Goal: Book appointment/travel/reservation

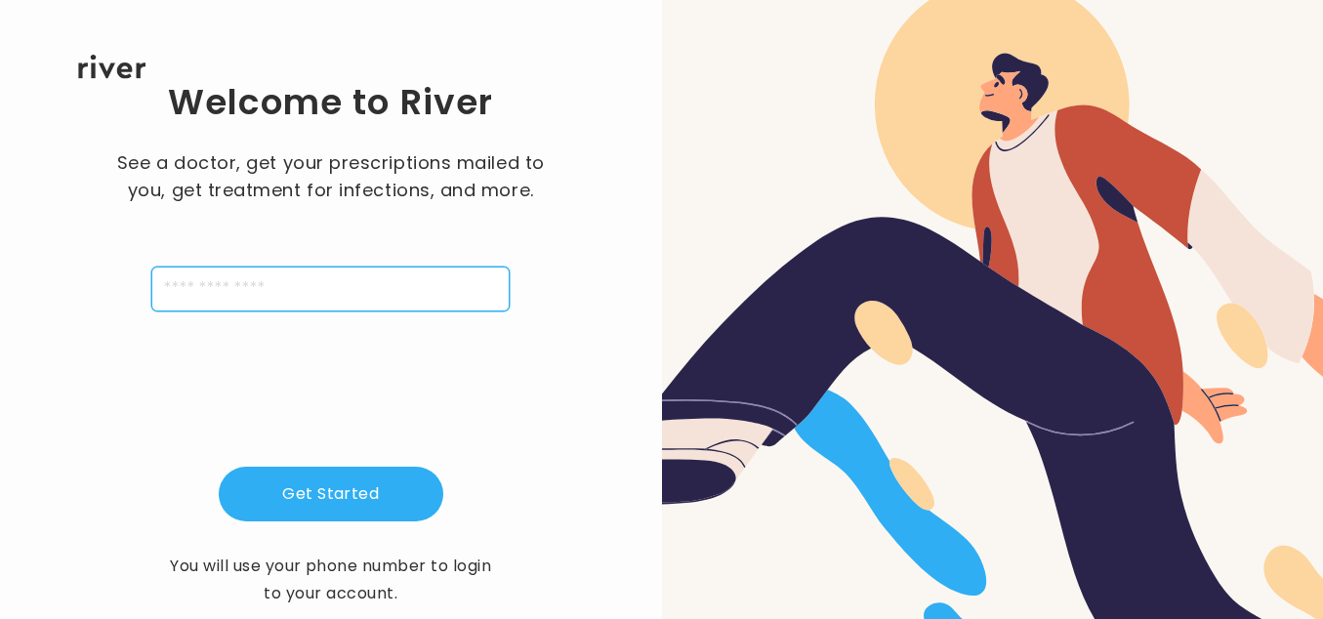
click at [380, 271] on input "tel" at bounding box center [330, 288] width 358 height 45
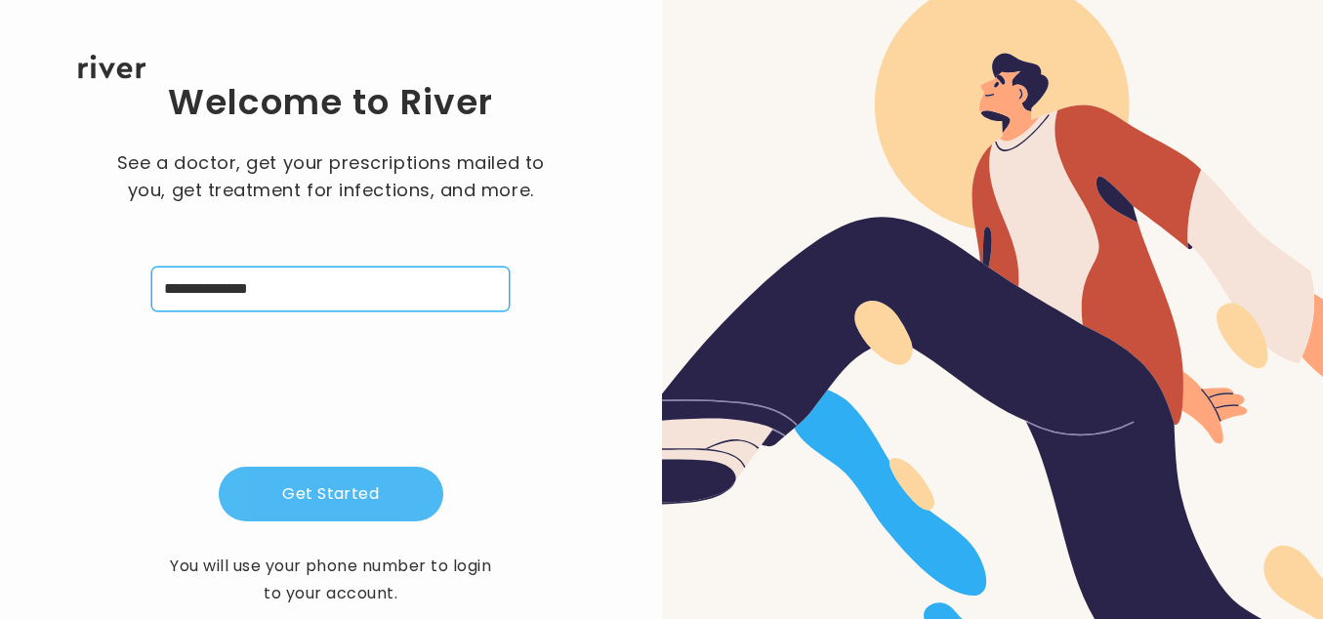
type input "**********"
click at [283, 494] on button "Get Started" at bounding box center [331, 494] width 224 height 55
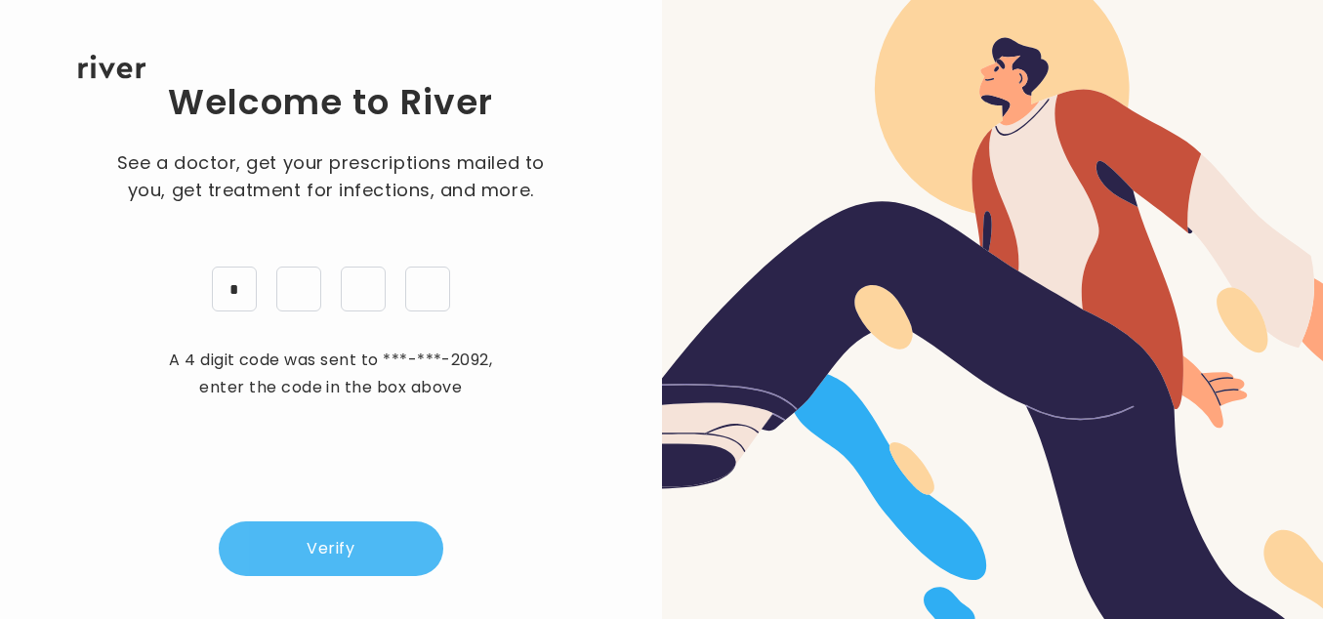
type input "*"
click at [352, 538] on button "Verify" at bounding box center [331, 548] width 224 height 55
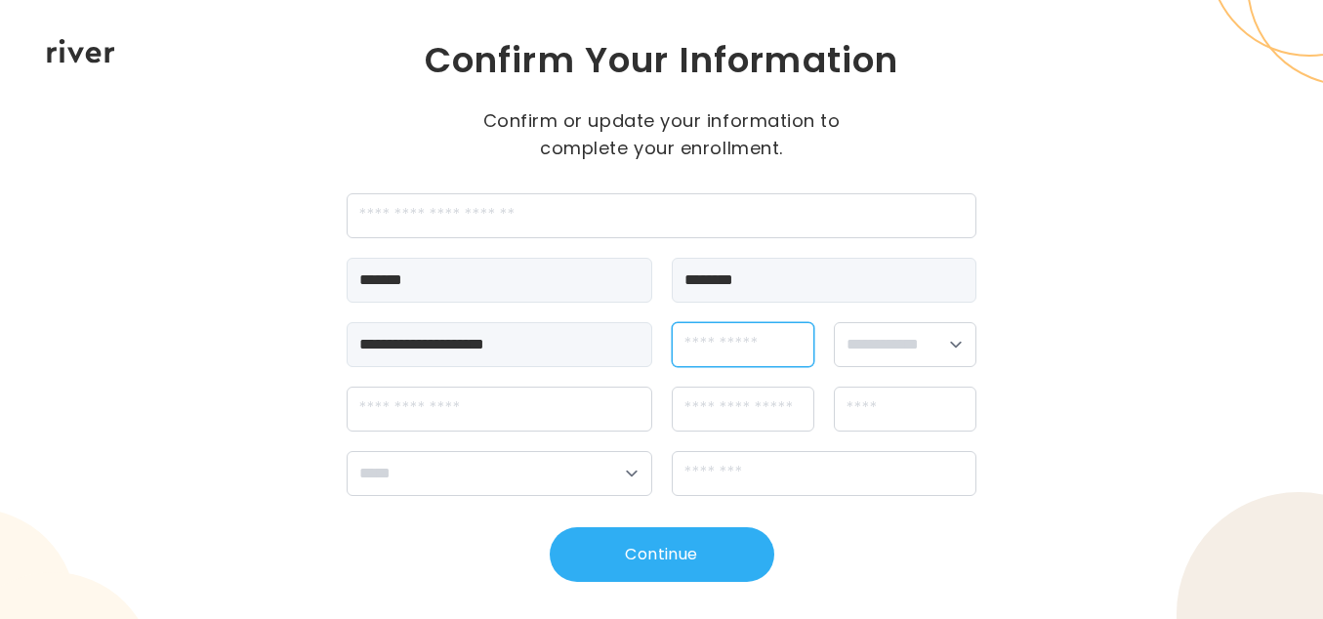
click at [723, 330] on input "dateOfBirth" at bounding box center [743, 344] width 143 height 45
type input "**********"
click at [962, 350] on select "**********" at bounding box center [905, 344] width 143 height 45
select select "******"
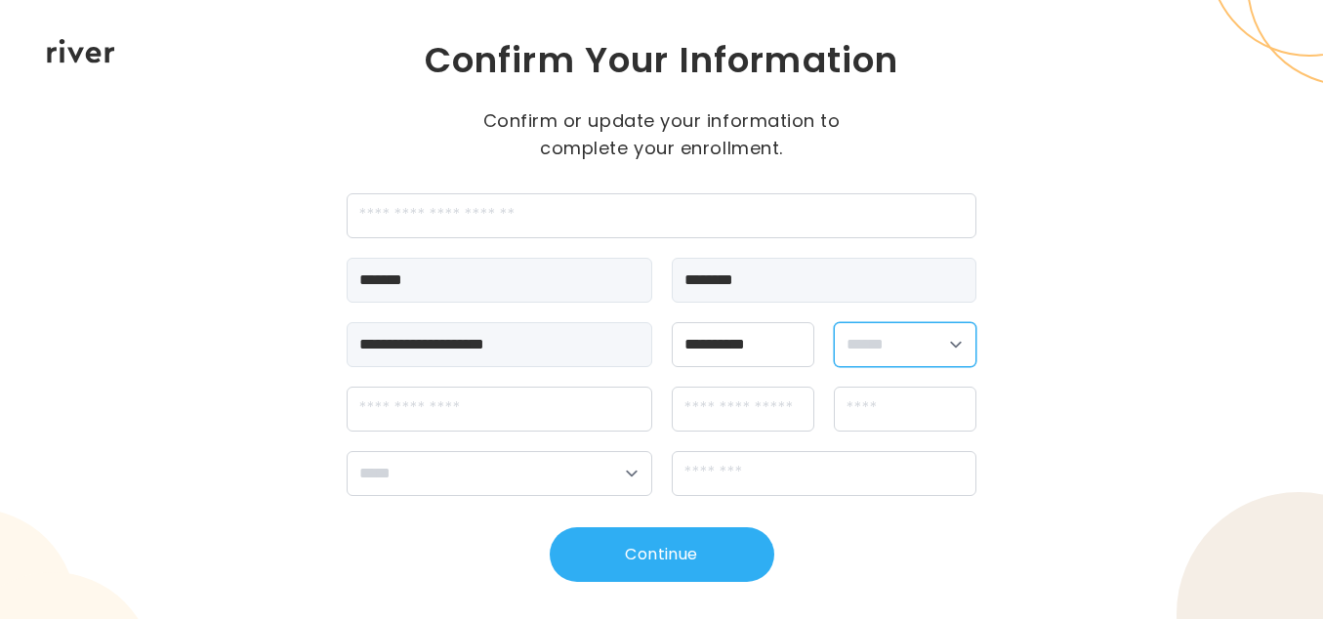
click at [834, 322] on select "**********" at bounding box center [905, 344] width 143 height 45
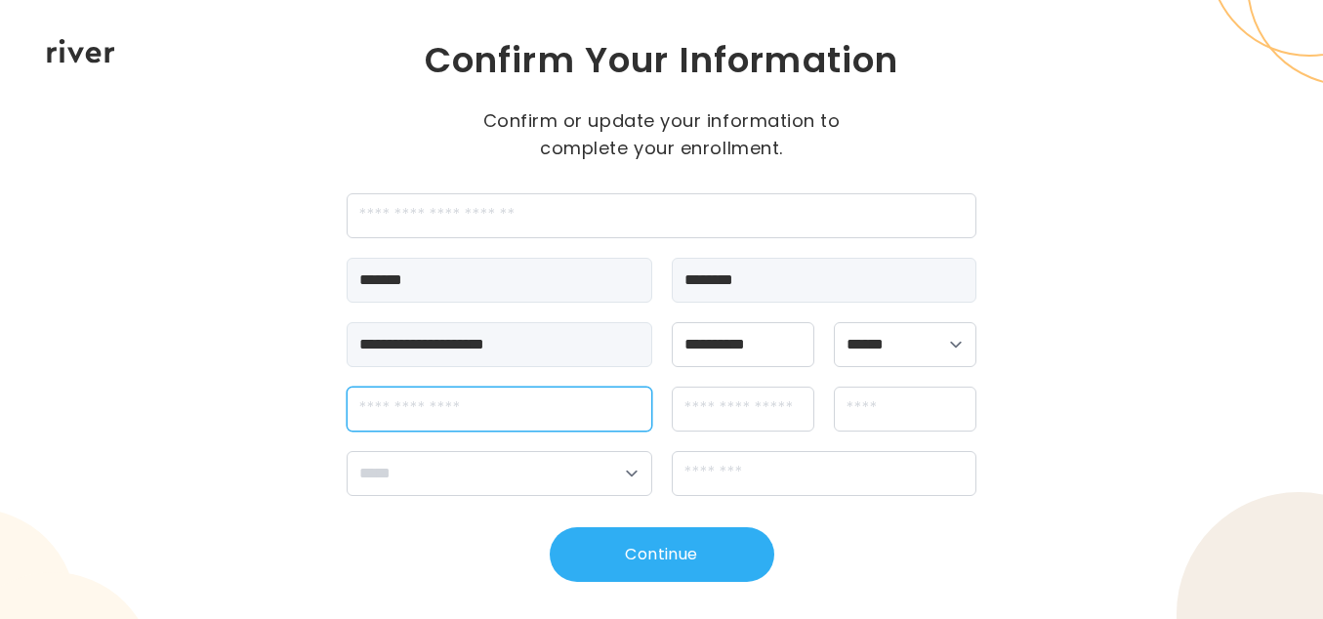
click at [353, 419] on input "streetAddress" at bounding box center [500, 409] width 306 height 45
type input "**********"
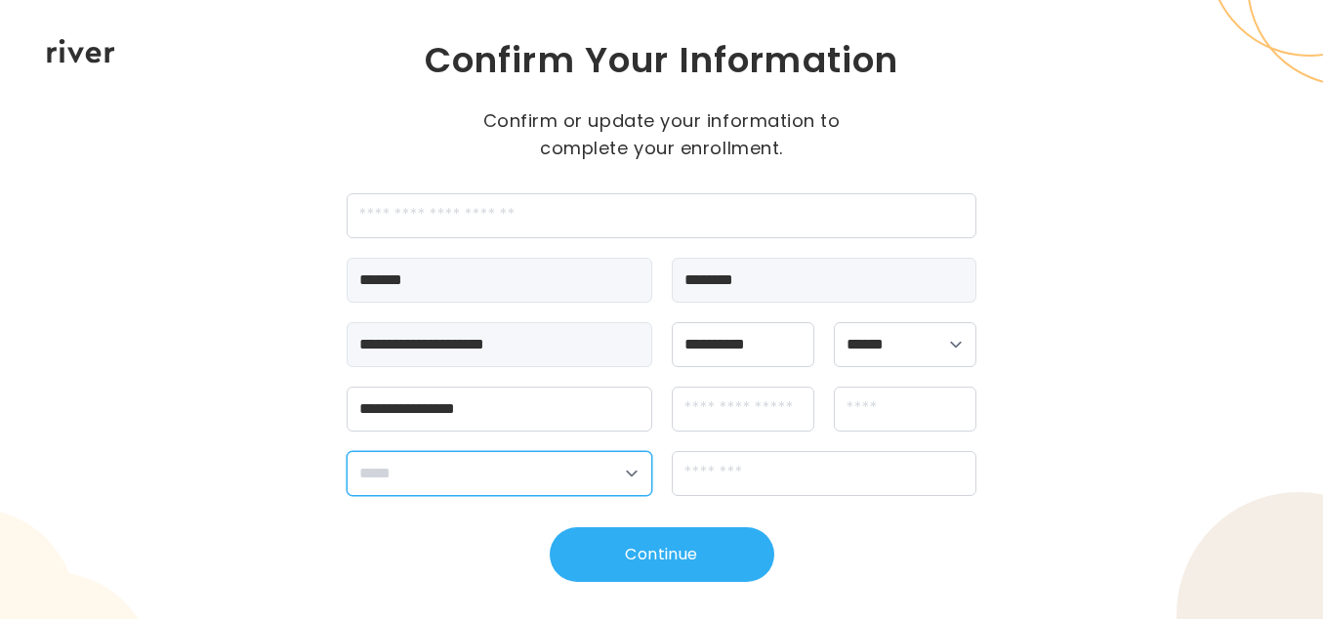
click at [583, 479] on select "**********" at bounding box center [500, 473] width 306 height 45
select select "**"
click at [347, 451] on select "**********" at bounding box center [500, 473] width 306 height 45
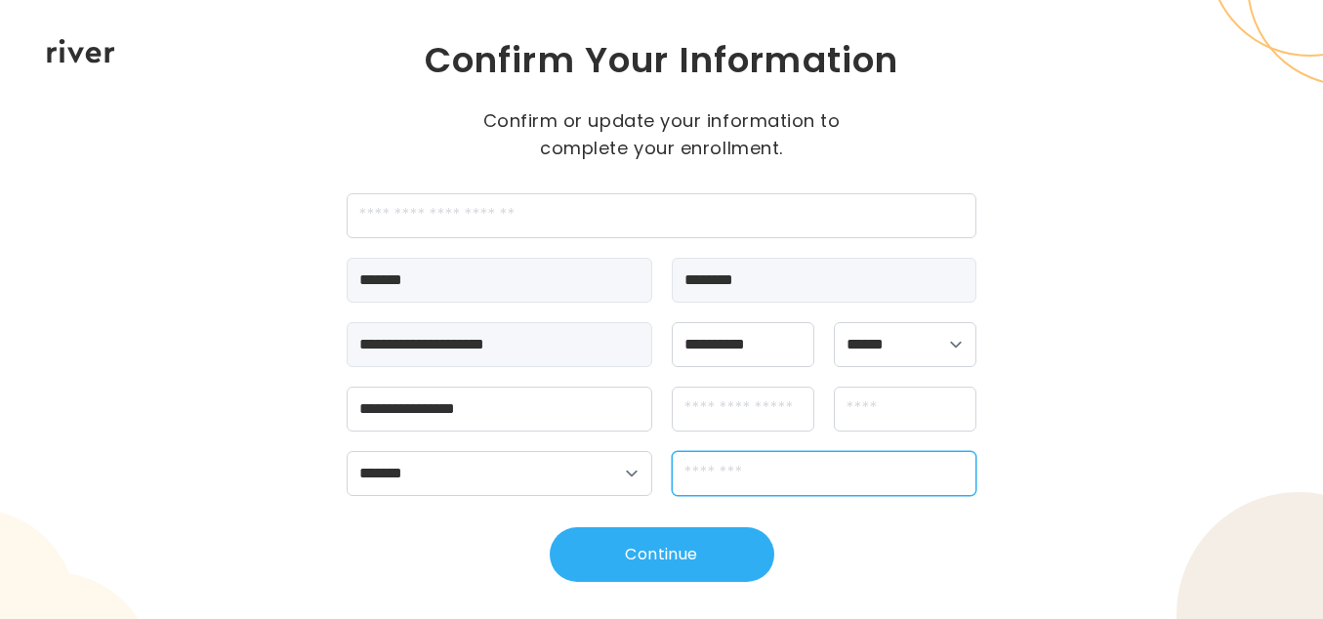
click at [713, 480] on input "zipCode" at bounding box center [825, 473] width 306 height 45
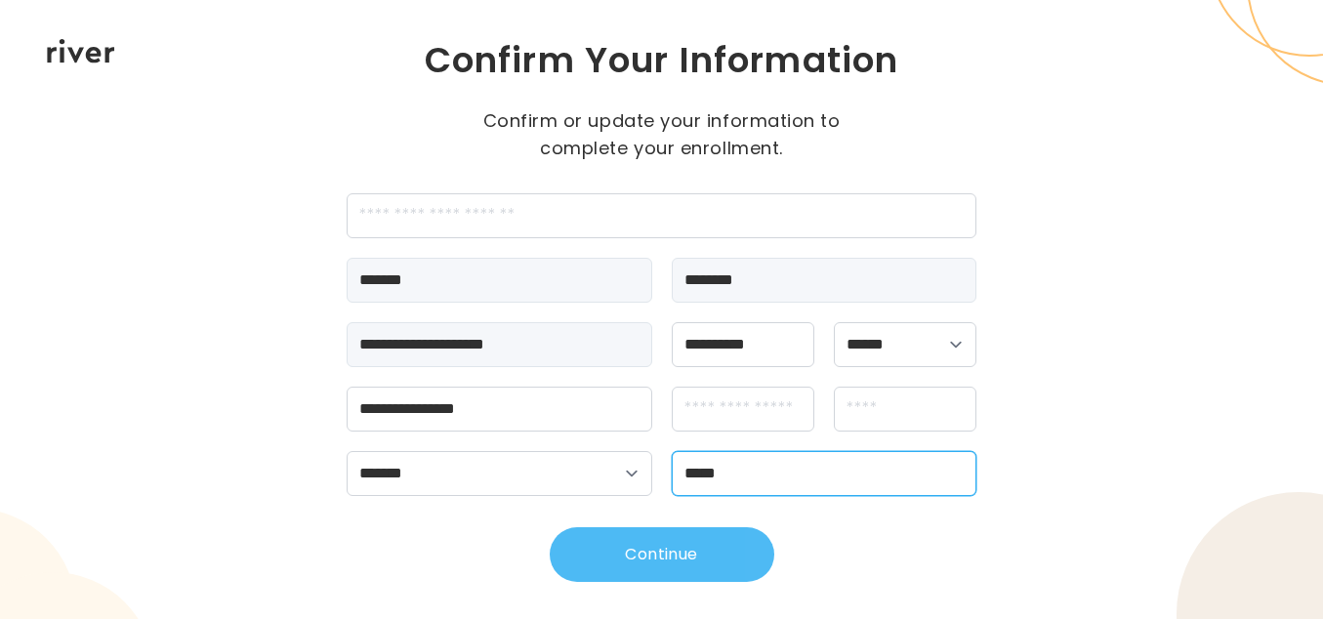
type input "*****"
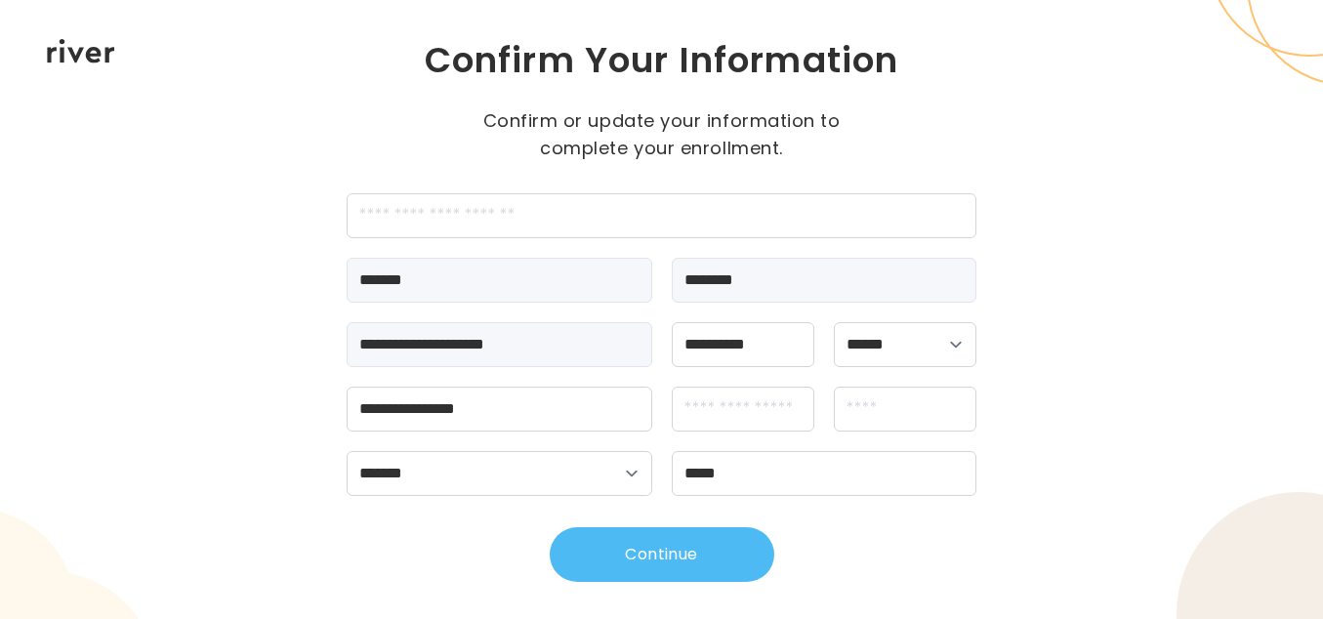
click at [670, 554] on button "Continue" at bounding box center [662, 554] width 224 height 55
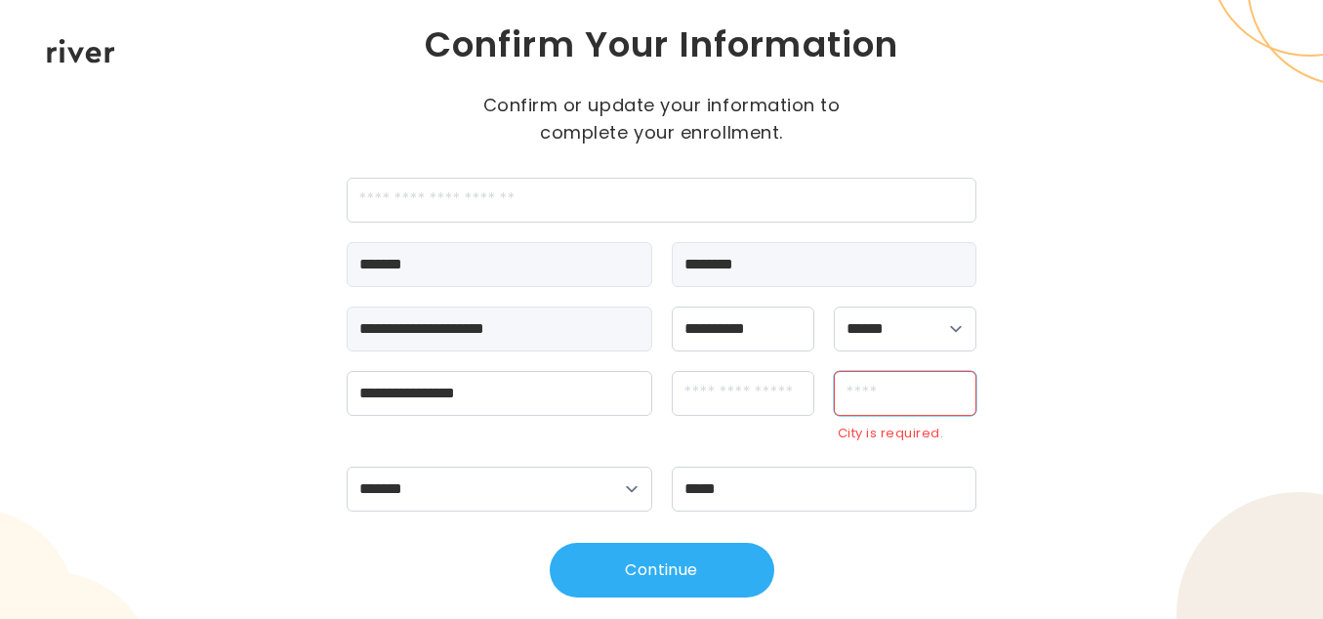
click at [902, 406] on input "city" at bounding box center [905, 393] width 143 height 45
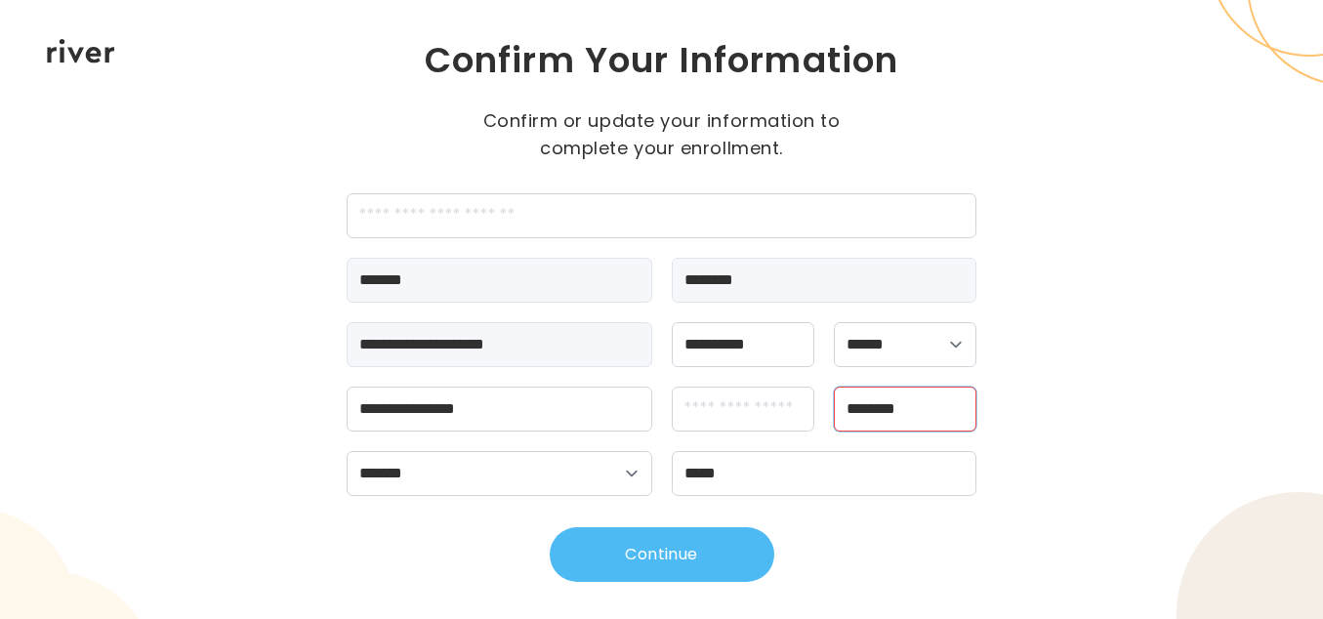
type input "********"
click at [660, 572] on button "Continue" at bounding box center [662, 554] width 224 height 55
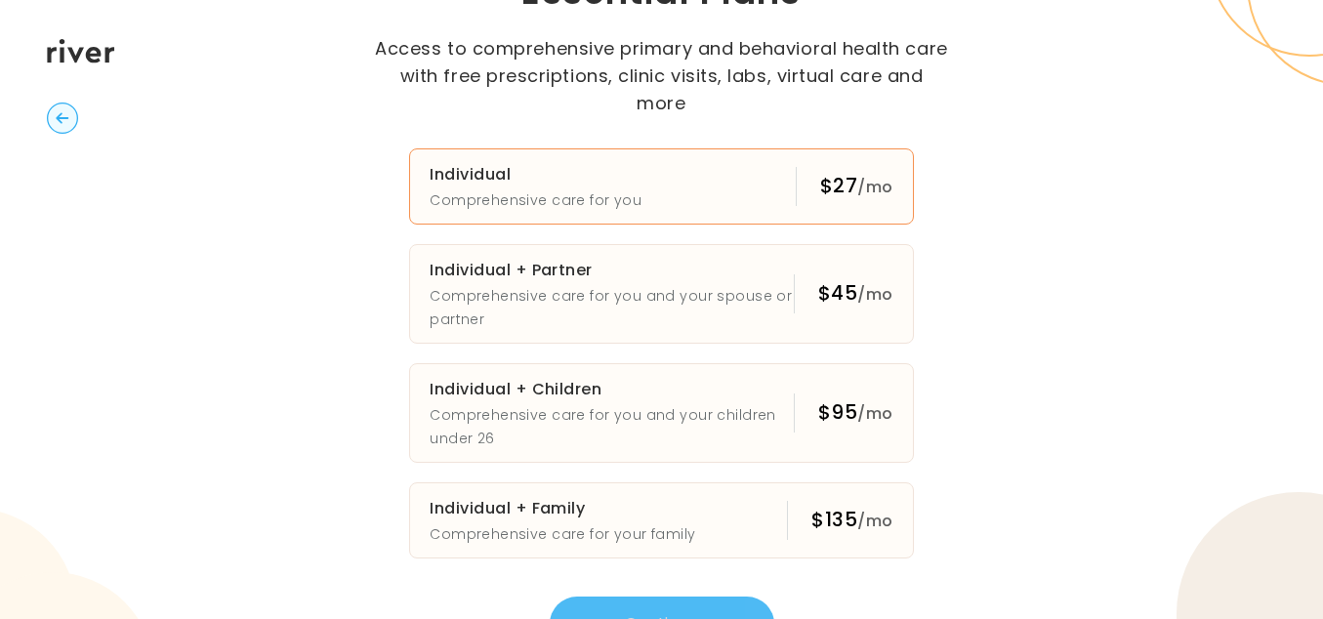
click at [720, 153] on button "Individual Comprehensive care for you $27 /mo" at bounding box center [661, 186] width 504 height 76
click at [663, 601] on button "Continue" at bounding box center [662, 623] width 224 height 55
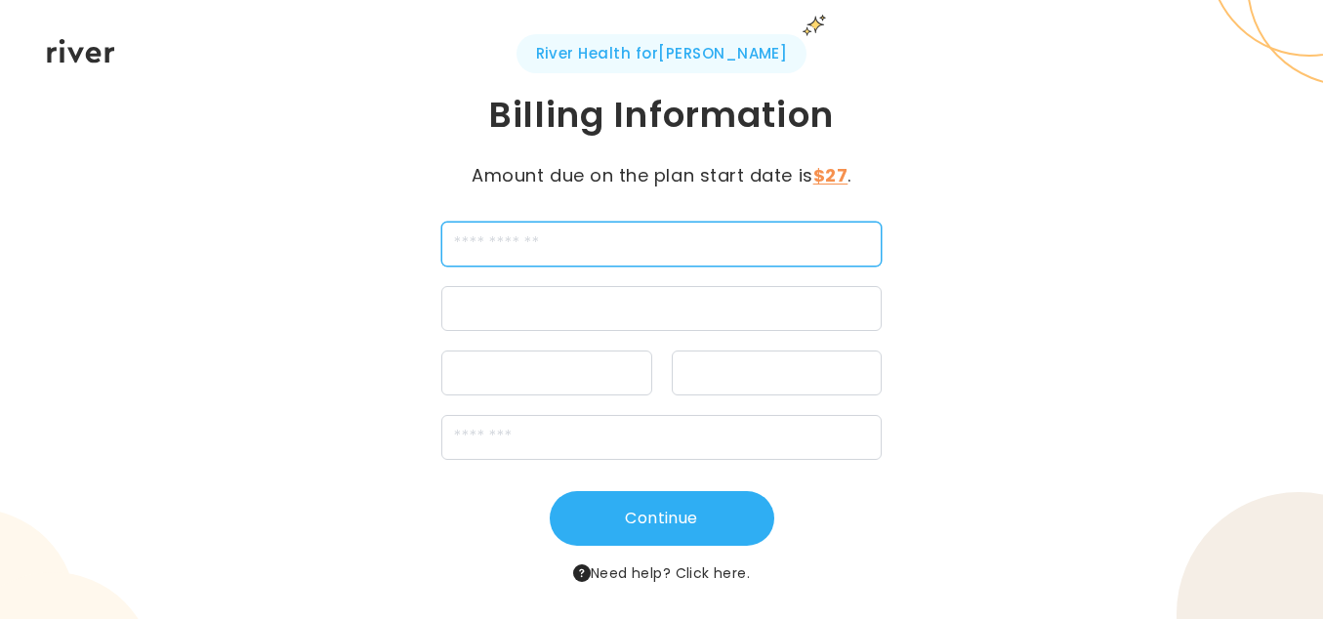
click at [562, 257] on input "cardName" at bounding box center [661, 244] width 441 height 45
type input "**********"
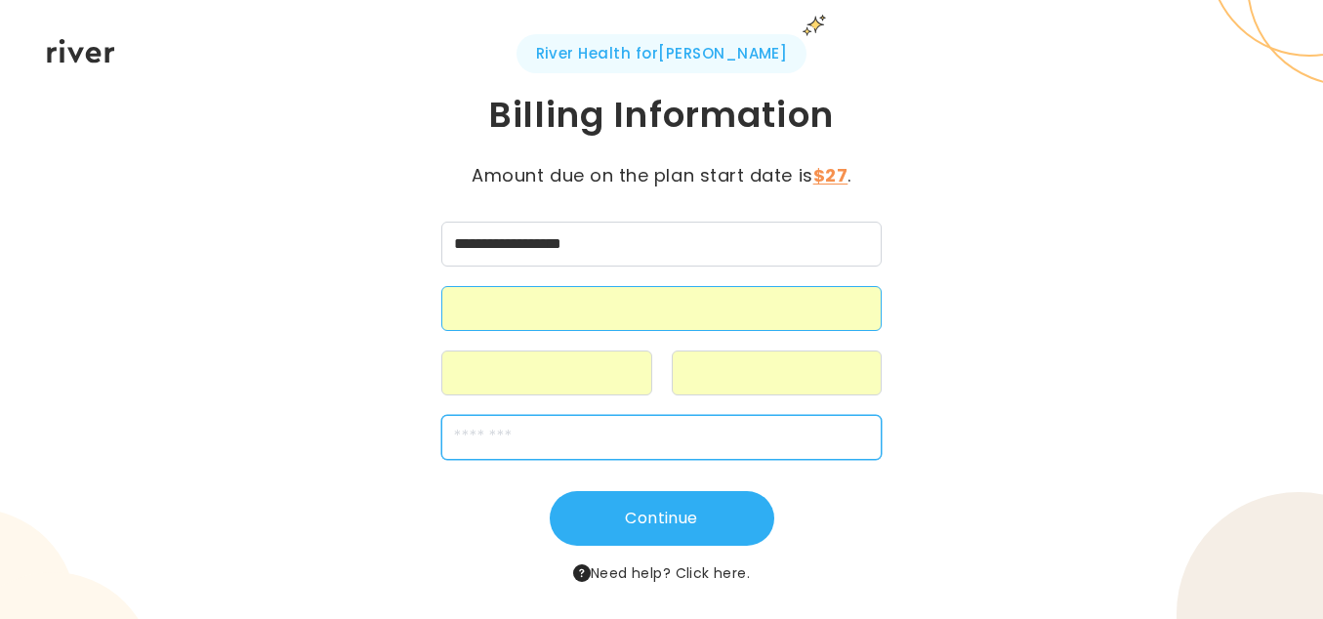
click at [469, 437] on input "zipCode" at bounding box center [661, 437] width 441 height 45
type input "*****"
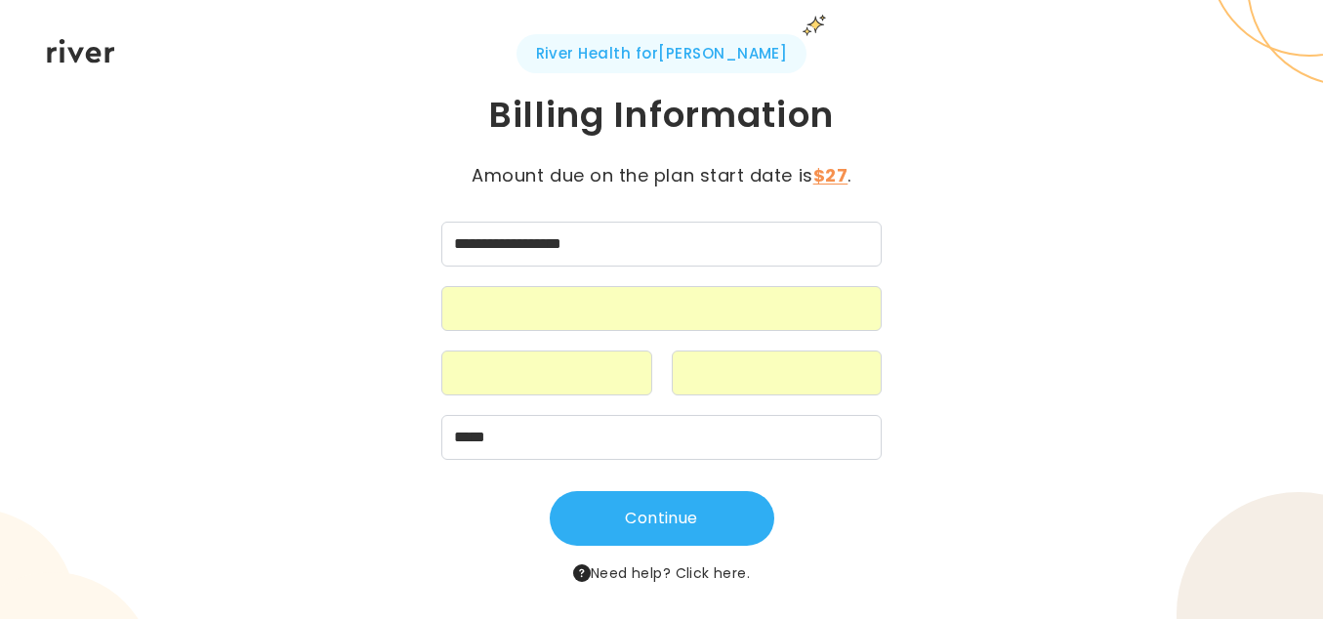
click at [1046, 437] on div "**********" at bounding box center [661, 309] width 1323 height 619
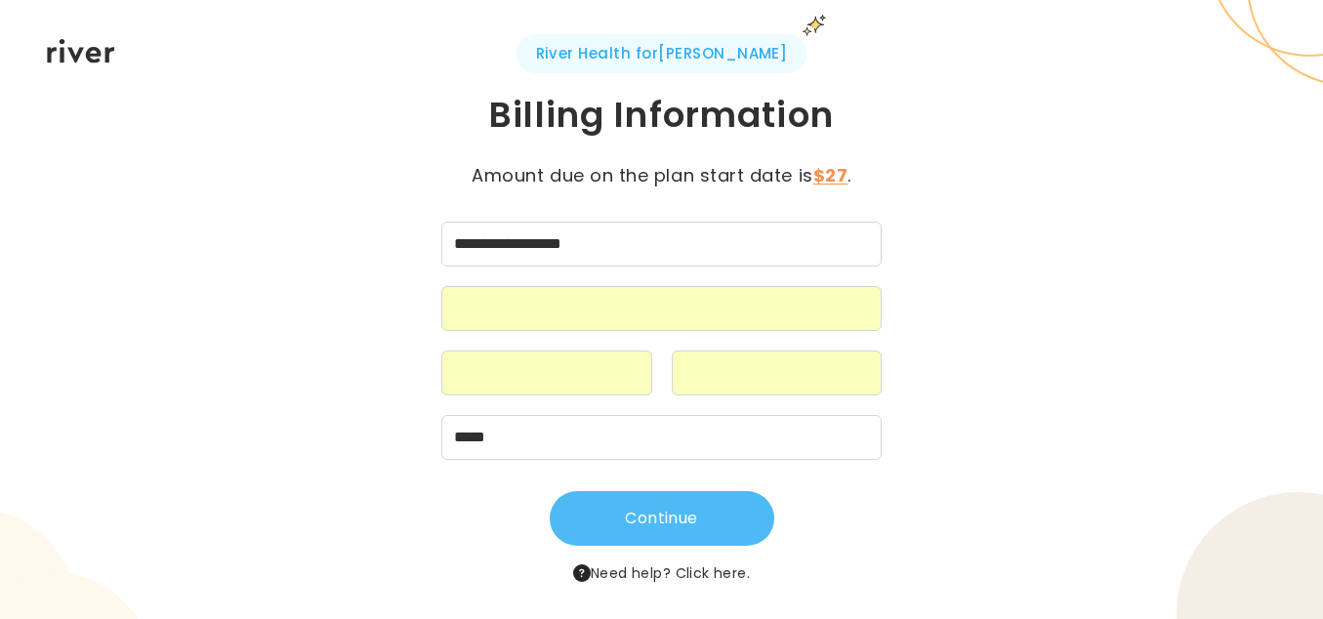
click at [653, 520] on button "Continue" at bounding box center [662, 518] width 224 height 55
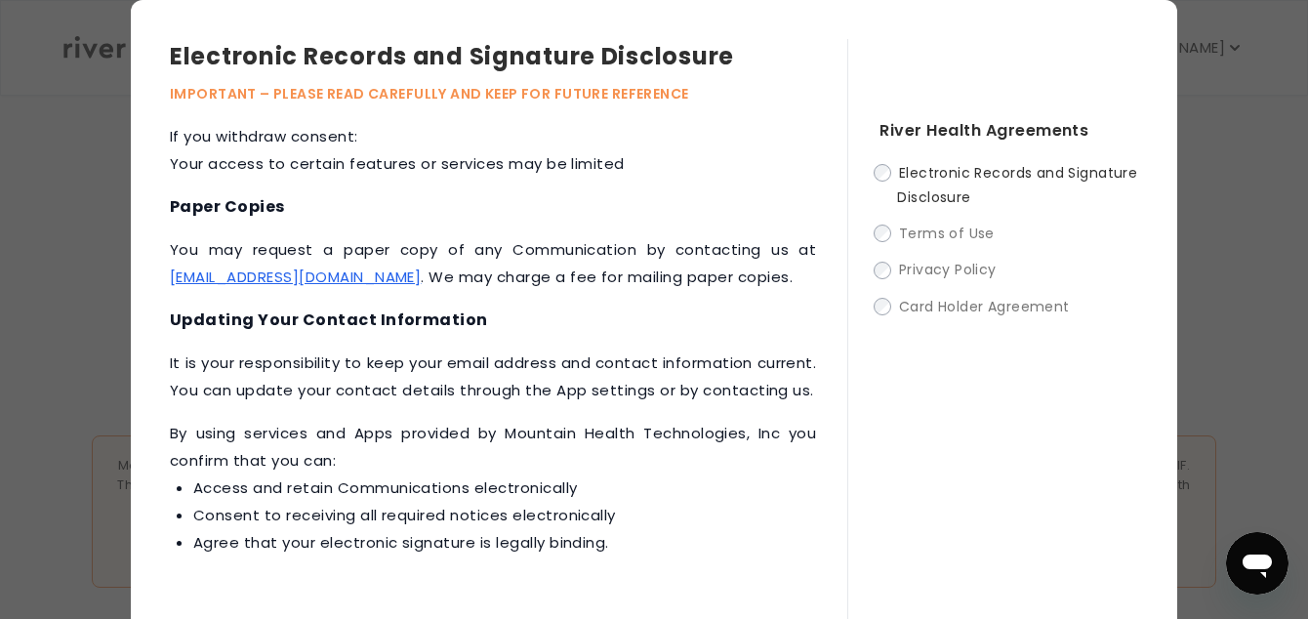
scroll to position [1017, 0]
click at [1187, 242] on div "Electronic Records and Signature Disclosure IMPORTANT – PLEASE READ CAREFULLY A…" at bounding box center [654, 352] width 1308 height 705
click at [1244, 270] on div "Electronic Records and Signature Disclosure IMPORTANT – PLEASE READ CAREFULLY A…" at bounding box center [654, 352] width 1308 height 705
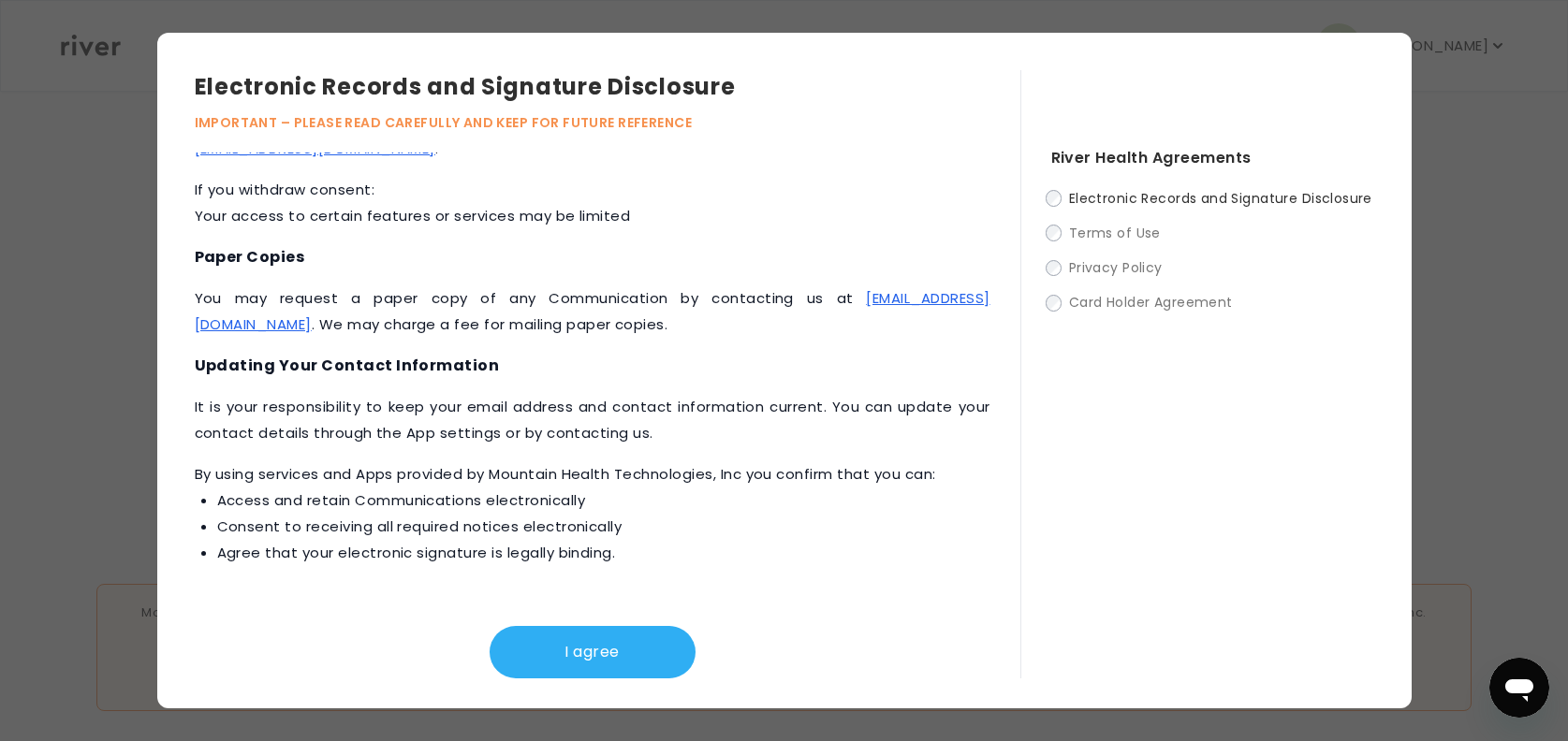
scroll to position [843, 0]
drag, startPoint x: 1102, startPoint y: 0, endPoint x: 884, endPoint y: 521, distance: 564.8
click at [884, 521] on li "Consent to receiving all required notices electronically" at bounding box center [603, 527] width 773 height 26
click at [593, 592] on button "I agree" at bounding box center [592, 652] width 206 height 53
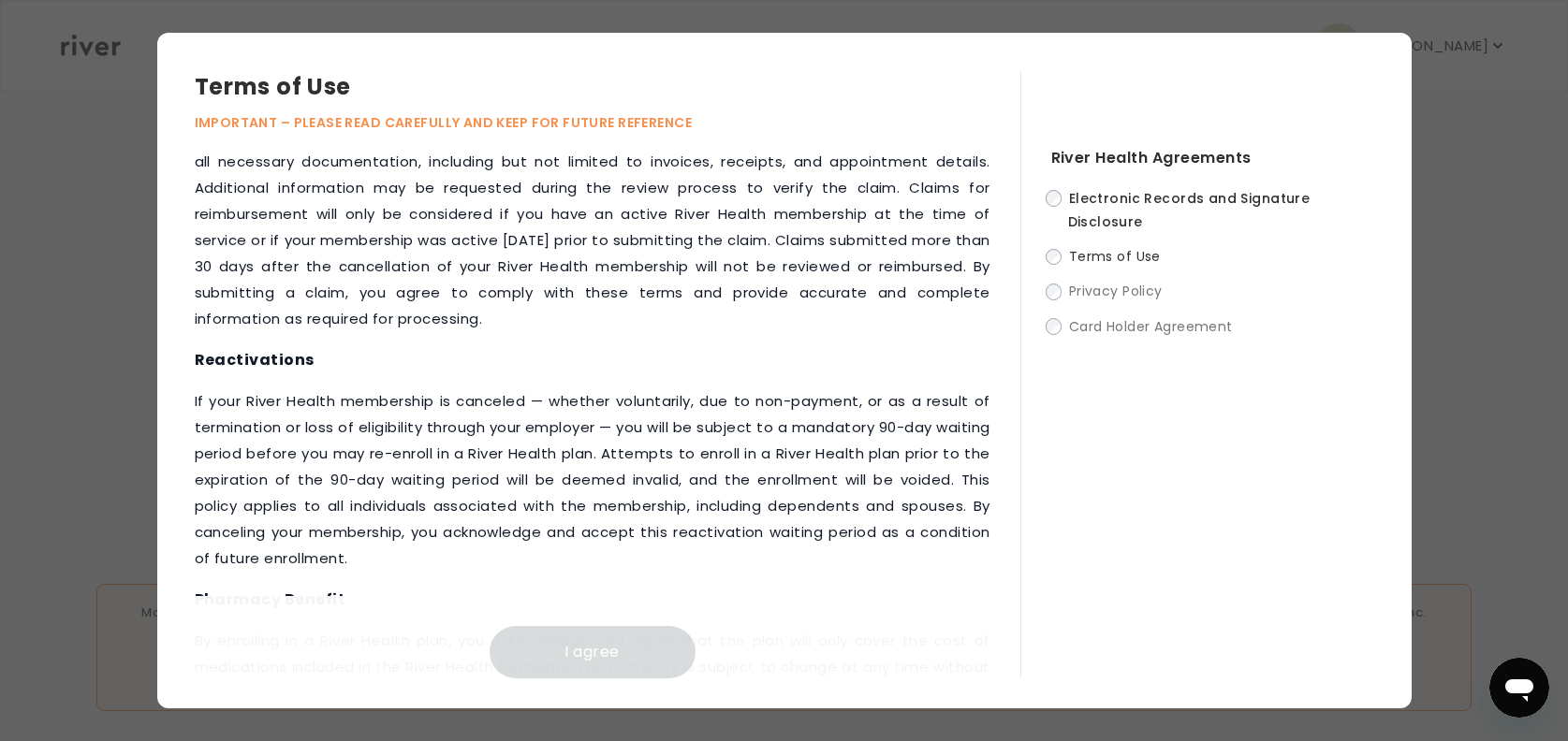
scroll to position [2382, 0]
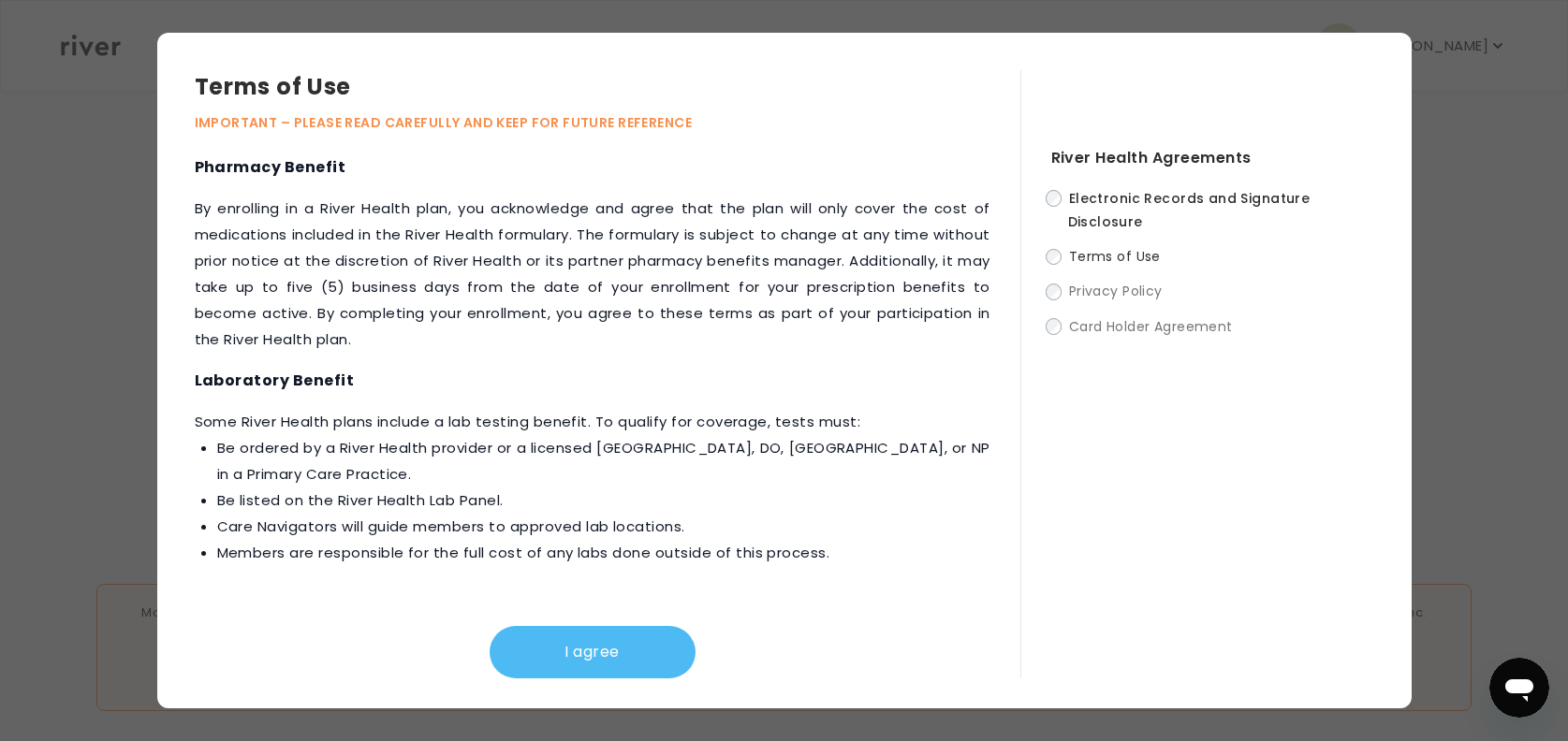
click at [638, 592] on button "I agree" at bounding box center [592, 652] width 206 height 53
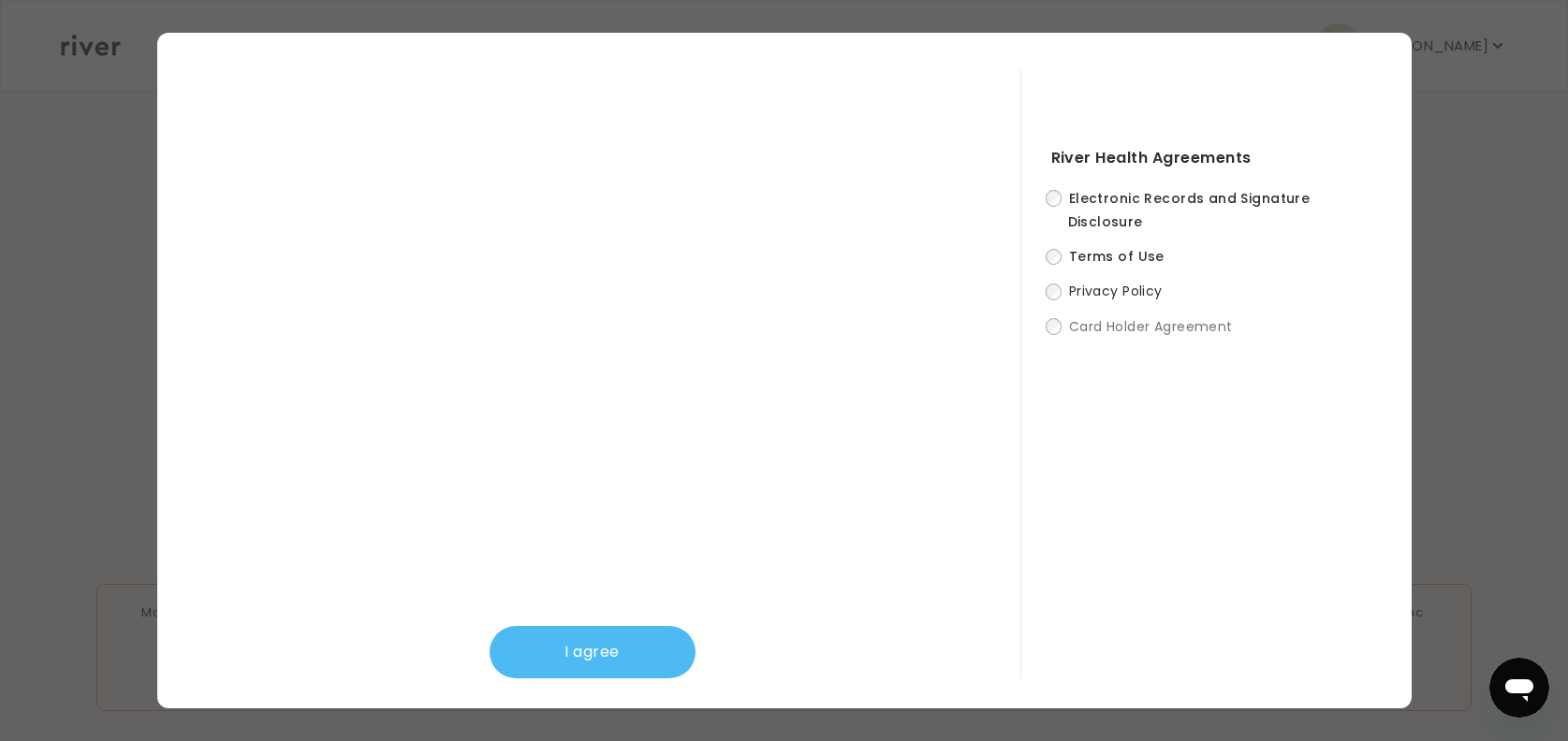
click at [632, 592] on button "I agree" at bounding box center [592, 652] width 206 height 53
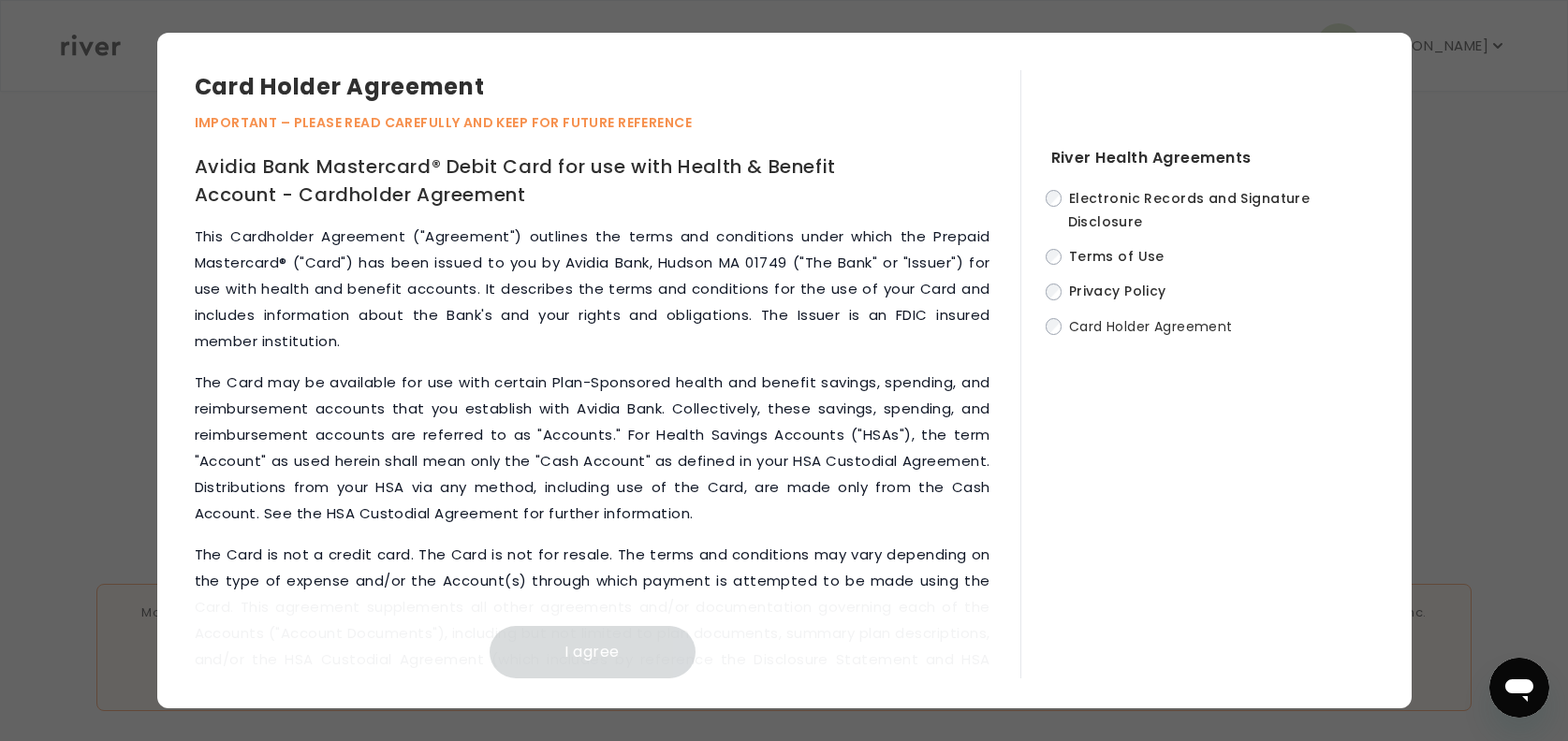
click at [857, 567] on p "The Card is not a credit card. The Card is not for resale. The terms and condit…" at bounding box center [593, 633] width 796 height 183
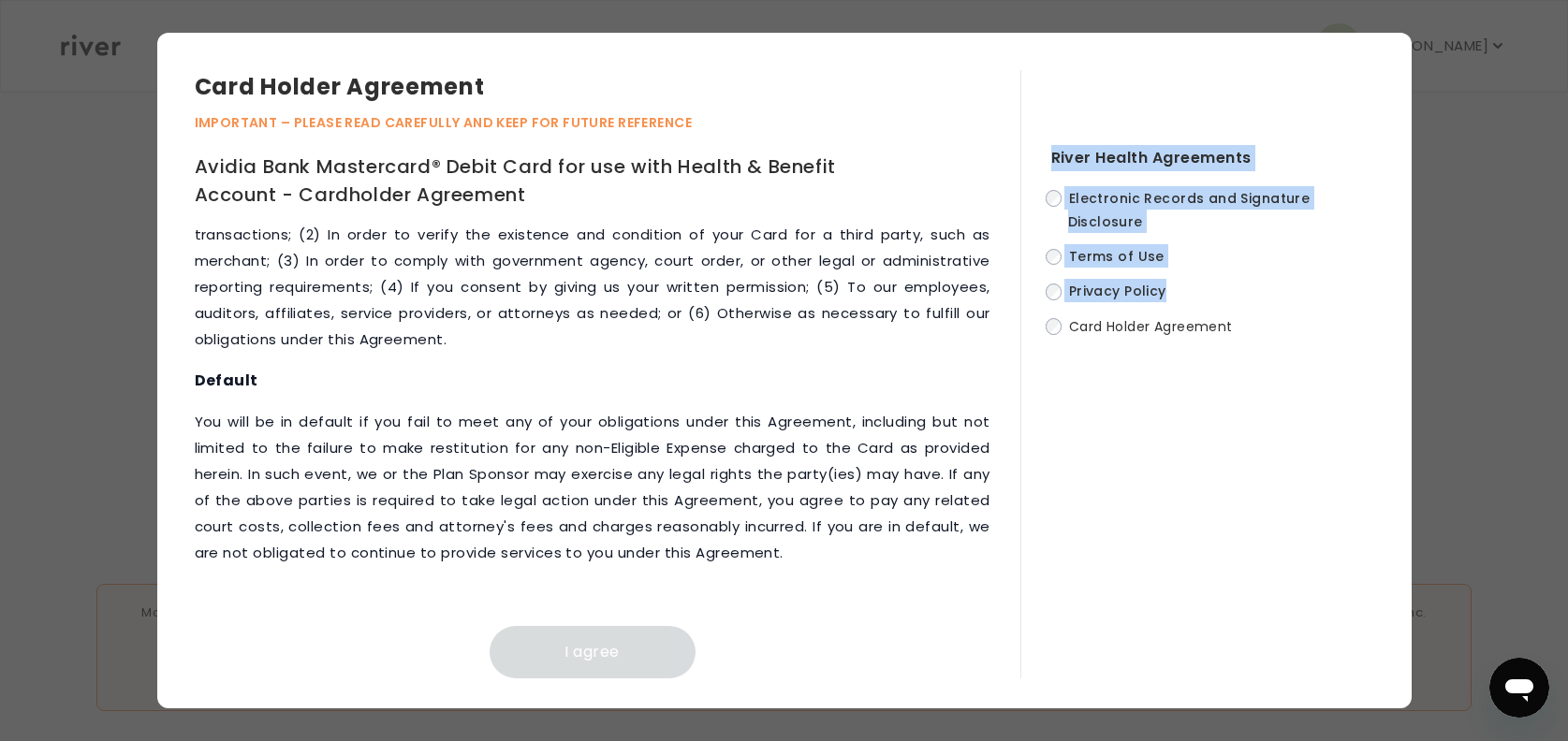
scroll to position [8739, 0]
drag, startPoint x: 1020, startPoint y: 680, endPoint x: 1014, endPoint y: 648, distance: 32.6
click at [1014, 592] on div "Card Holder Agreement IMPORTANT – PLEASE READ CAREFULLY AND KEEP FOR FUTURE REF…" at bounding box center [784, 370] width 1254 height 676
click at [643, 592] on button "I agree" at bounding box center [592, 652] width 206 height 53
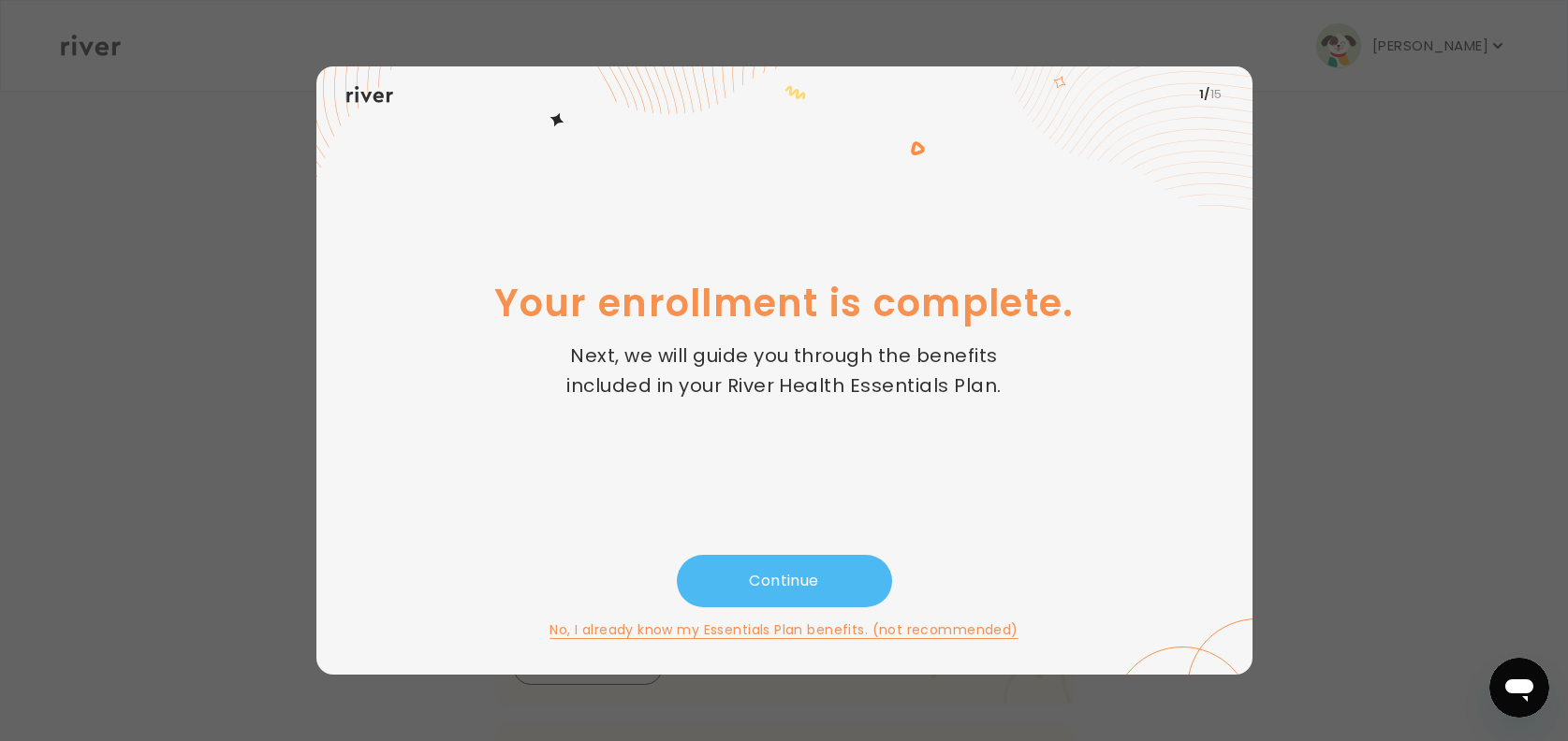
click at [841, 568] on button "Continue" at bounding box center [784, 581] width 215 height 53
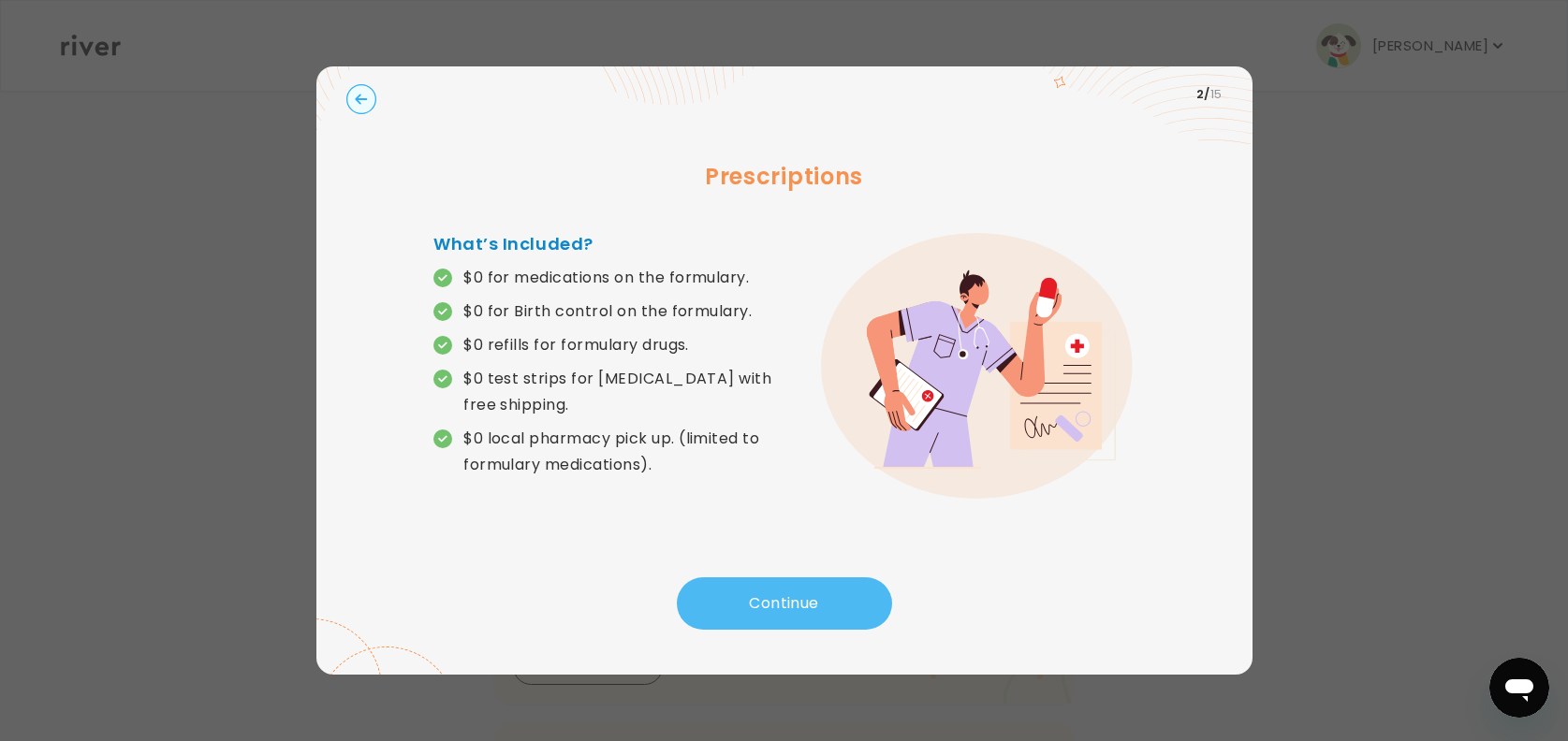
click at [778, 592] on button "Continue" at bounding box center [784, 603] width 215 height 53
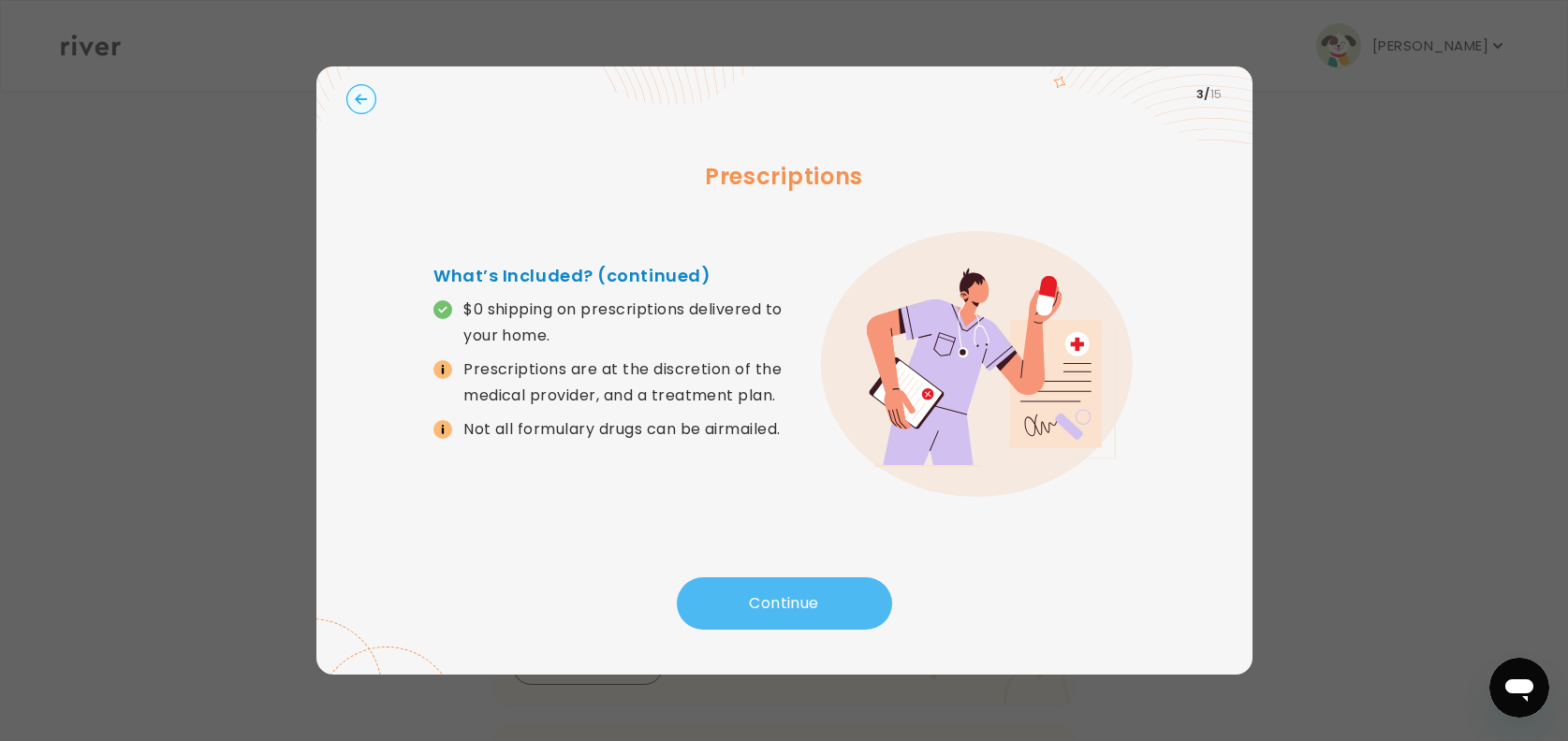
click at [742, 592] on button "Continue" at bounding box center [784, 603] width 215 height 53
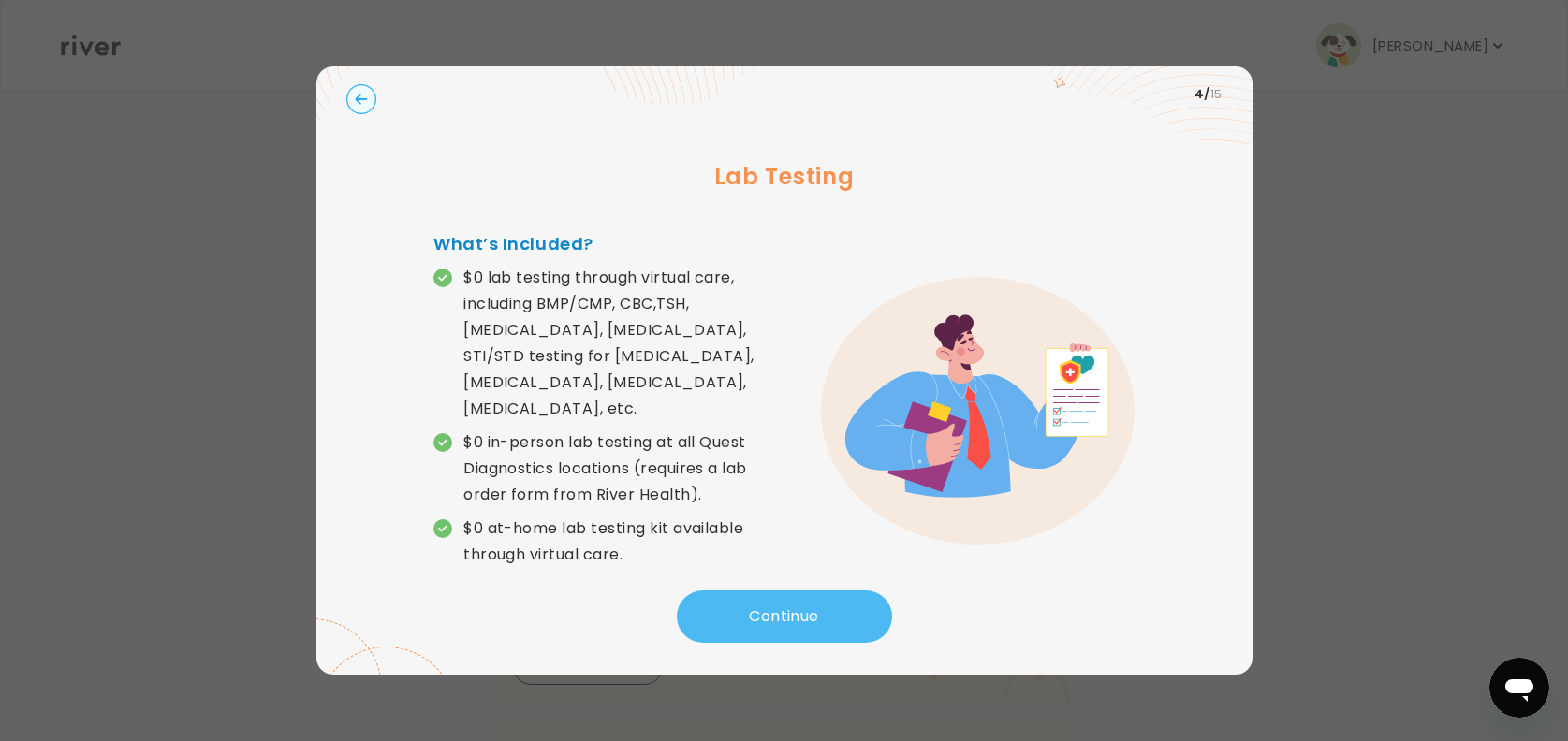
click at [787, 592] on button "Continue" at bounding box center [784, 616] width 215 height 53
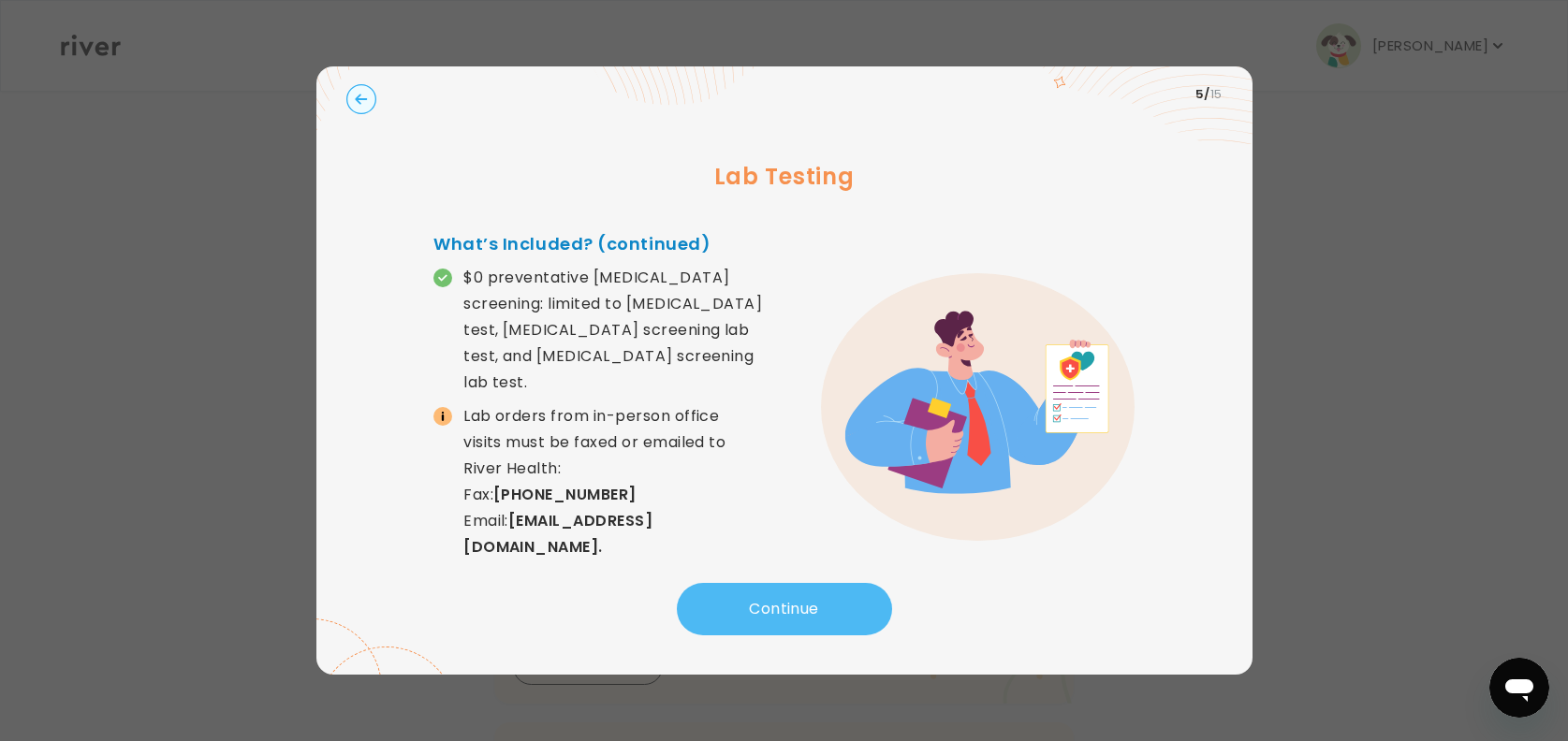
click at [787, 592] on button "Continue" at bounding box center [784, 609] width 215 height 53
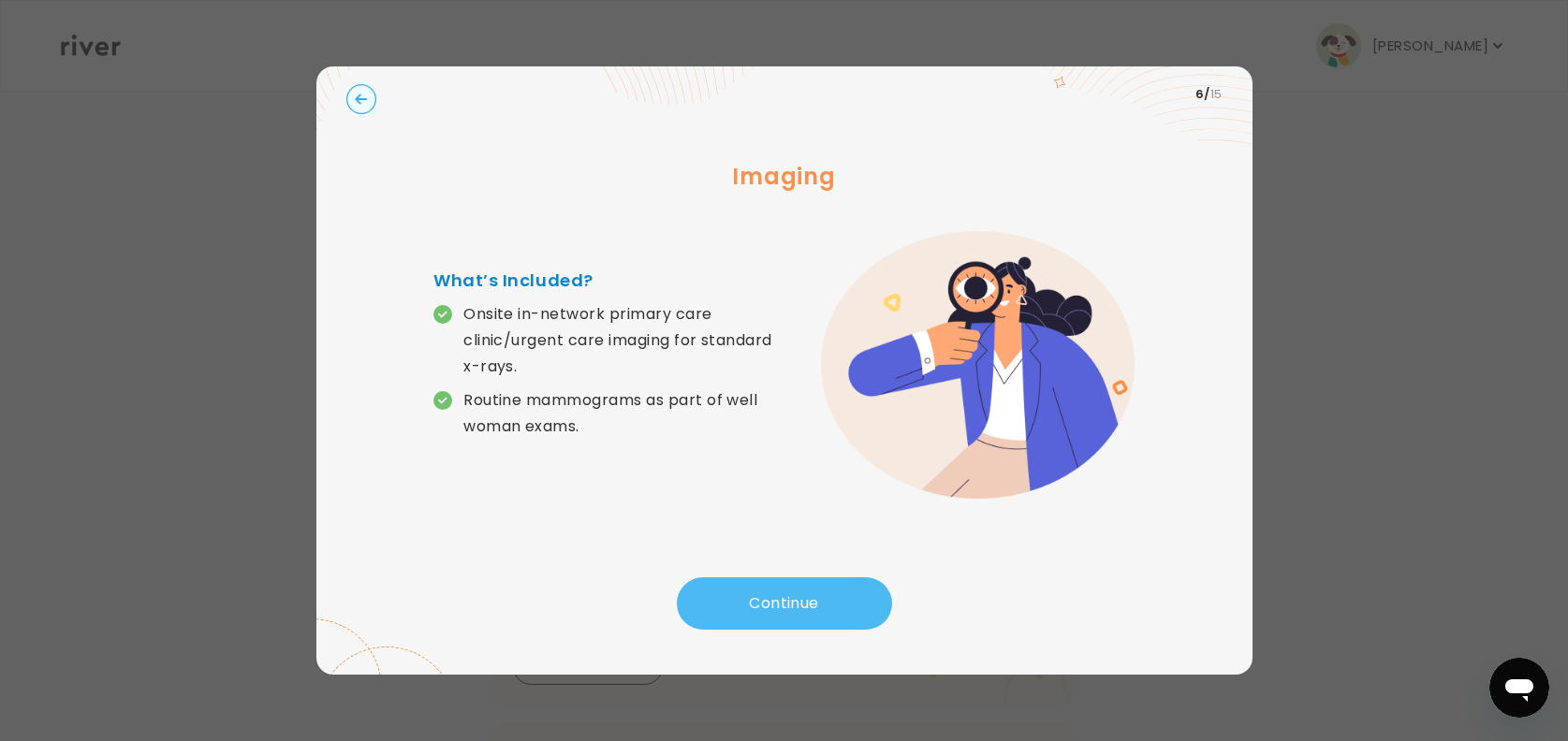
click at [787, 592] on button "Continue" at bounding box center [784, 603] width 215 height 53
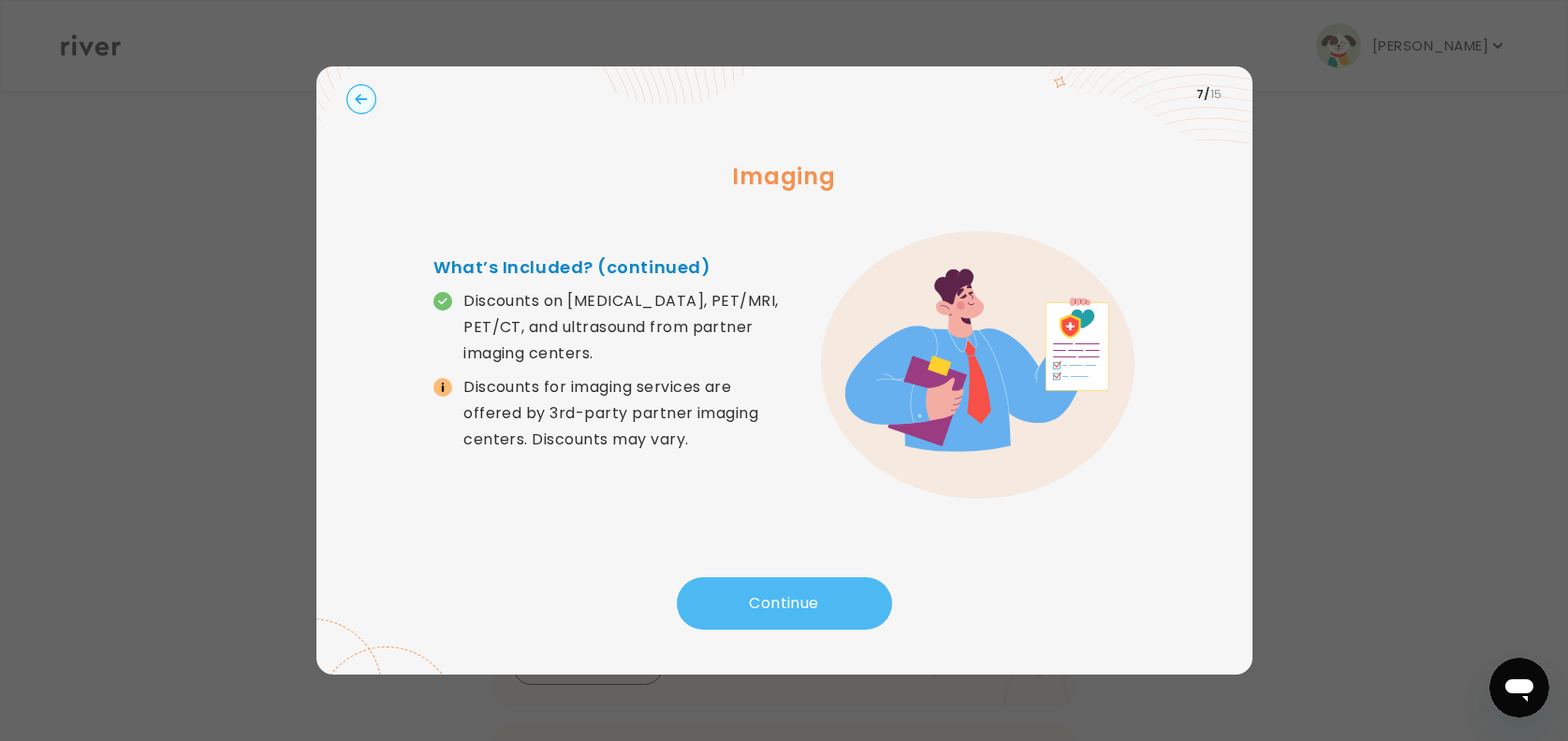
click at [787, 592] on button "Continue" at bounding box center [784, 603] width 215 height 53
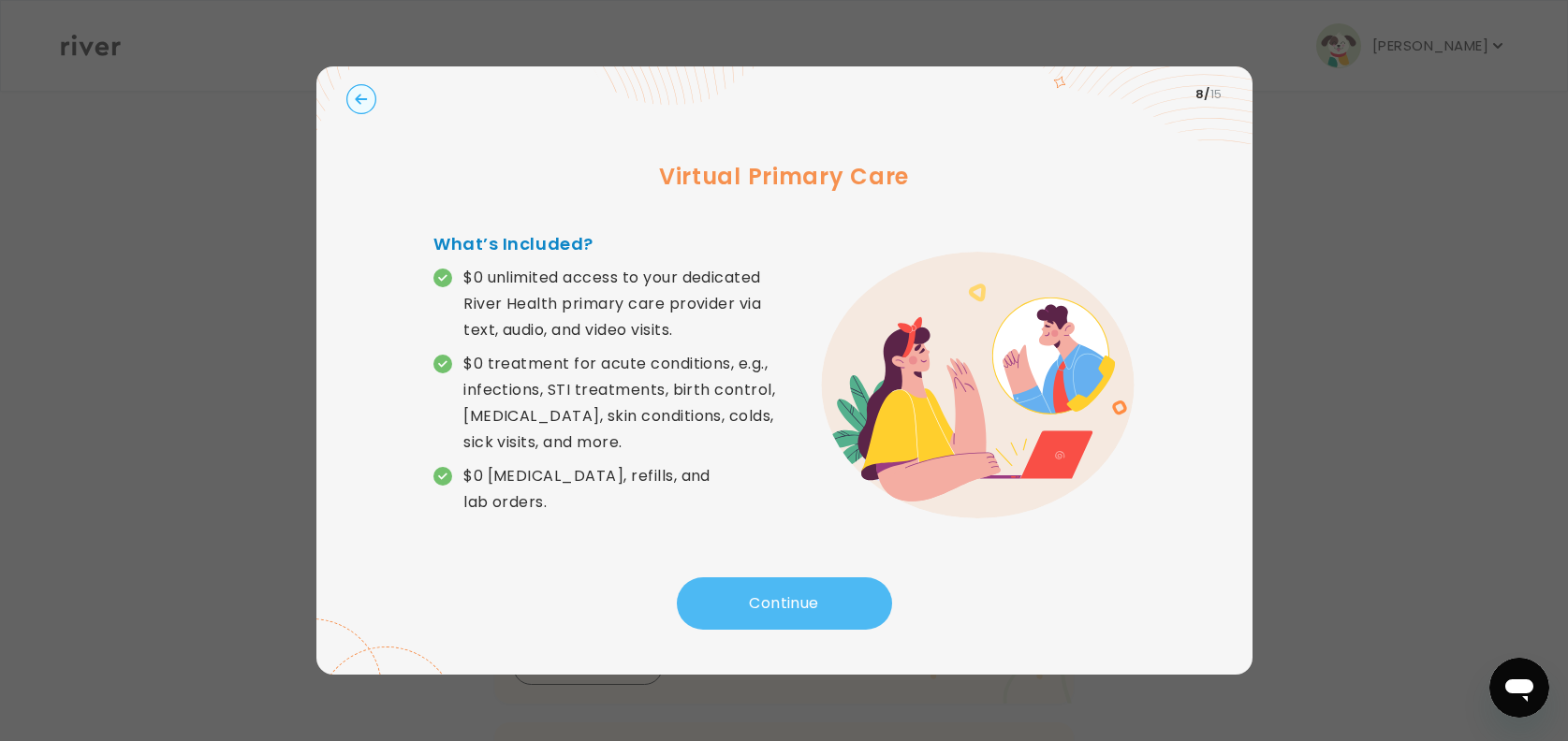
click at [787, 592] on button "Continue" at bounding box center [784, 603] width 215 height 53
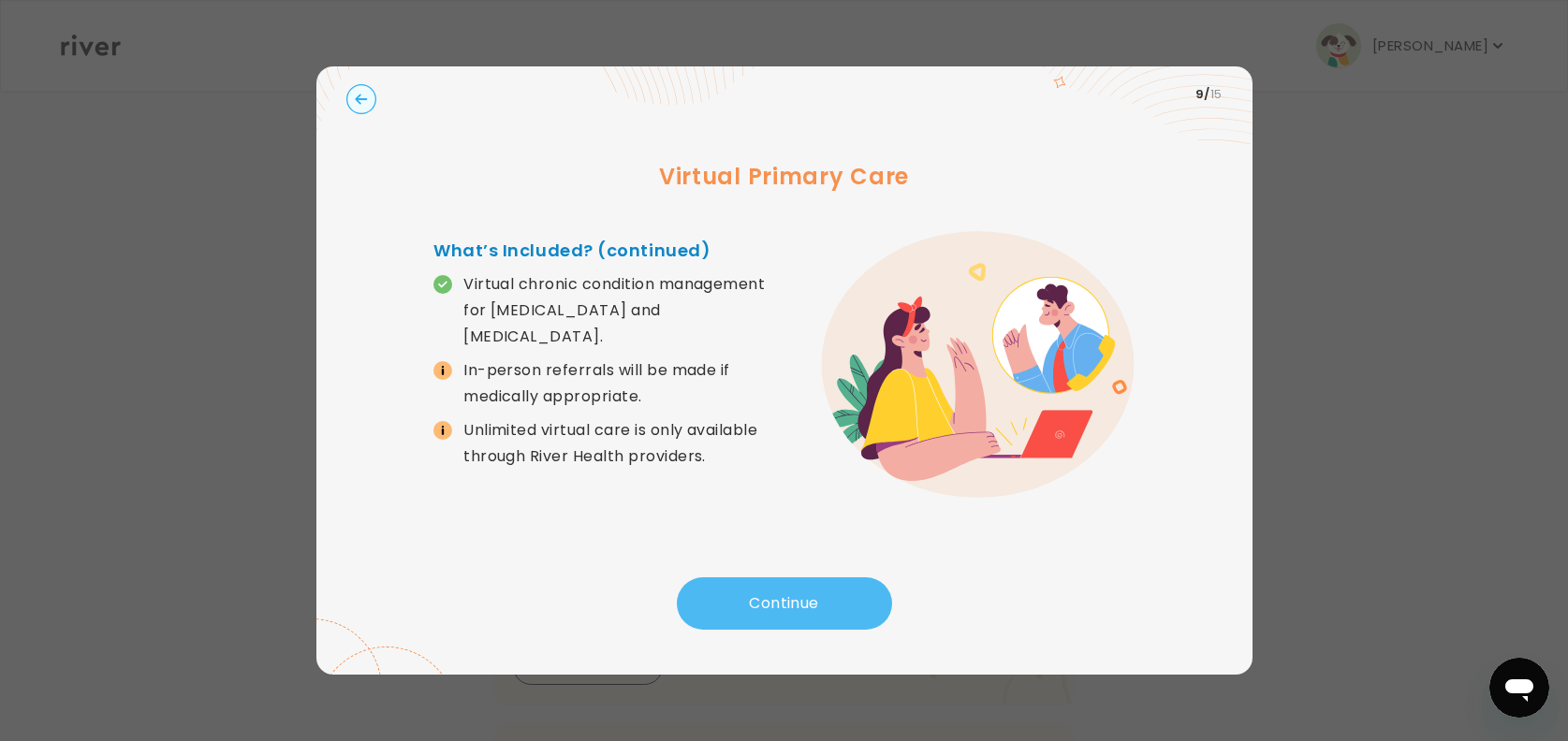
click at [787, 592] on button "Continue" at bounding box center [784, 603] width 215 height 53
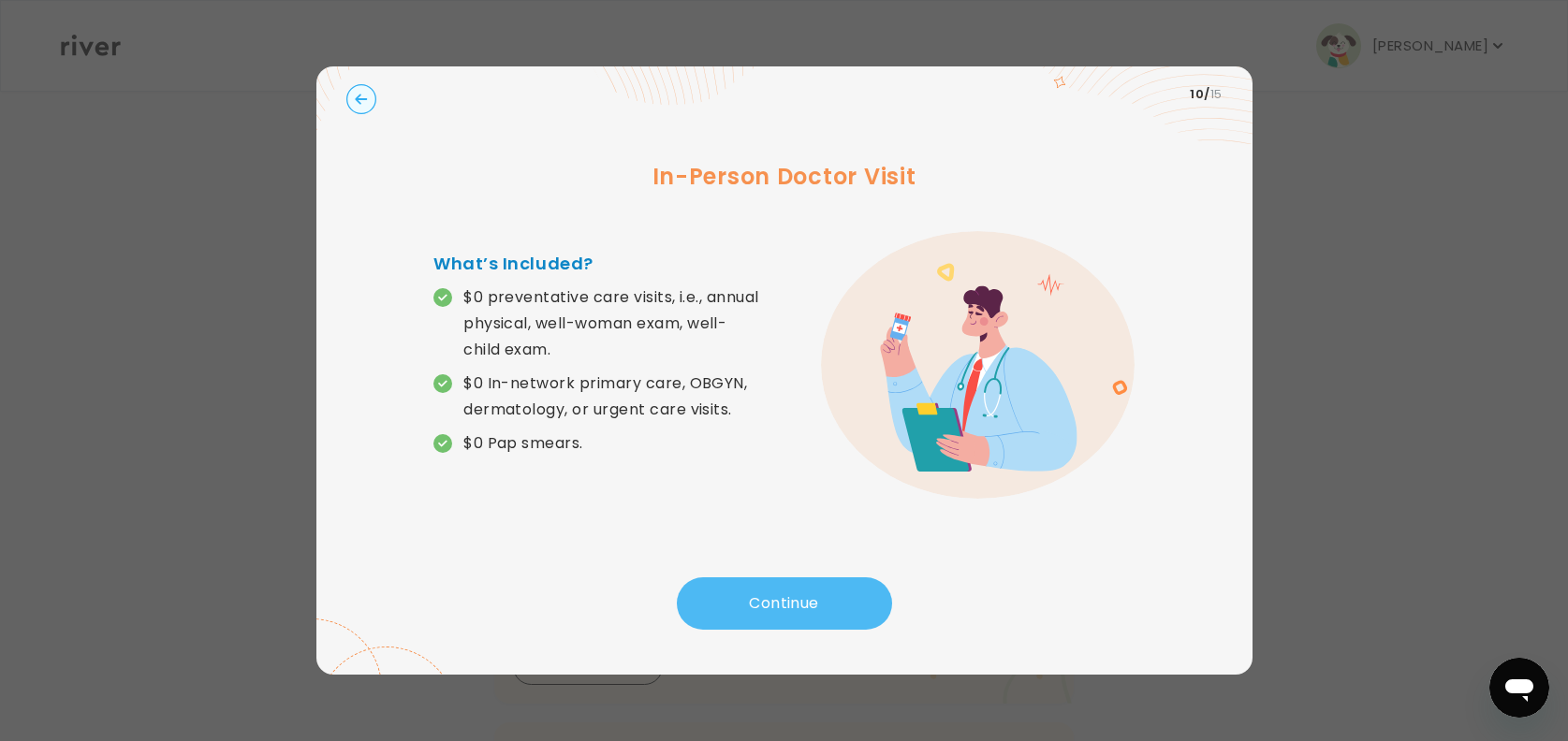
click at [787, 592] on button "Continue" at bounding box center [784, 603] width 215 height 53
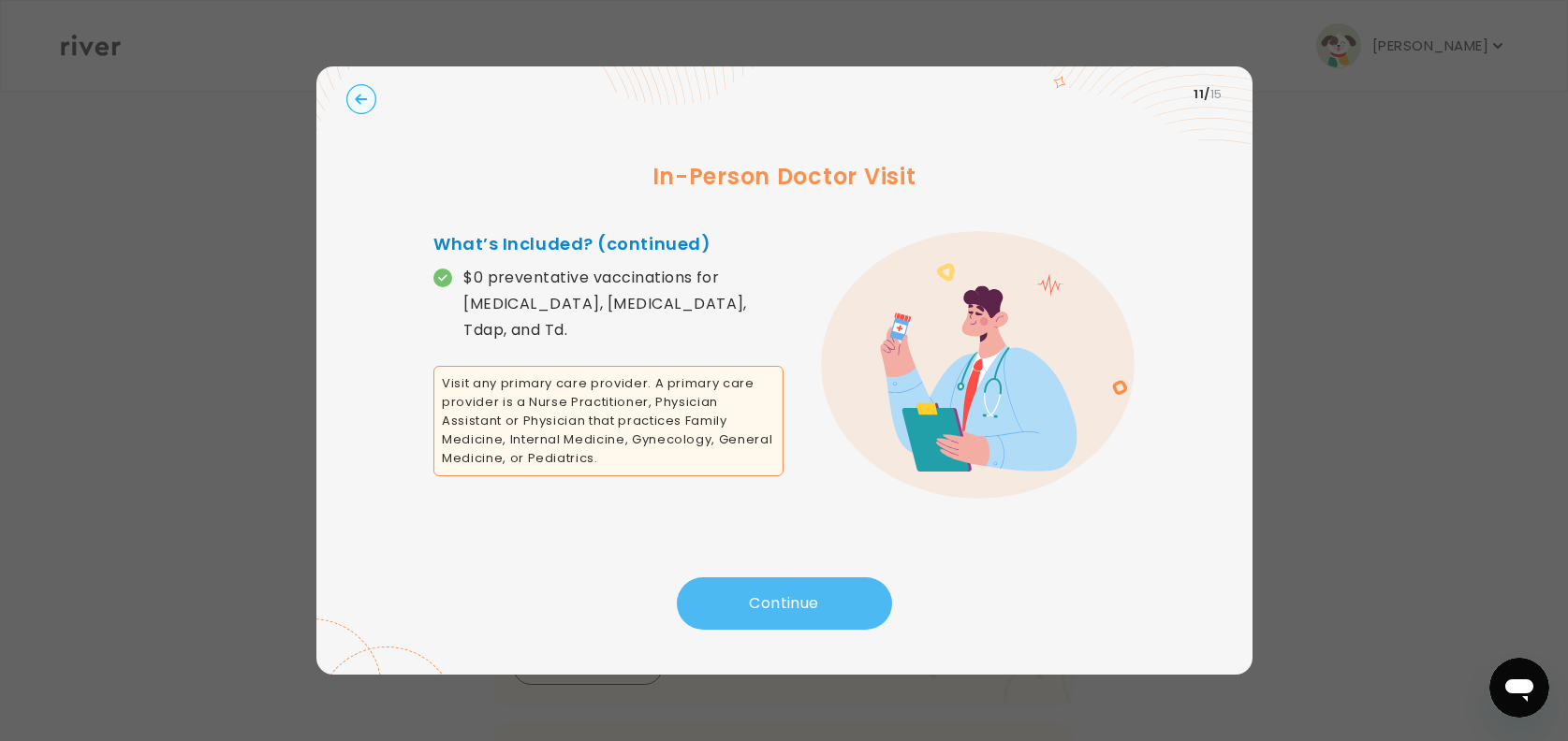
click at [787, 592] on button "Continue" at bounding box center [784, 603] width 215 height 53
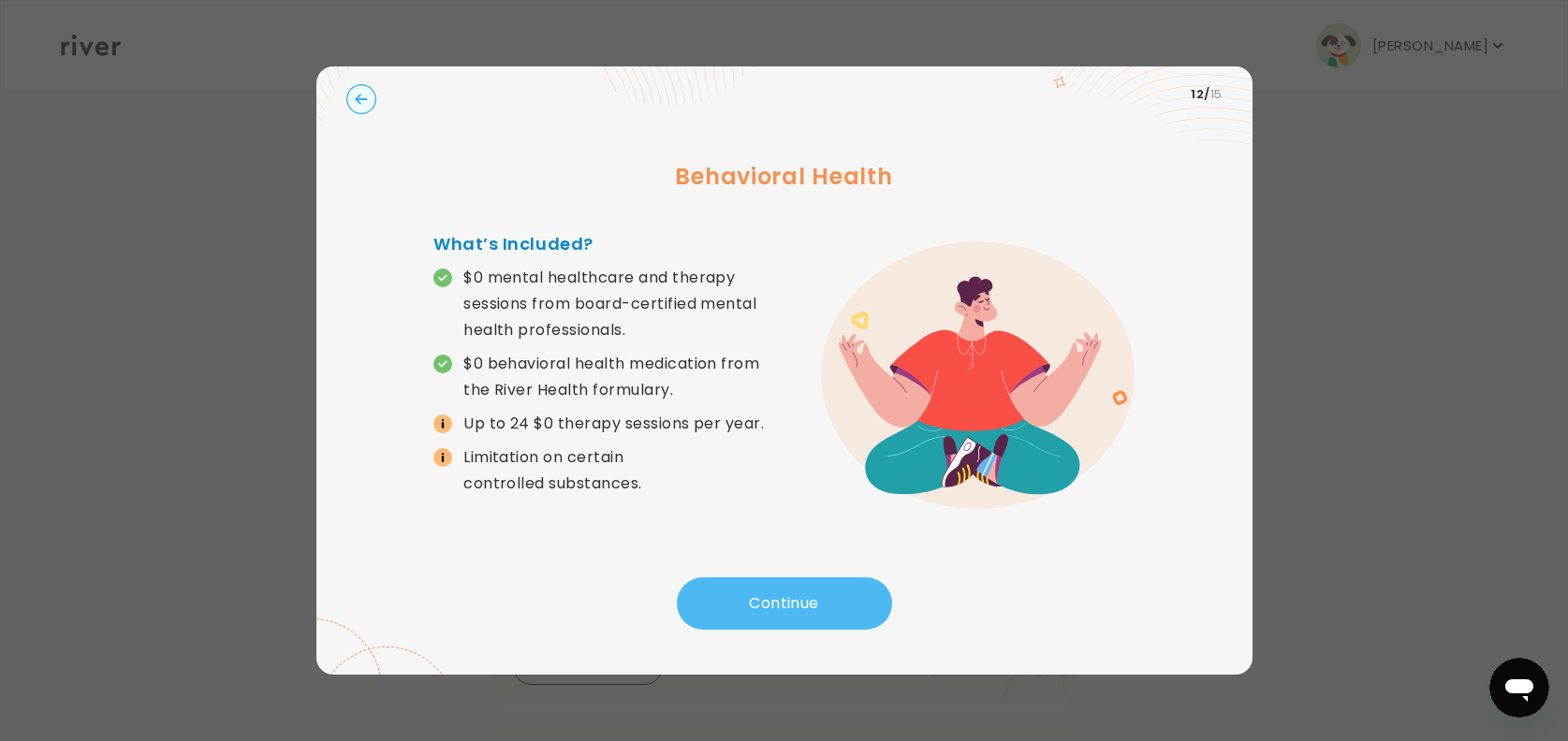
click at [787, 592] on button "Continue" at bounding box center [784, 603] width 215 height 53
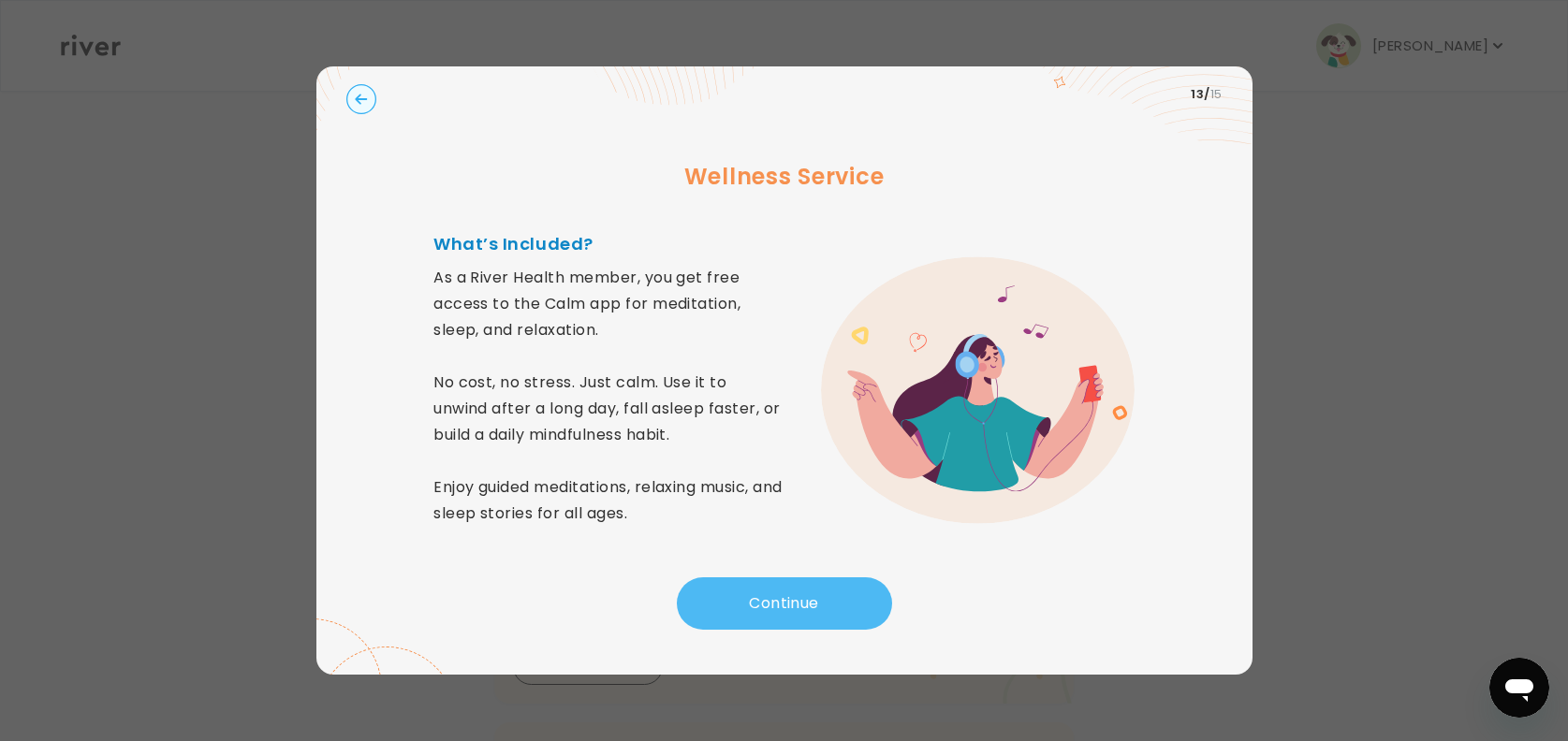
click at [787, 592] on button "Continue" at bounding box center [784, 603] width 215 height 53
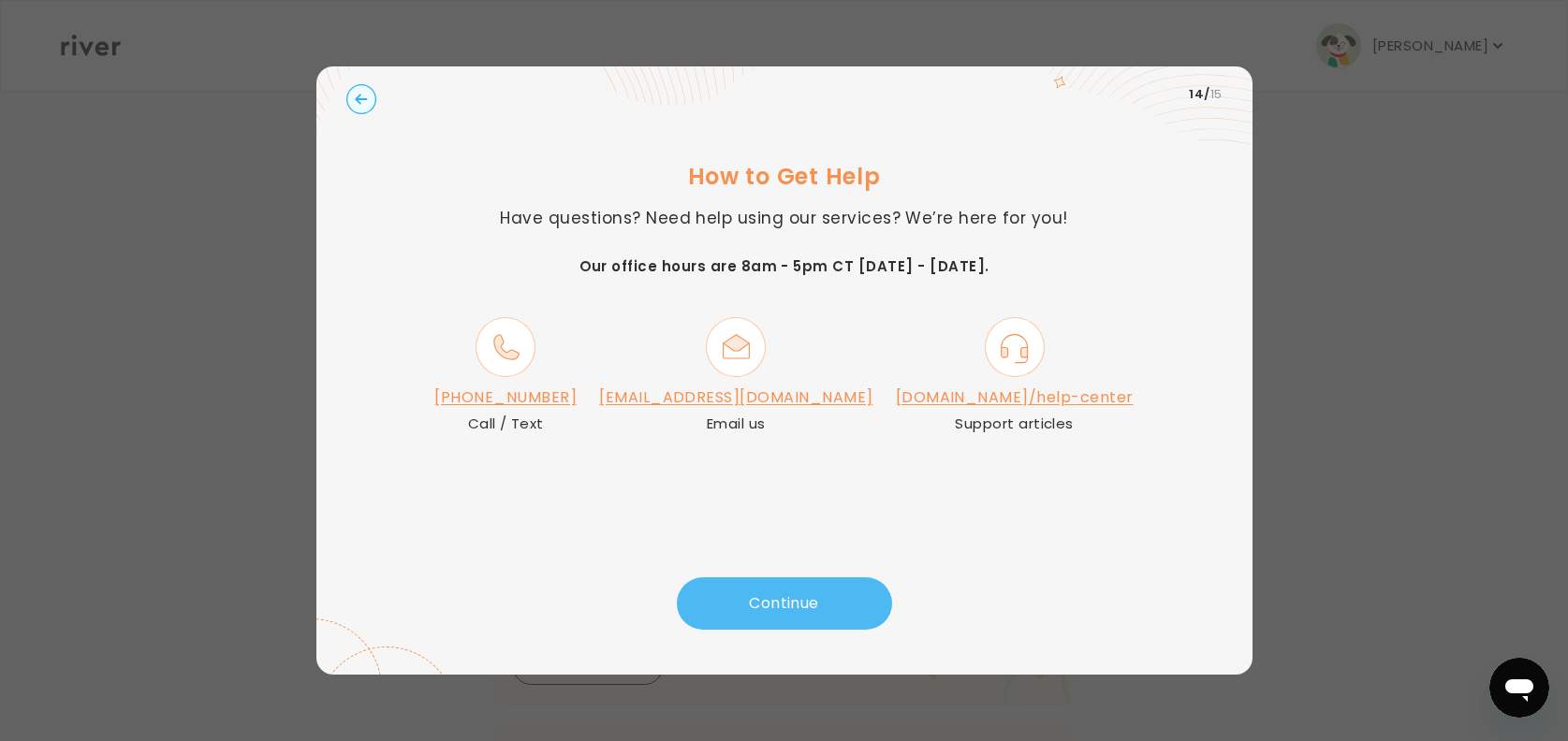
click at [787, 592] on button "Continue" at bounding box center [784, 603] width 215 height 53
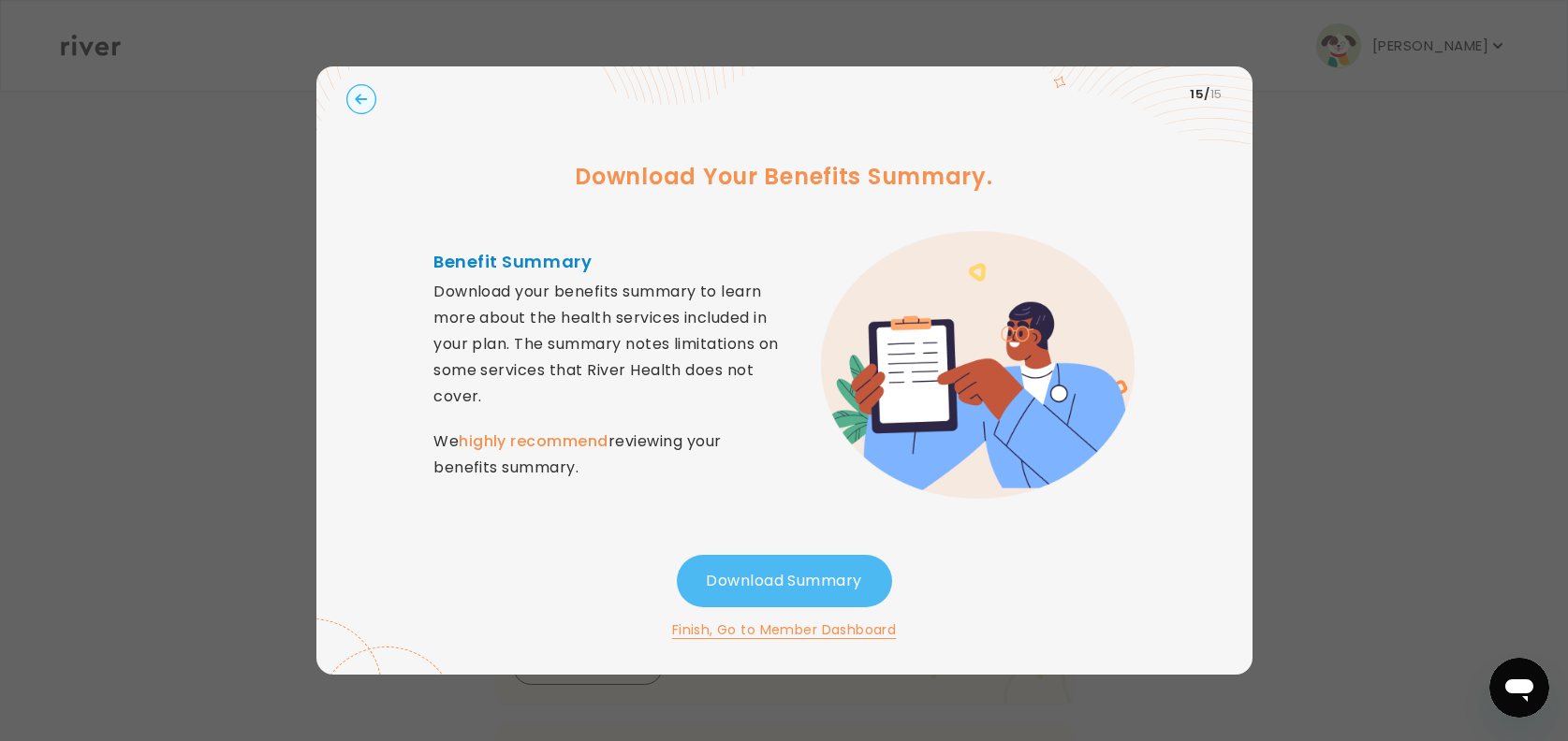
click at [787, 592] on button "Download Summary" at bounding box center [784, 581] width 215 height 53
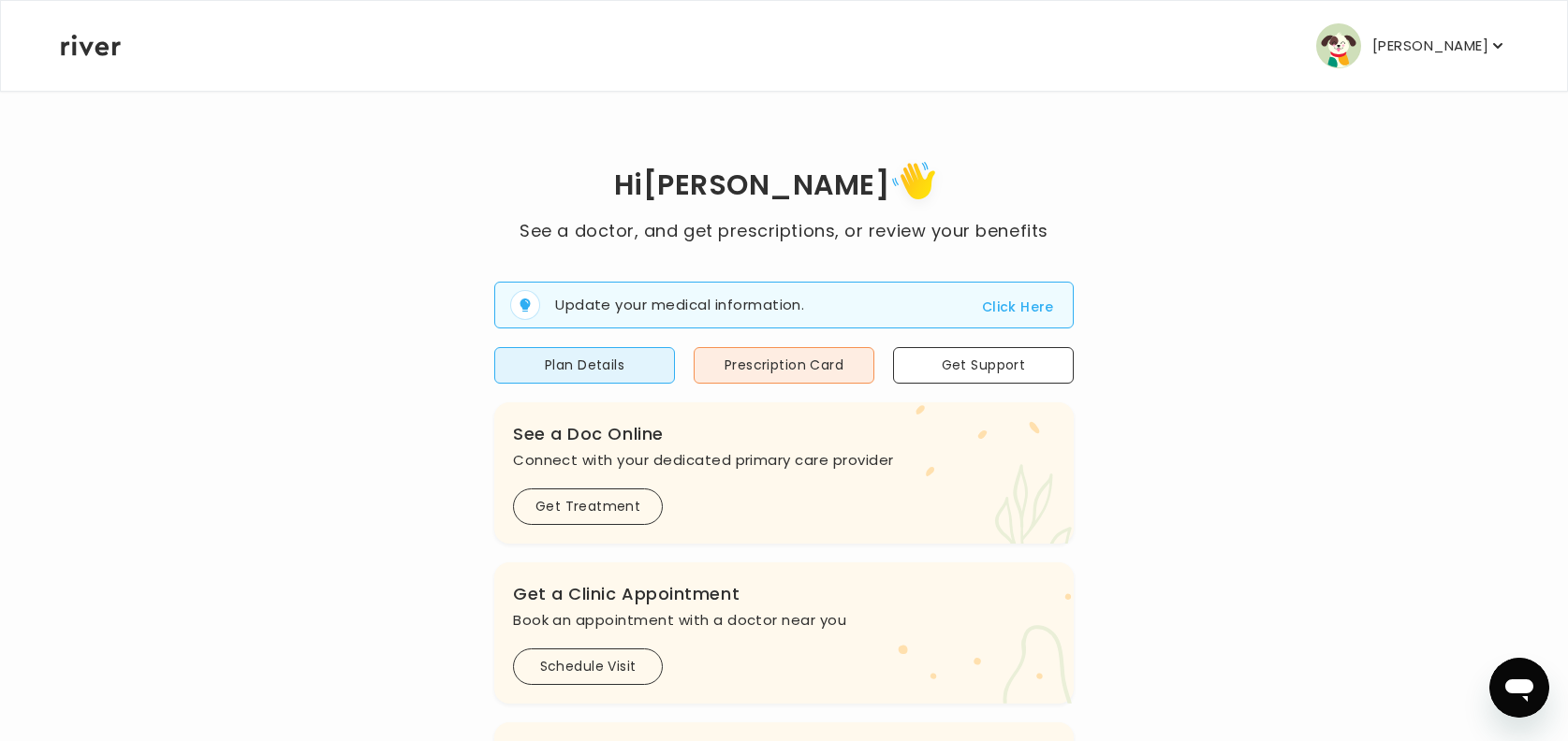
click at [1030, 307] on button "Click Here" at bounding box center [1018, 306] width 72 height 22
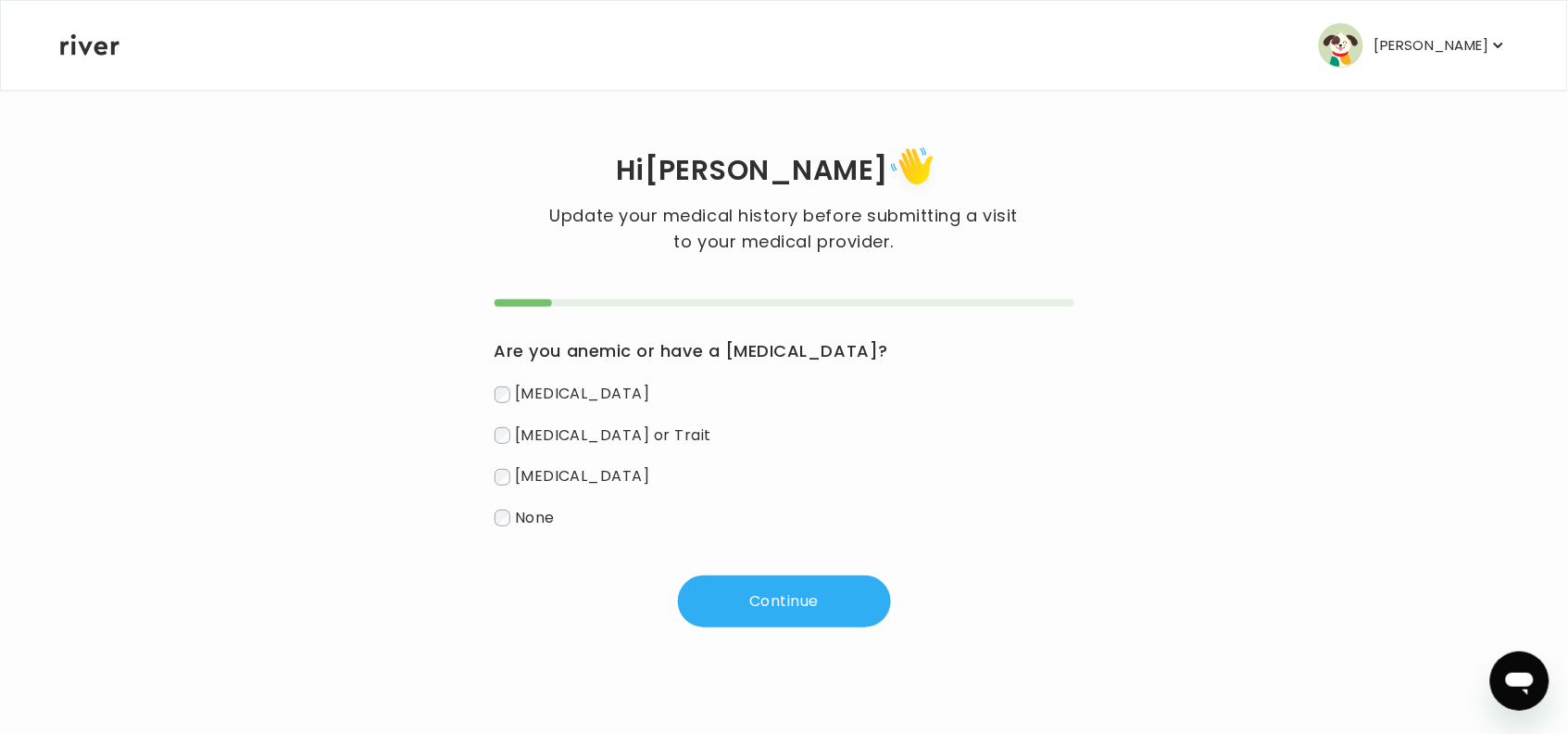
click at [502, 404] on label "Iron Deficiency" at bounding box center [784, 394] width 580 height 27
click at [769, 587] on button "Continue" at bounding box center [784, 601] width 213 height 52
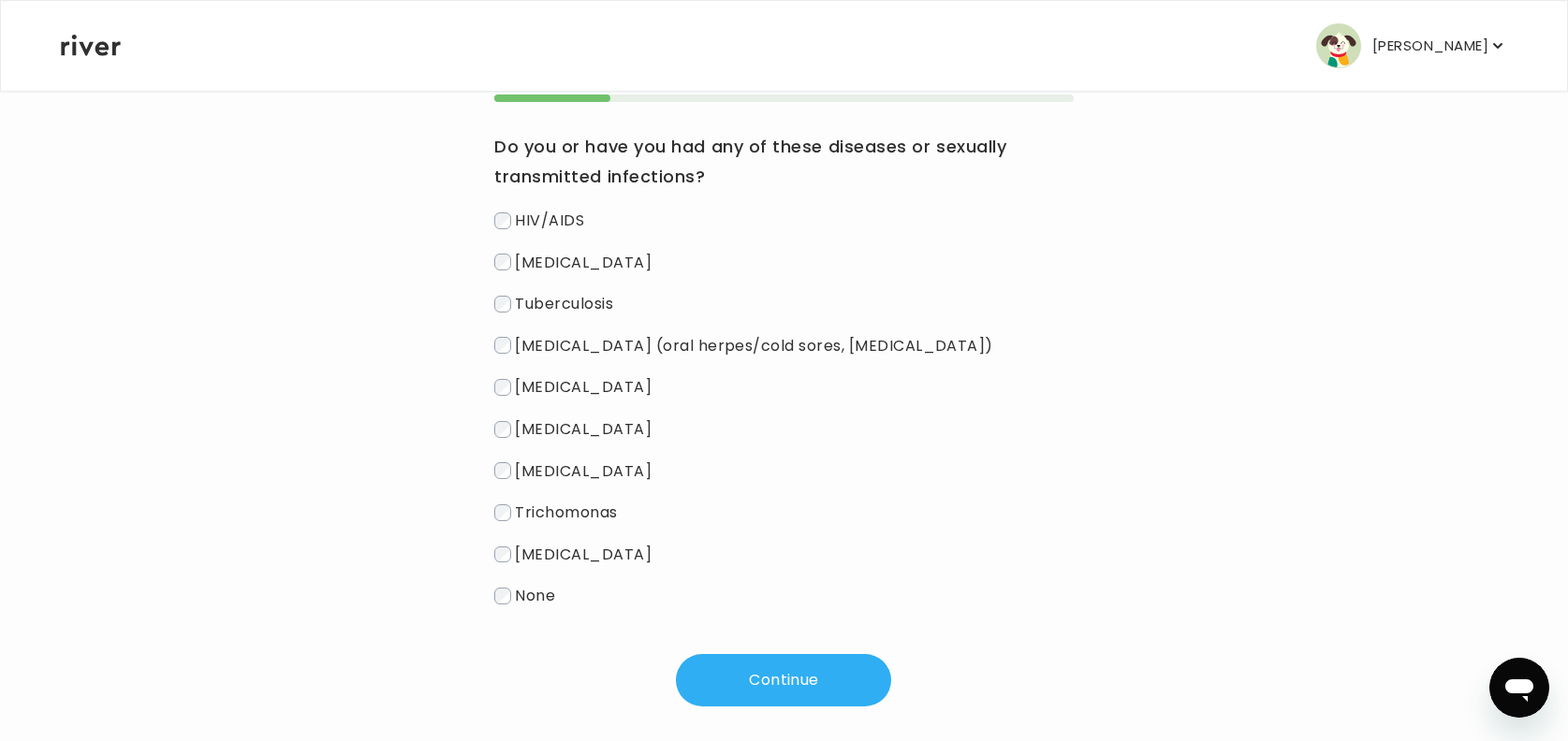
scroll to position [222, 0]
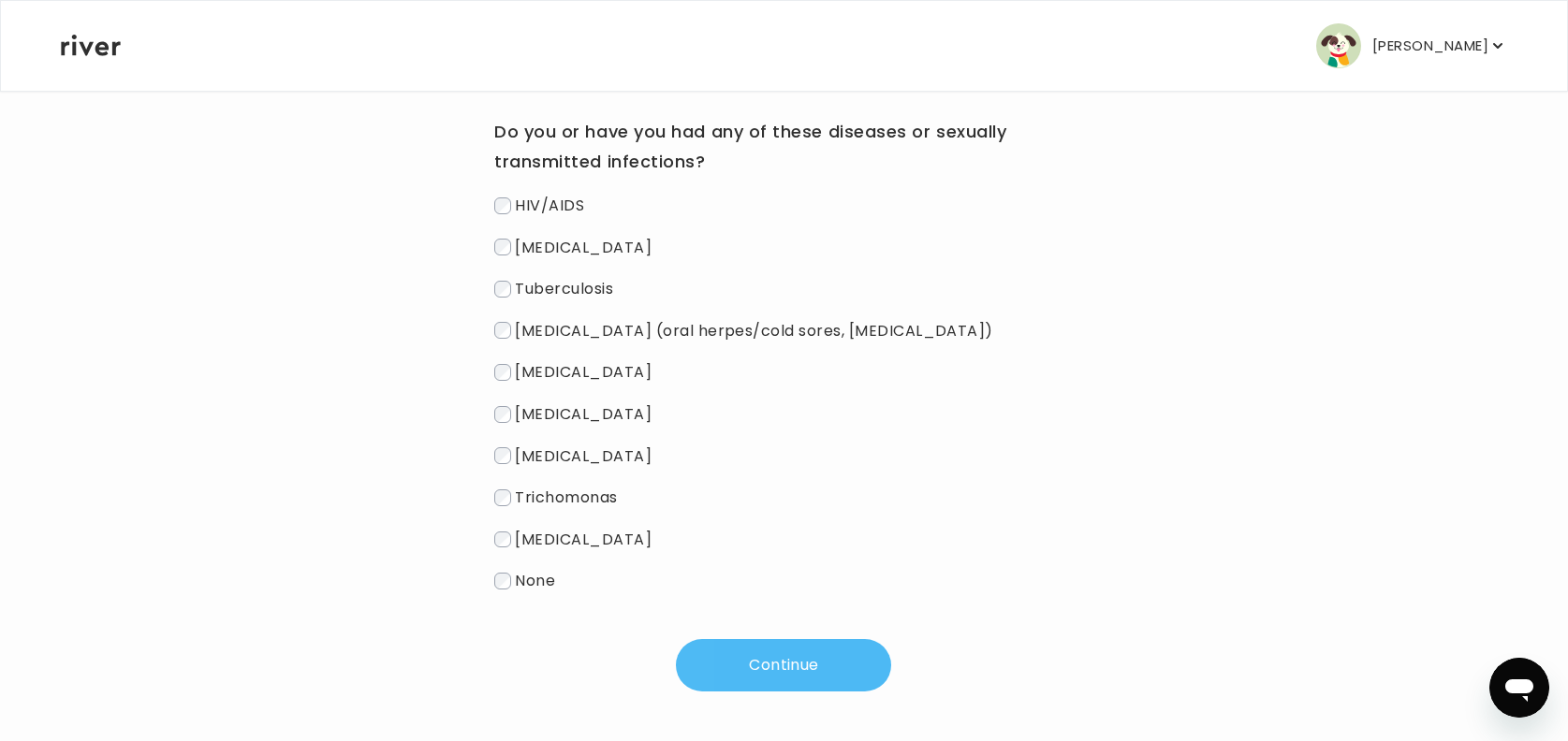
click at [783, 592] on button "Continue" at bounding box center [784, 665] width 215 height 53
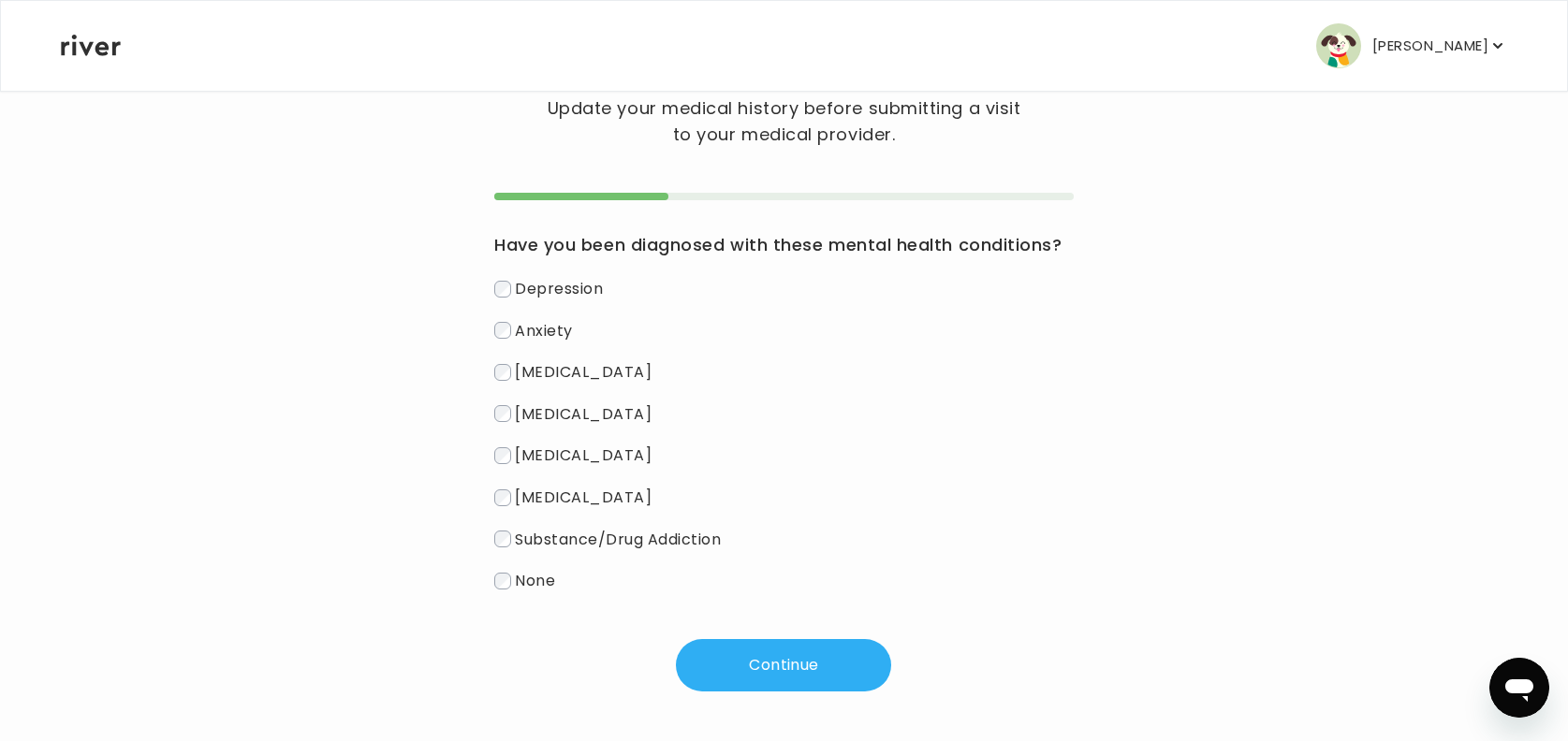
click at [502, 588] on label "None" at bounding box center [784, 580] width 579 height 27
click at [714, 592] on button "Continue" at bounding box center [784, 665] width 215 height 53
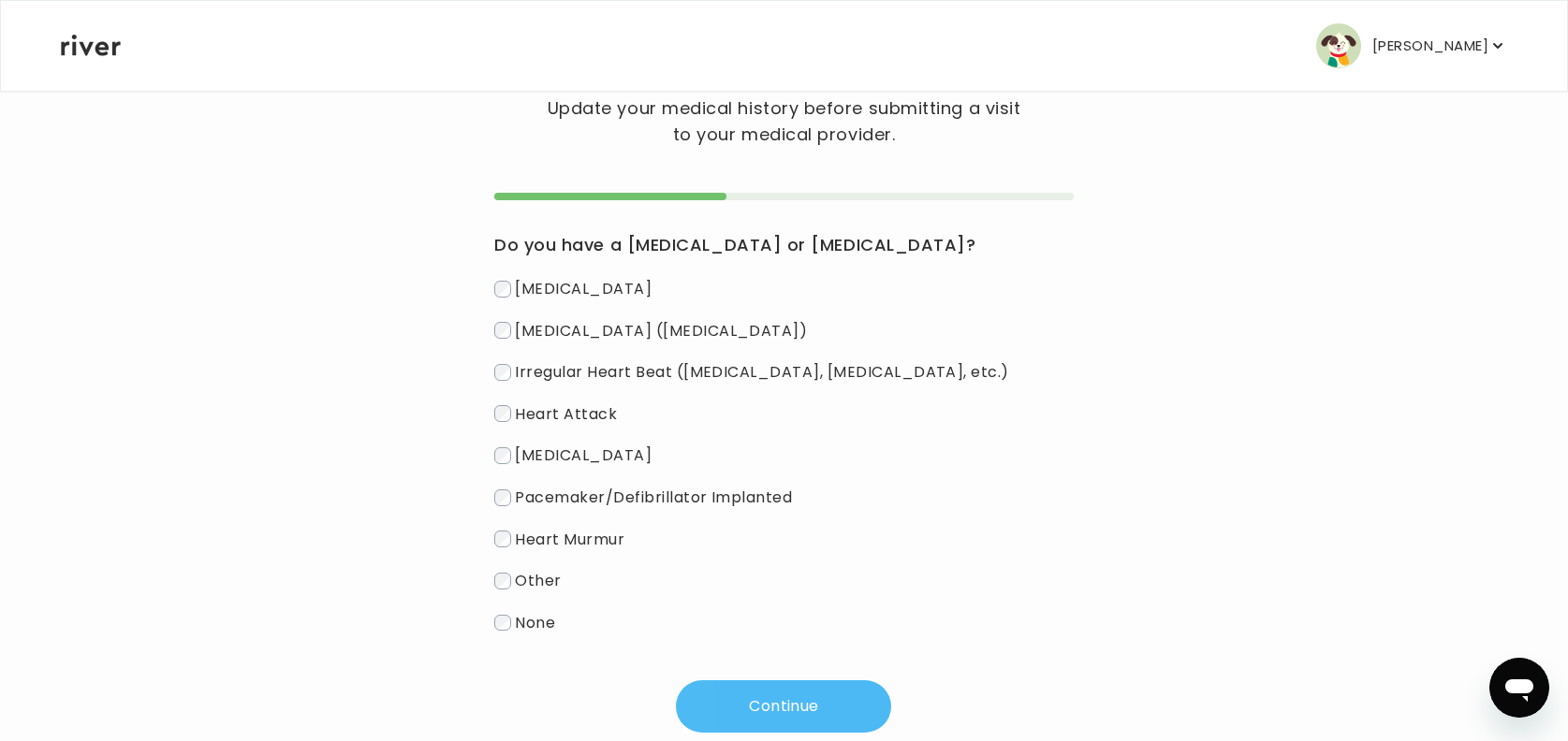
click at [735, 592] on button "Continue" at bounding box center [784, 706] width 215 height 53
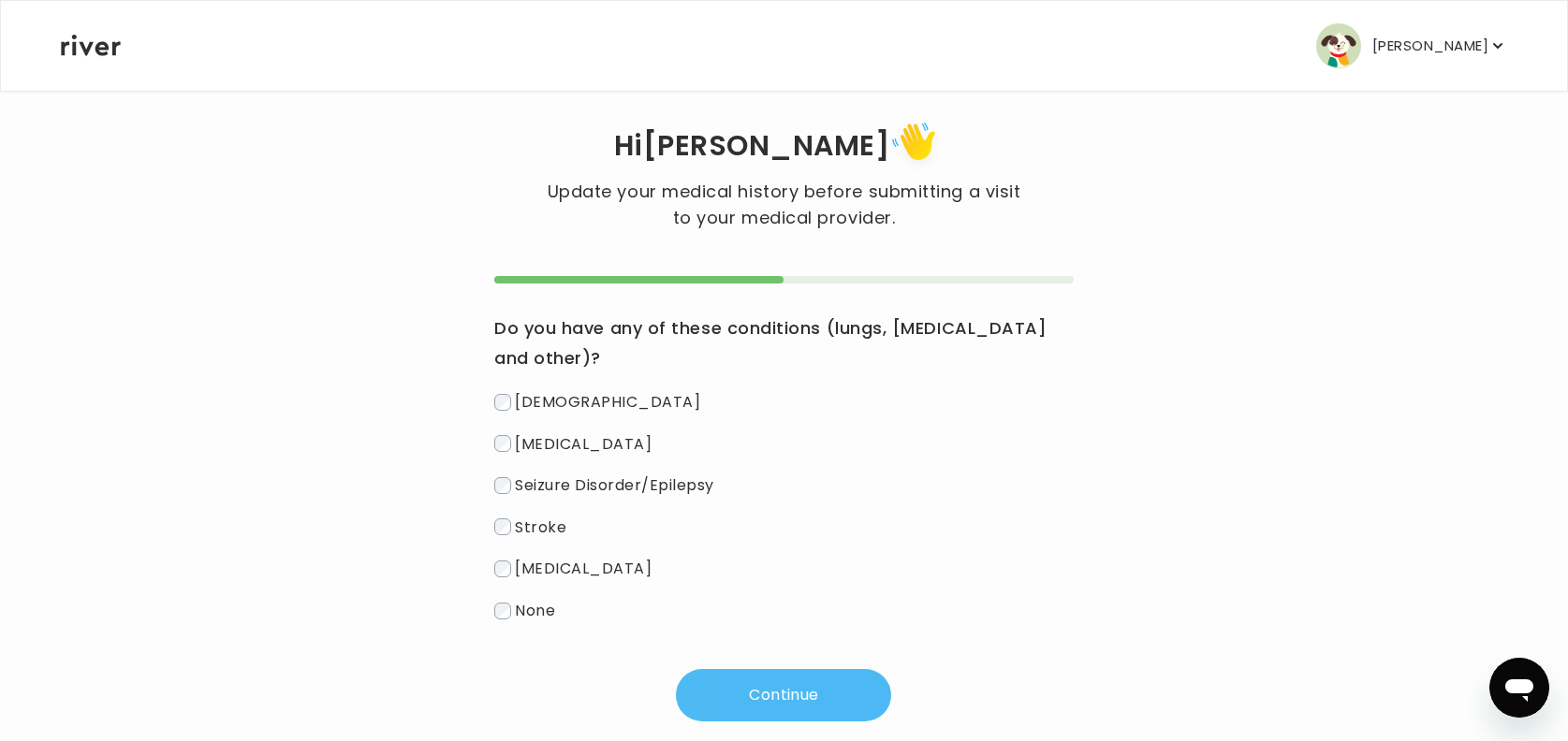
click at [756, 592] on button "Continue" at bounding box center [784, 695] width 215 height 53
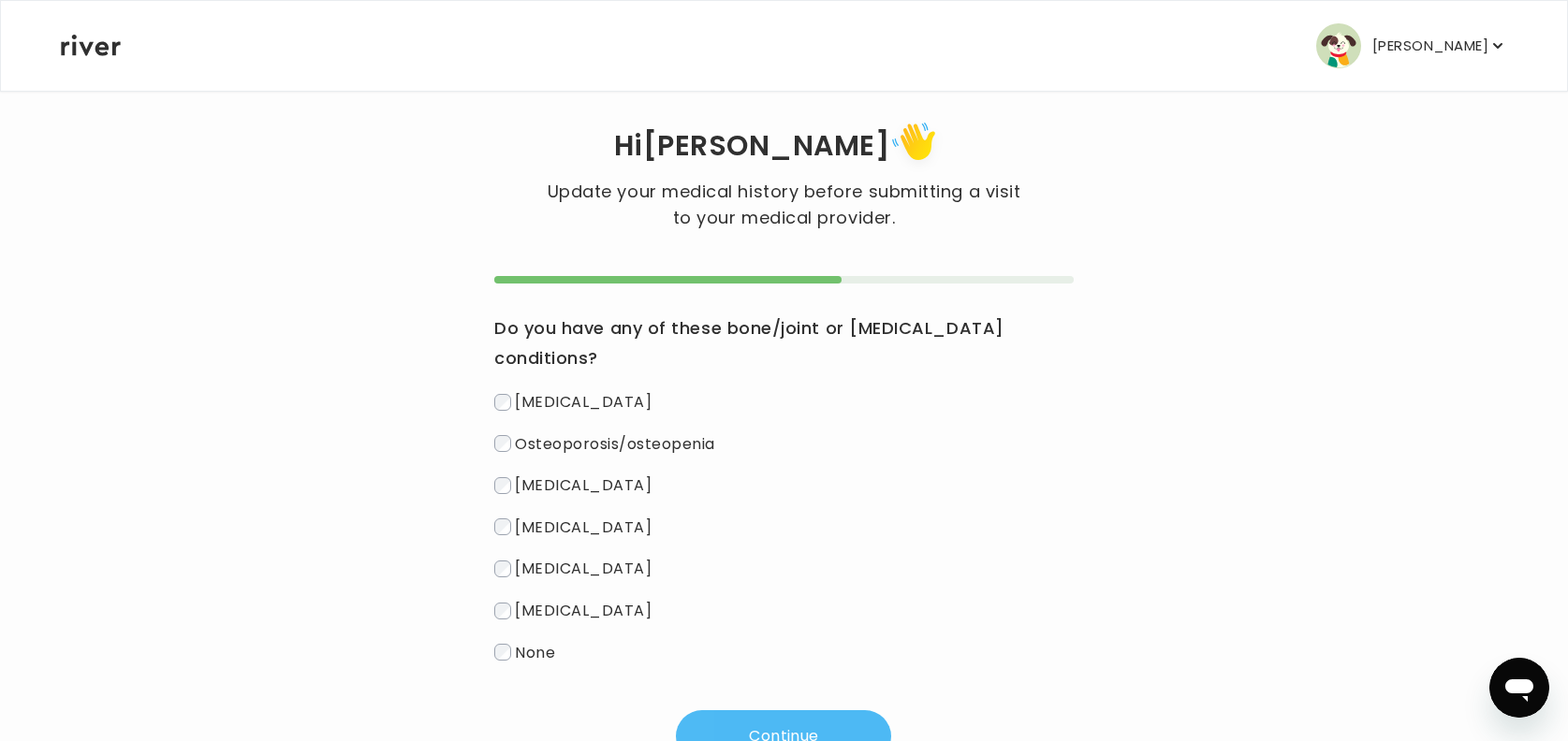
click at [783, 592] on button "Continue" at bounding box center [784, 736] width 215 height 53
click at [747, 592] on button "Continue" at bounding box center [784, 736] width 215 height 53
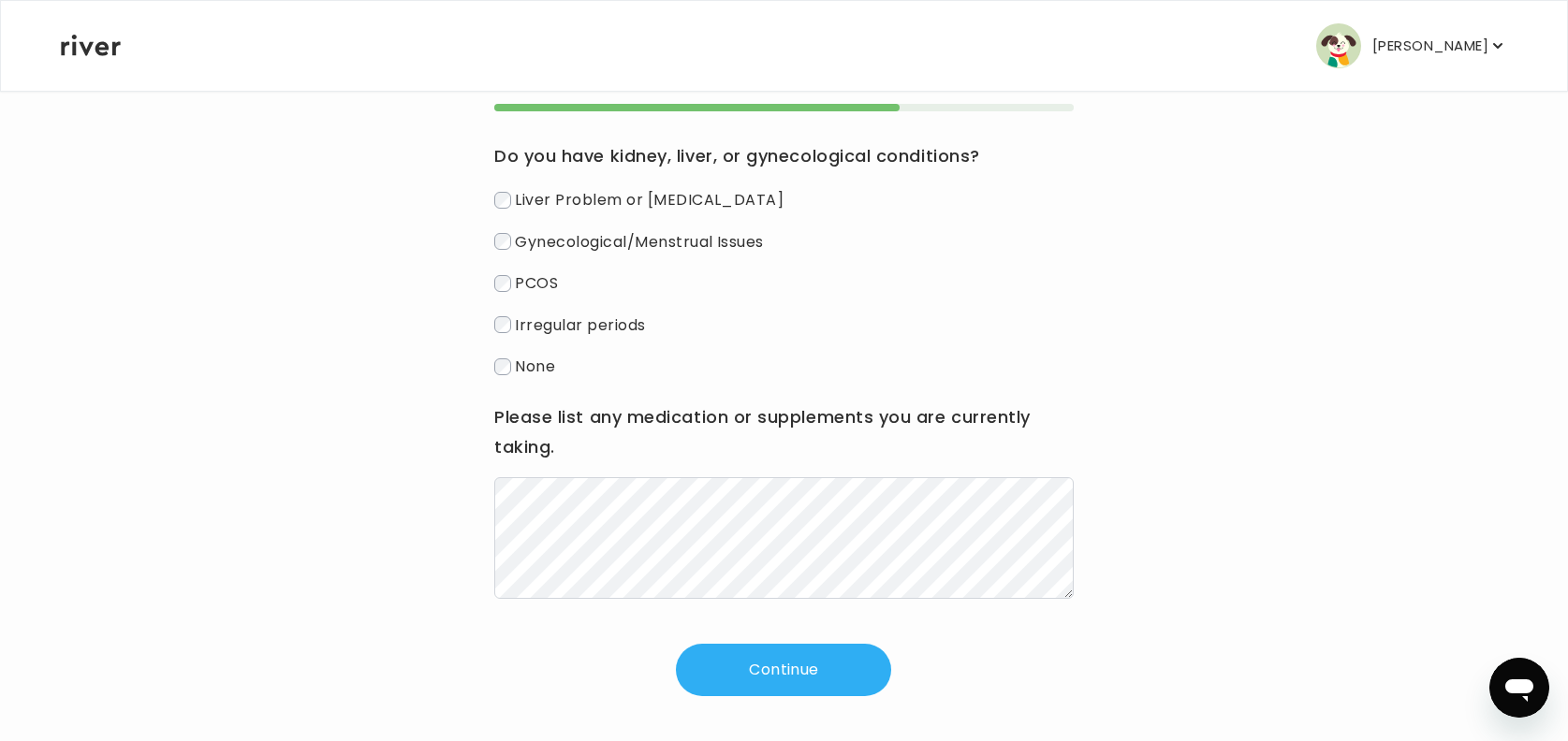
scroll to position [204, 0]
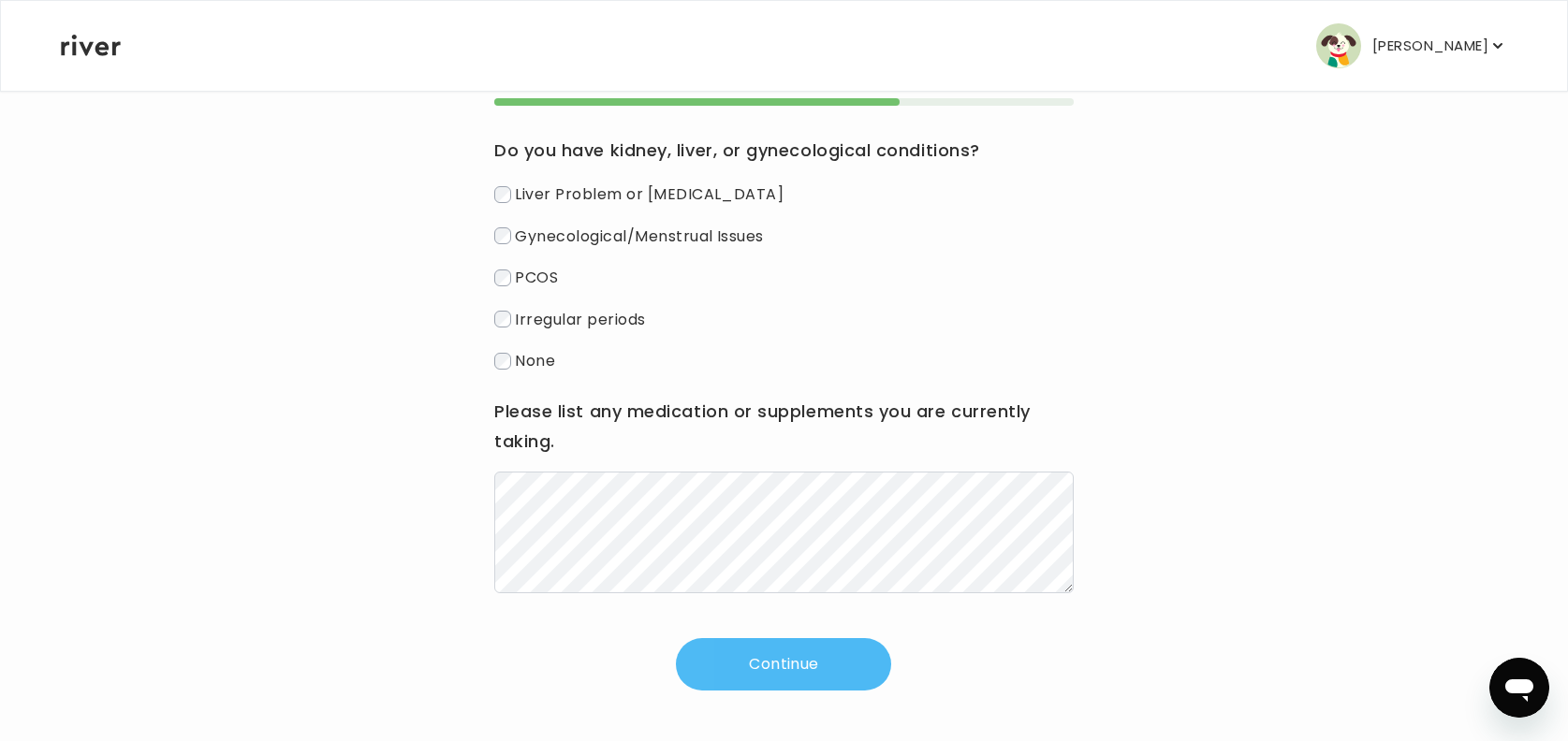
click at [780, 592] on button "Continue" at bounding box center [784, 664] width 215 height 53
click at [797, 592] on button "Continue" at bounding box center [784, 664] width 215 height 53
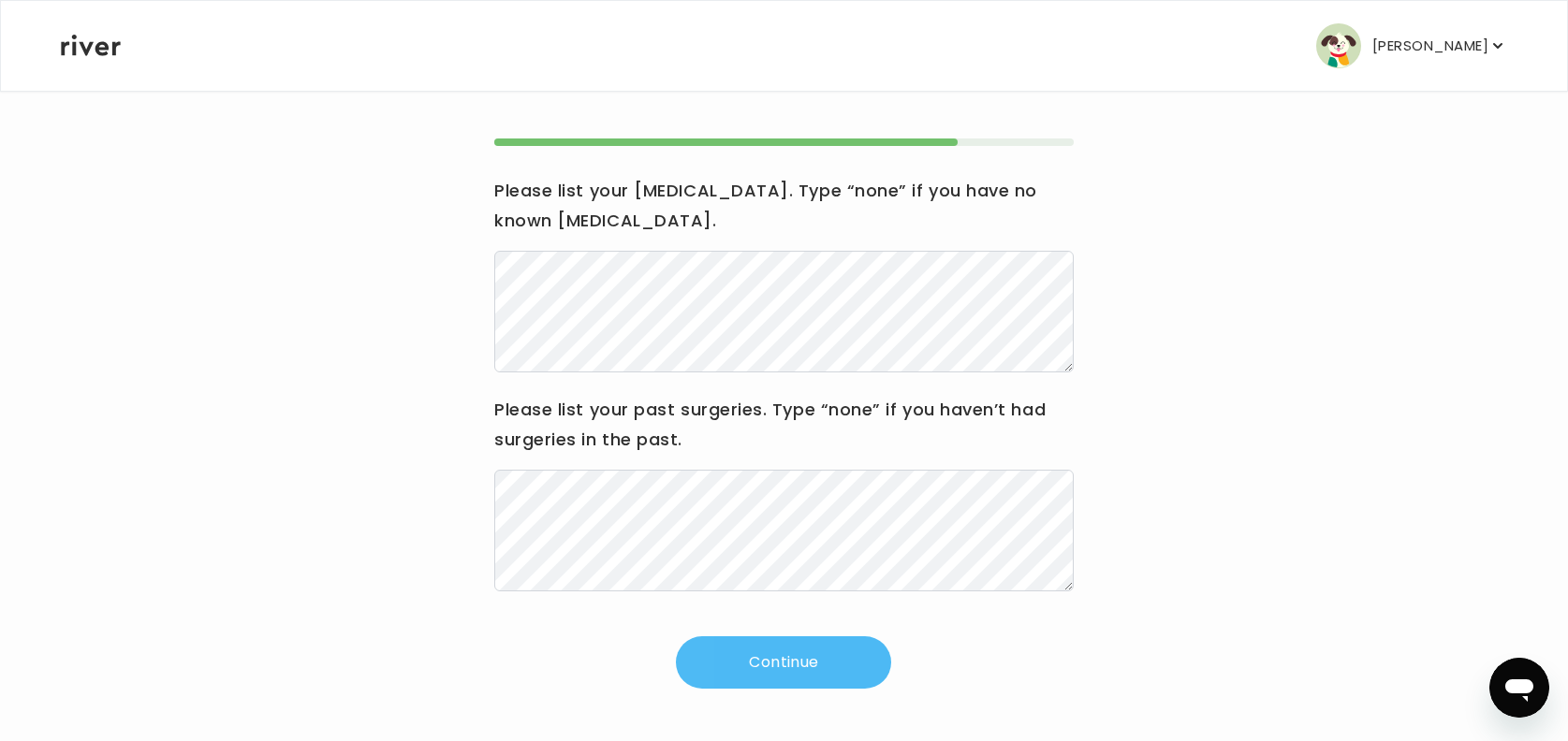
scroll to position [164, 0]
click at [836, 592] on button "Continue" at bounding box center [784, 663] width 215 height 53
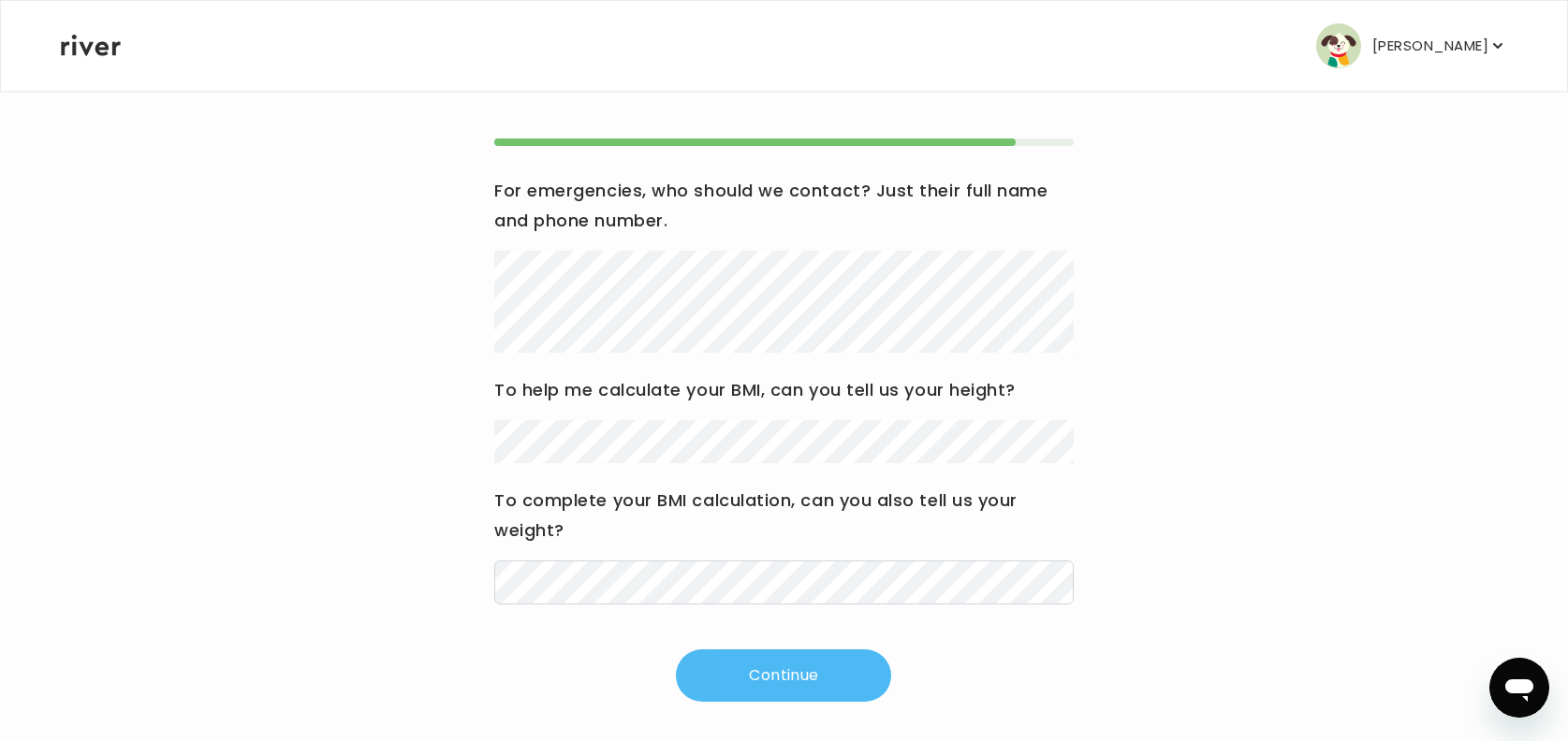
click at [817, 592] on button "Continue" at bounding box center [784, 675] width 215 height 53
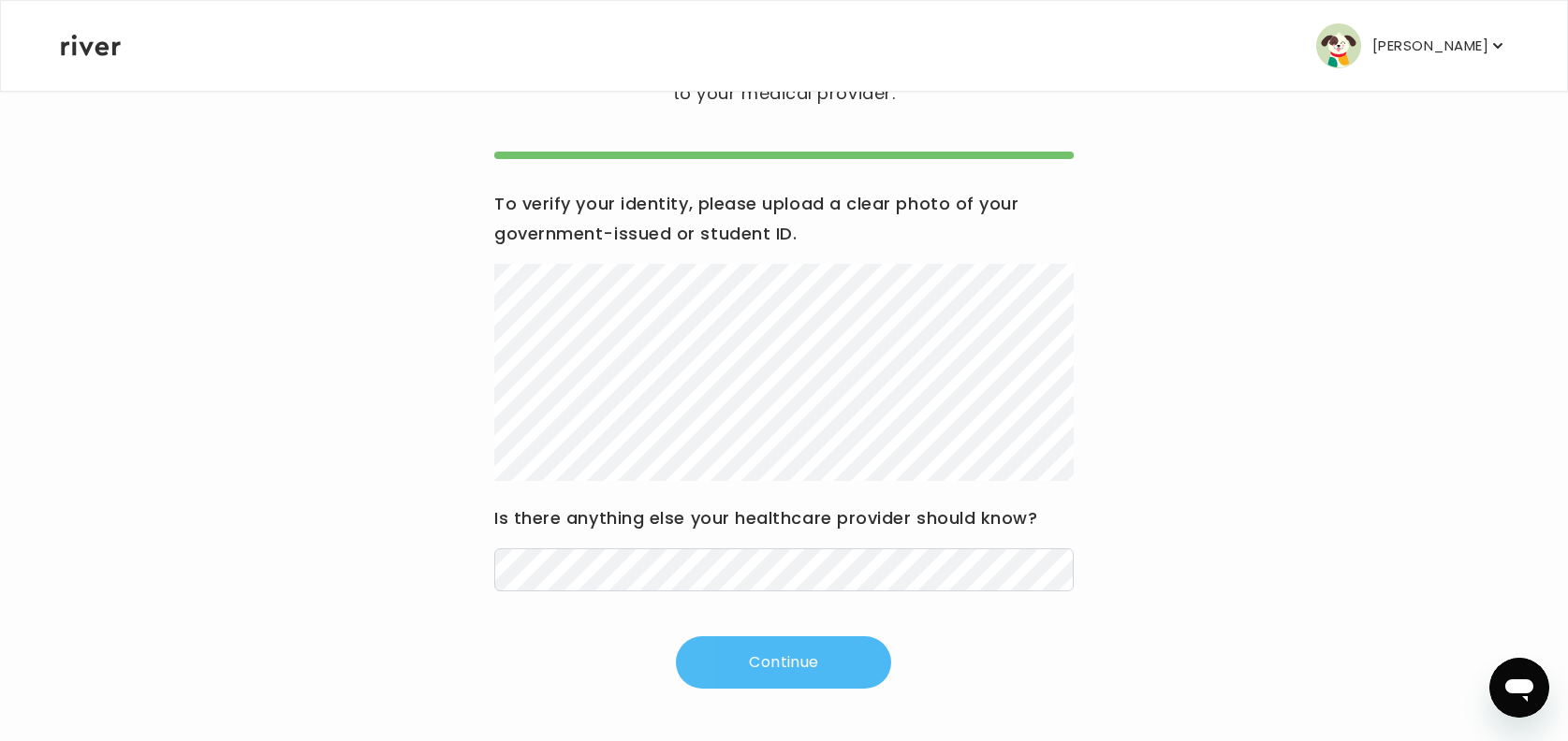
click at [807, 592] on button "Continue" at bounding box center [784, 662] width 215 height 53
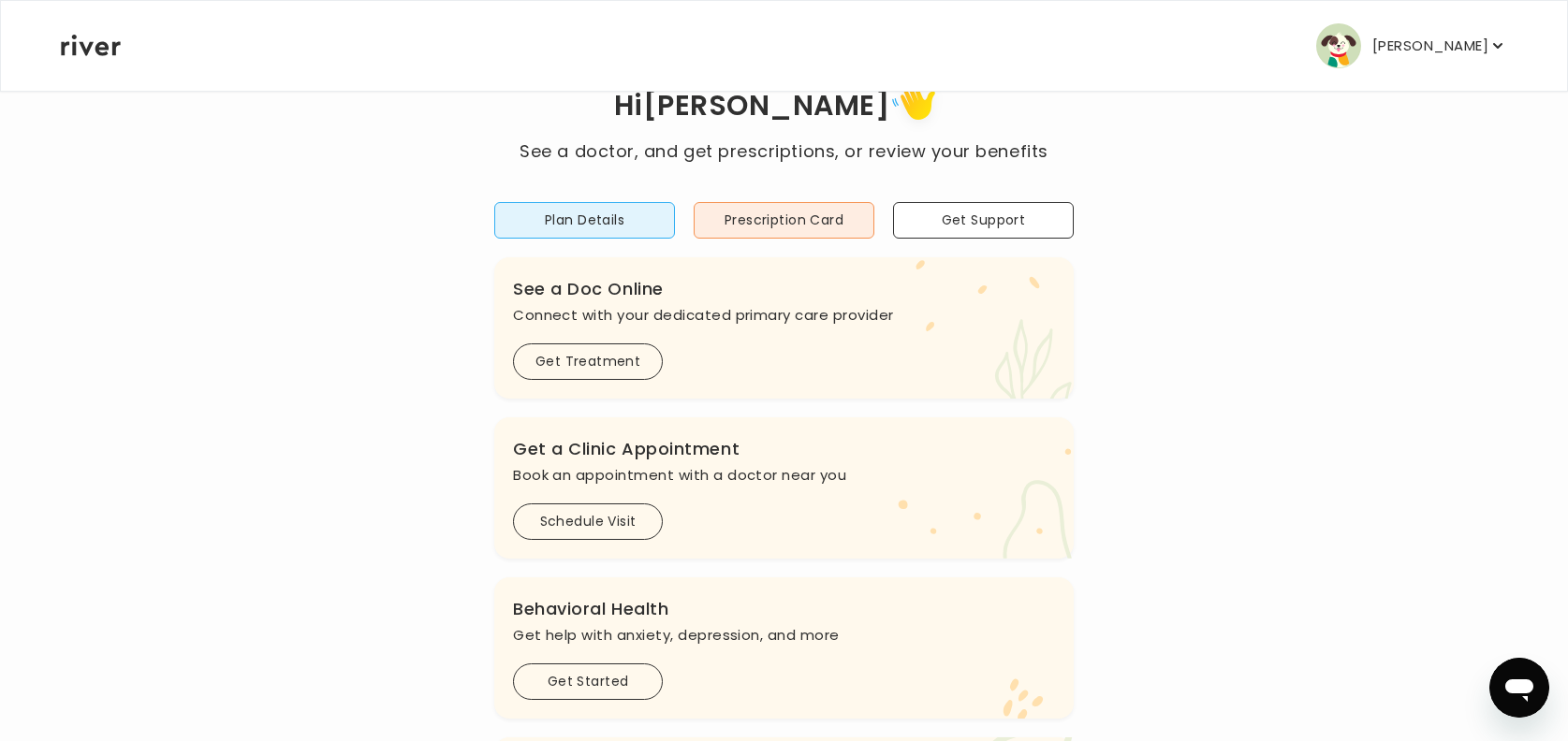
scroll to position [26, 0]
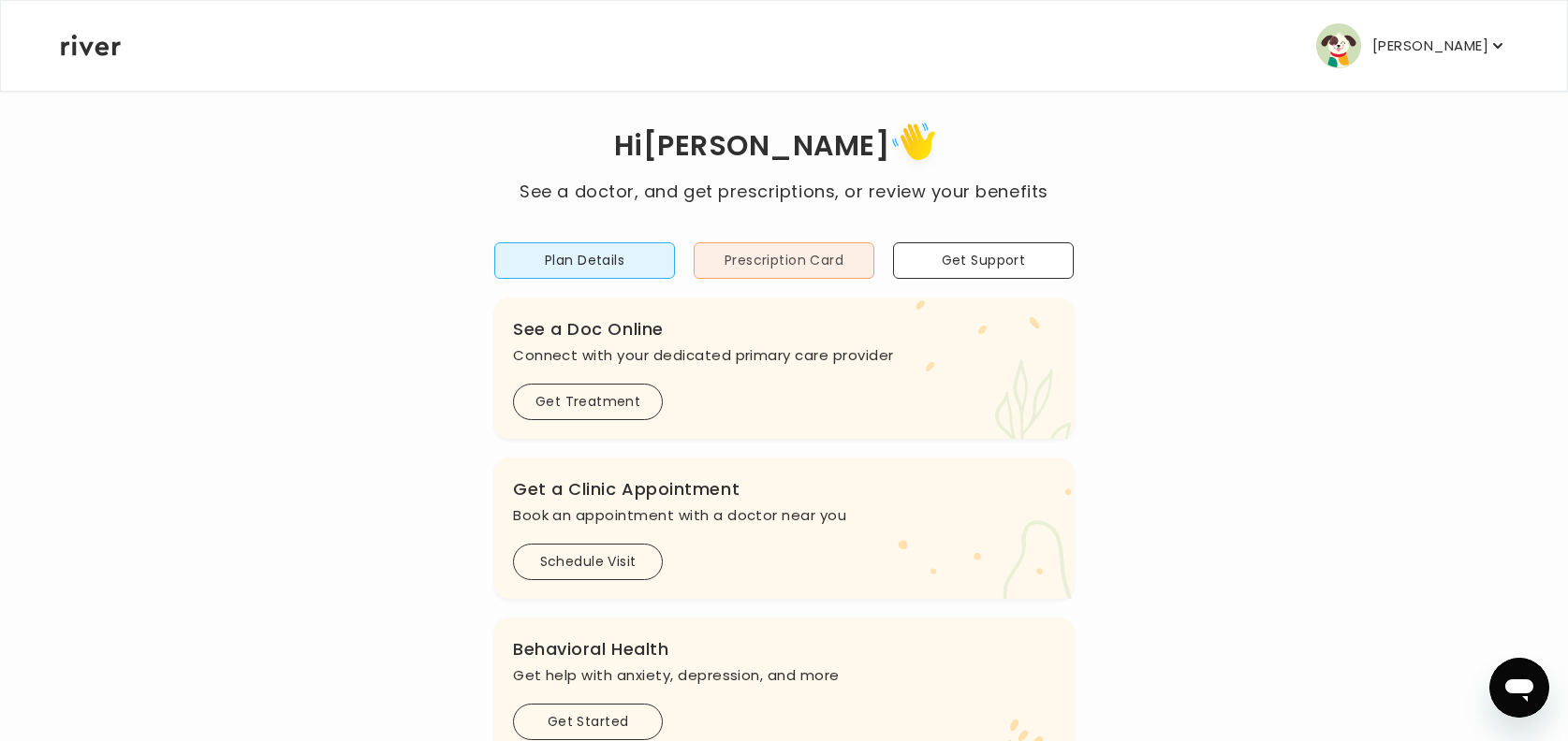
click at [848, 254] on button "Prescription Card" at bounding box center [784, 261] width 180 height 36
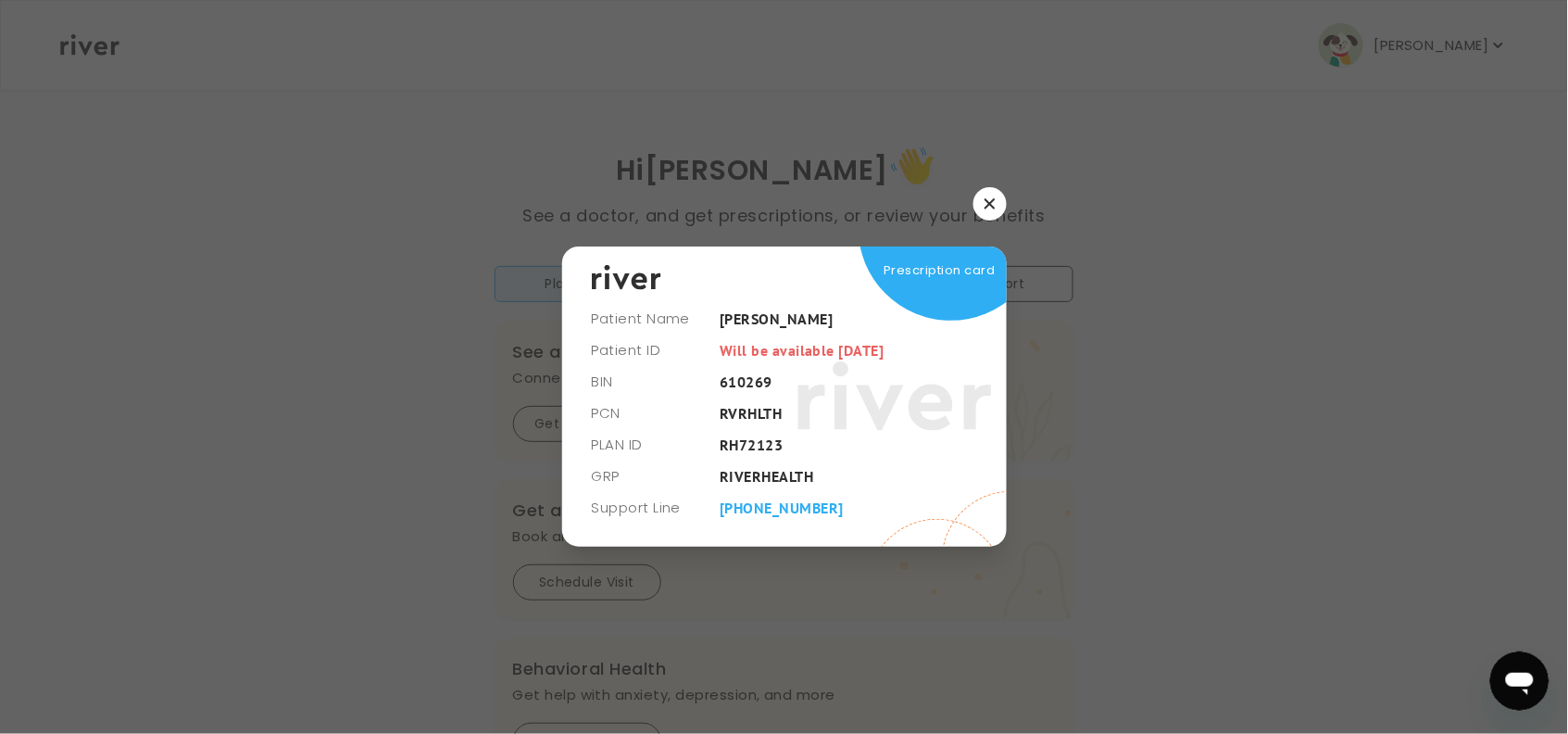
click at [989, 205] on icon "button" at bounding box center [990, 204] width 10 height 10
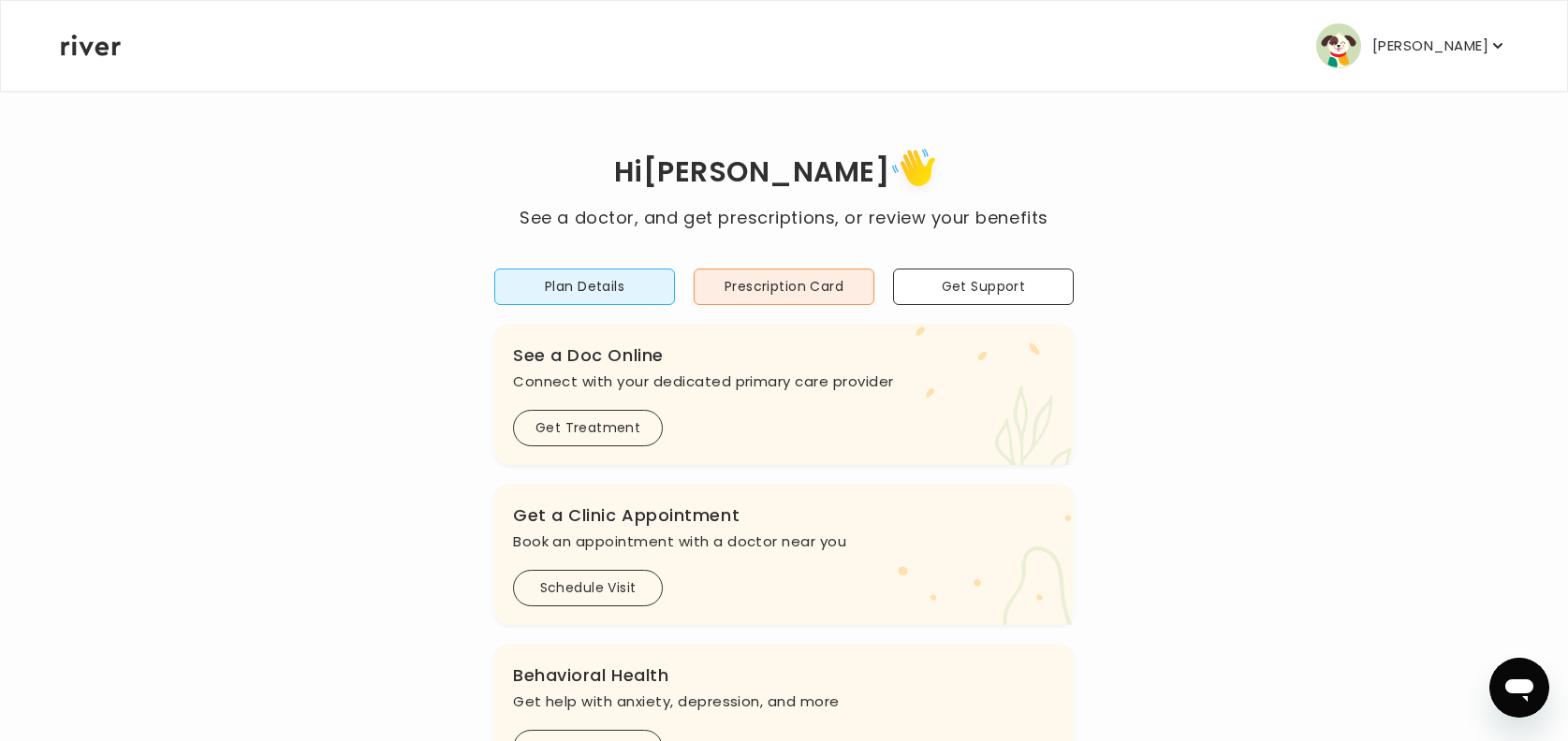
click at [1268, 50] on icon "button" at bounding box center [1498, 46] width 19 height 19
click at [1107, 33] on div "BARBARA BROWNING Profile Add Family Activate Card Reimbursement Terms of Servic…" at bounding box center [784, 46] width 1446 height 90
click at [568, 295] on button "Plan Details" at bounding box center [584, 287] width 180 height 36
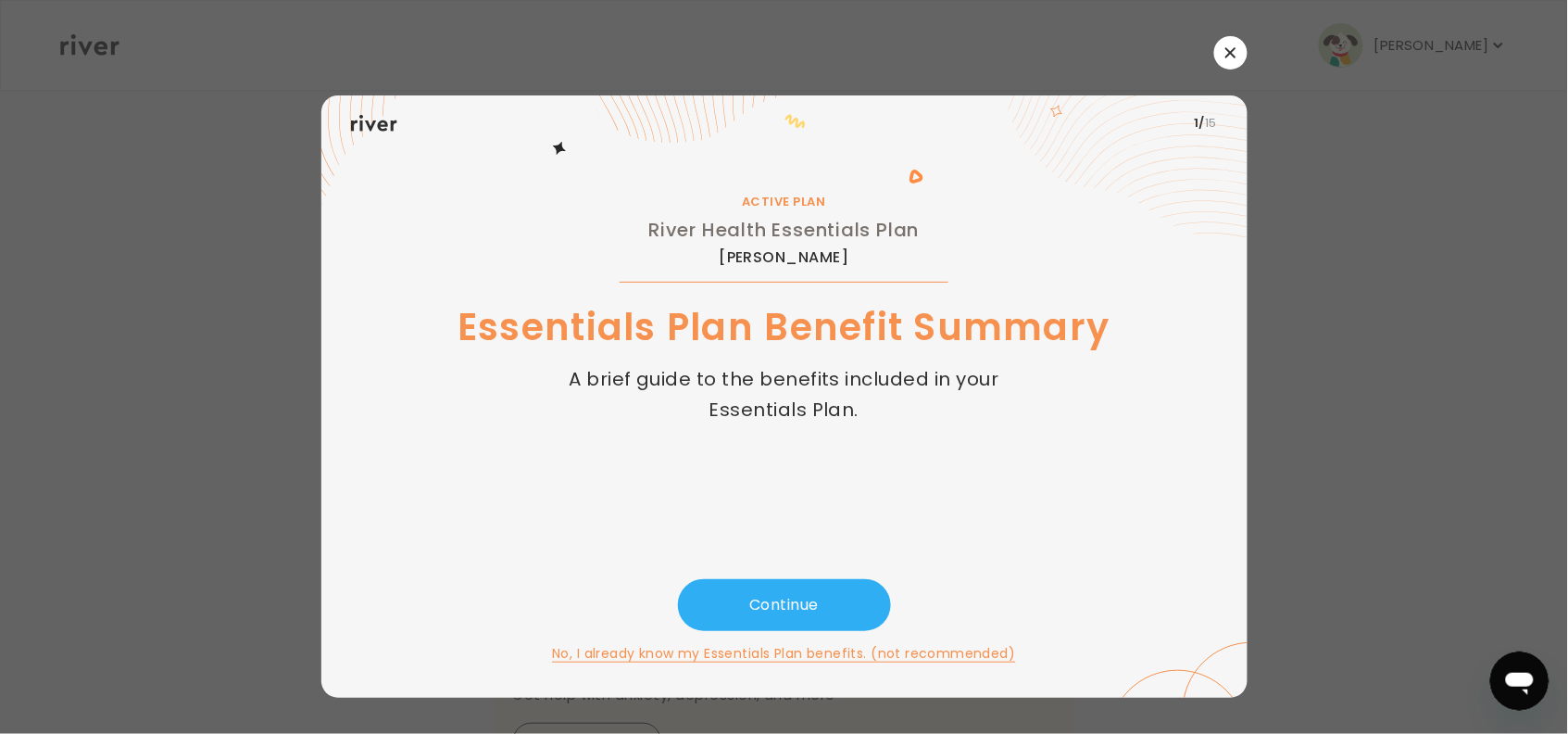
click at [1227, 48] on icon "button" at bounding box center [1230, 52] width 10 height 10
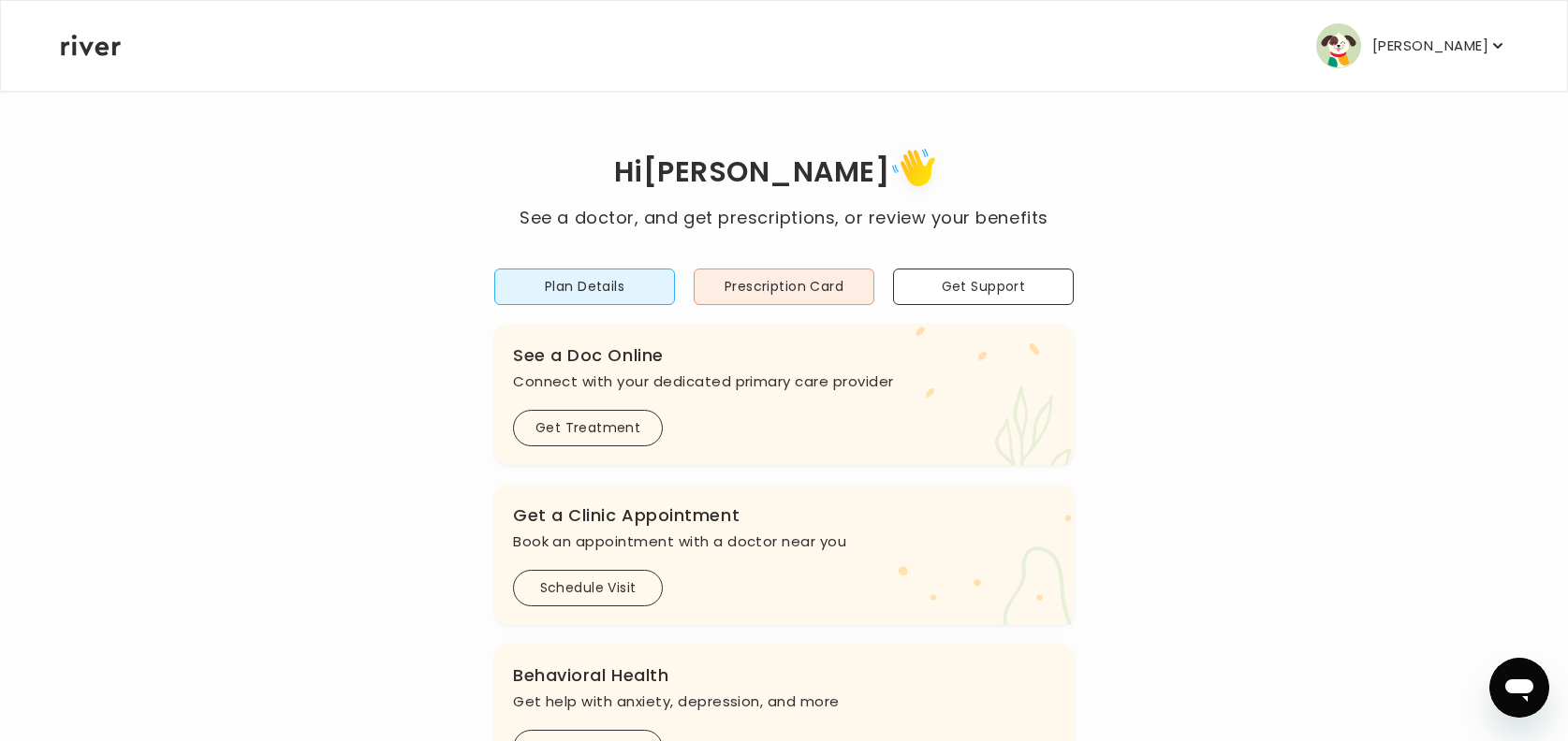
click at [1268, 43] on icon "button" at bounding box center [1498, 46] width 19 height 19
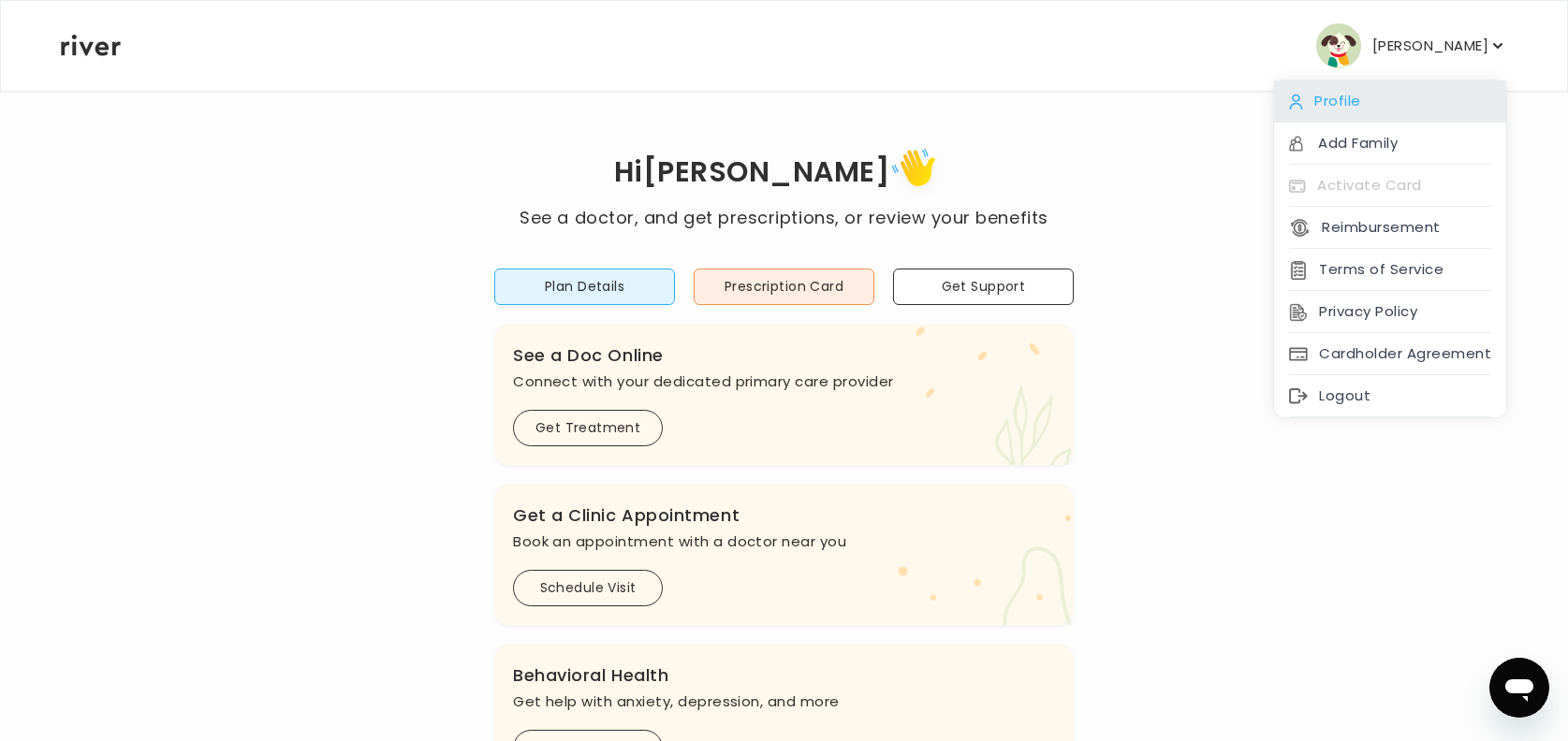
click at [1268, 96] on div "Profile" at bounding box center [1390, 102] width 232 height 42
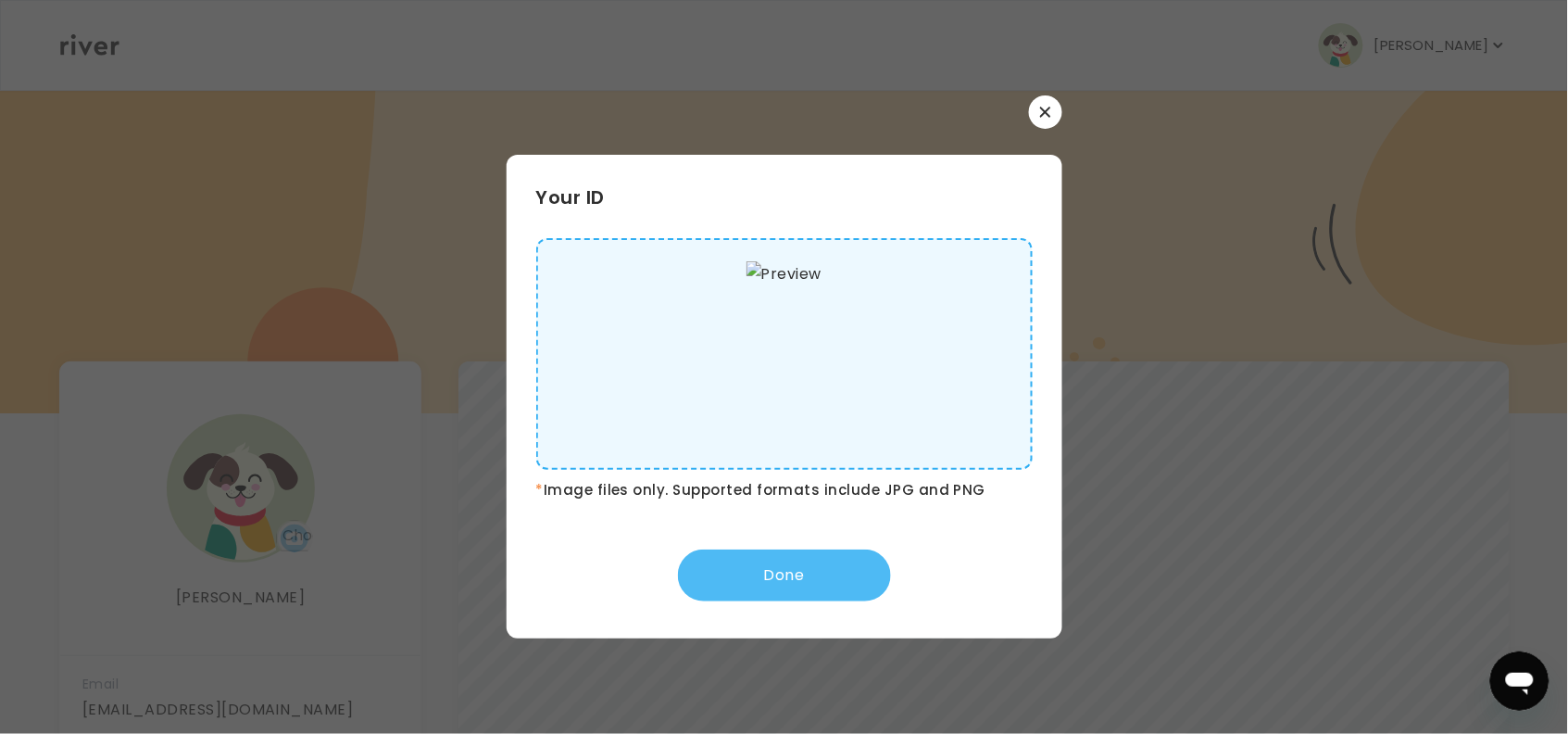
click at [796, 567] on button "Done" at bounding box center [784, 575] width 213 height 52
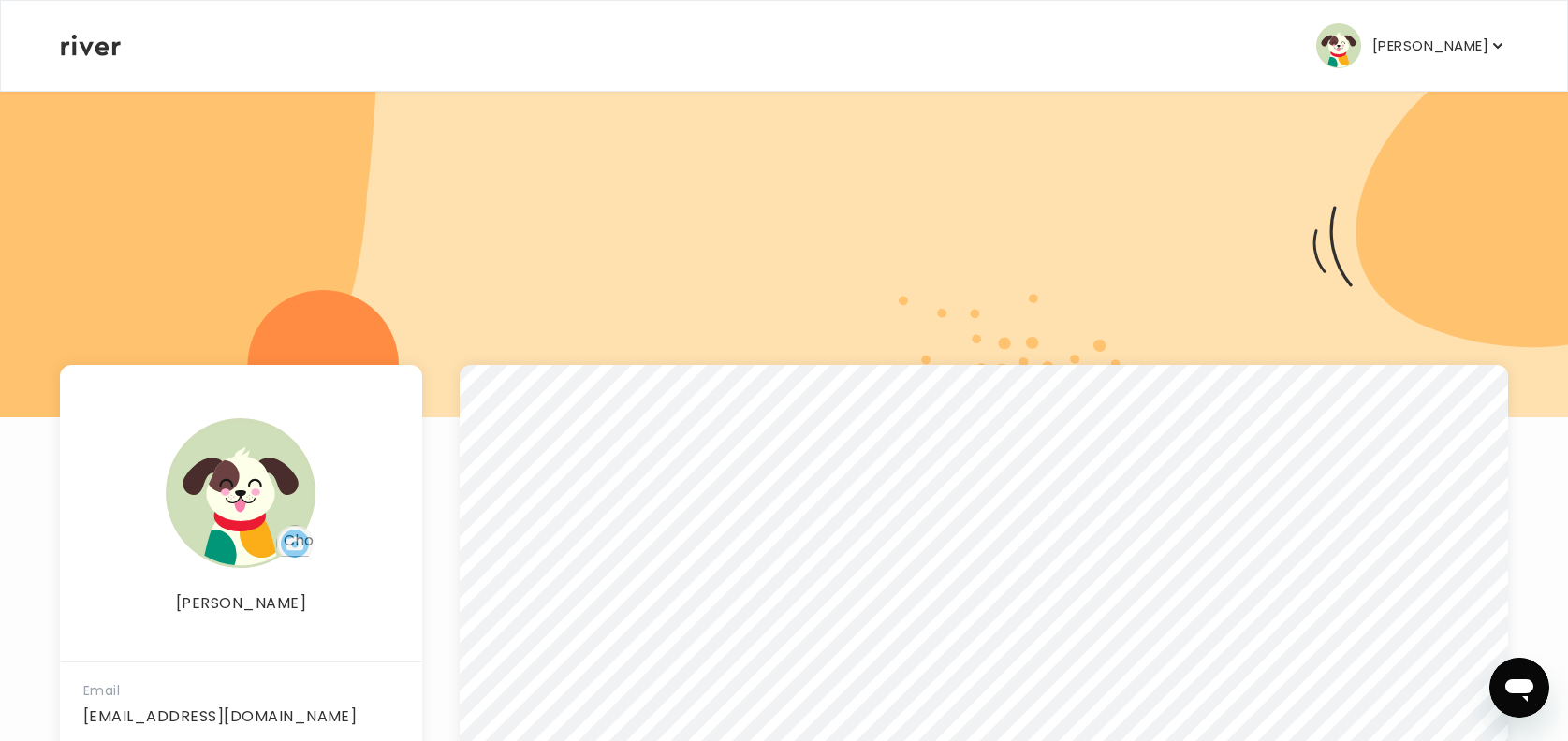
click at [1268, 47] on icon "button" at bounding box center [1498, 46] width 10 height 6
click at [1083, 313] on div at bounding box center [784, 254] width 1568 height 328
click at [1023, 68] on div "BARBARA BROWNING Profile Add Family Activate Card Reimbursement Terms of Servic…" at bounding box center [784, 46] width 1446 height 90
click at [1268, 43] on icon "button" at bounding box center [1498, 46] width 19 height 19
click at [1036, 269] on div at bounding box center [784, 254] width 1568 height 328
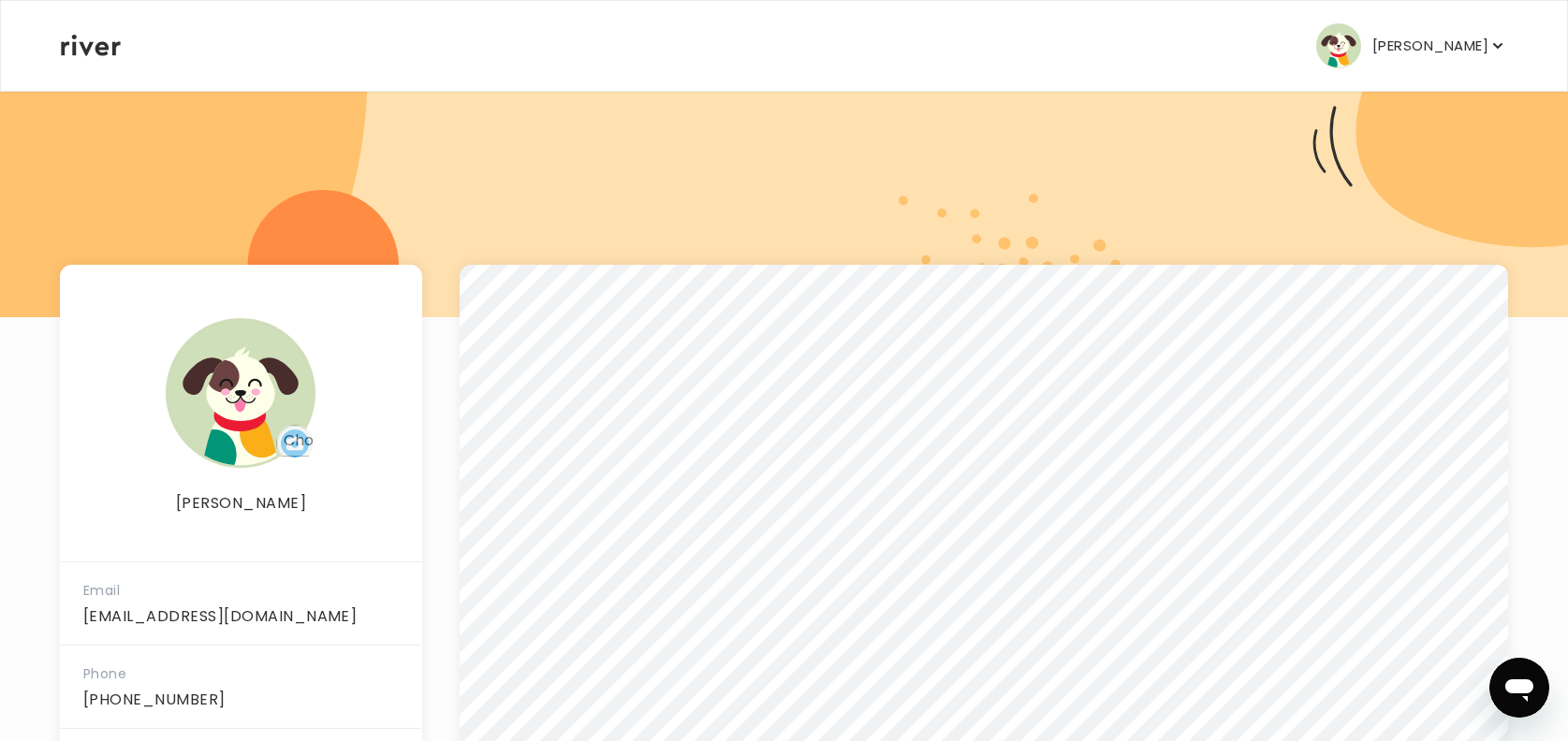
scroll to position [97, 0]
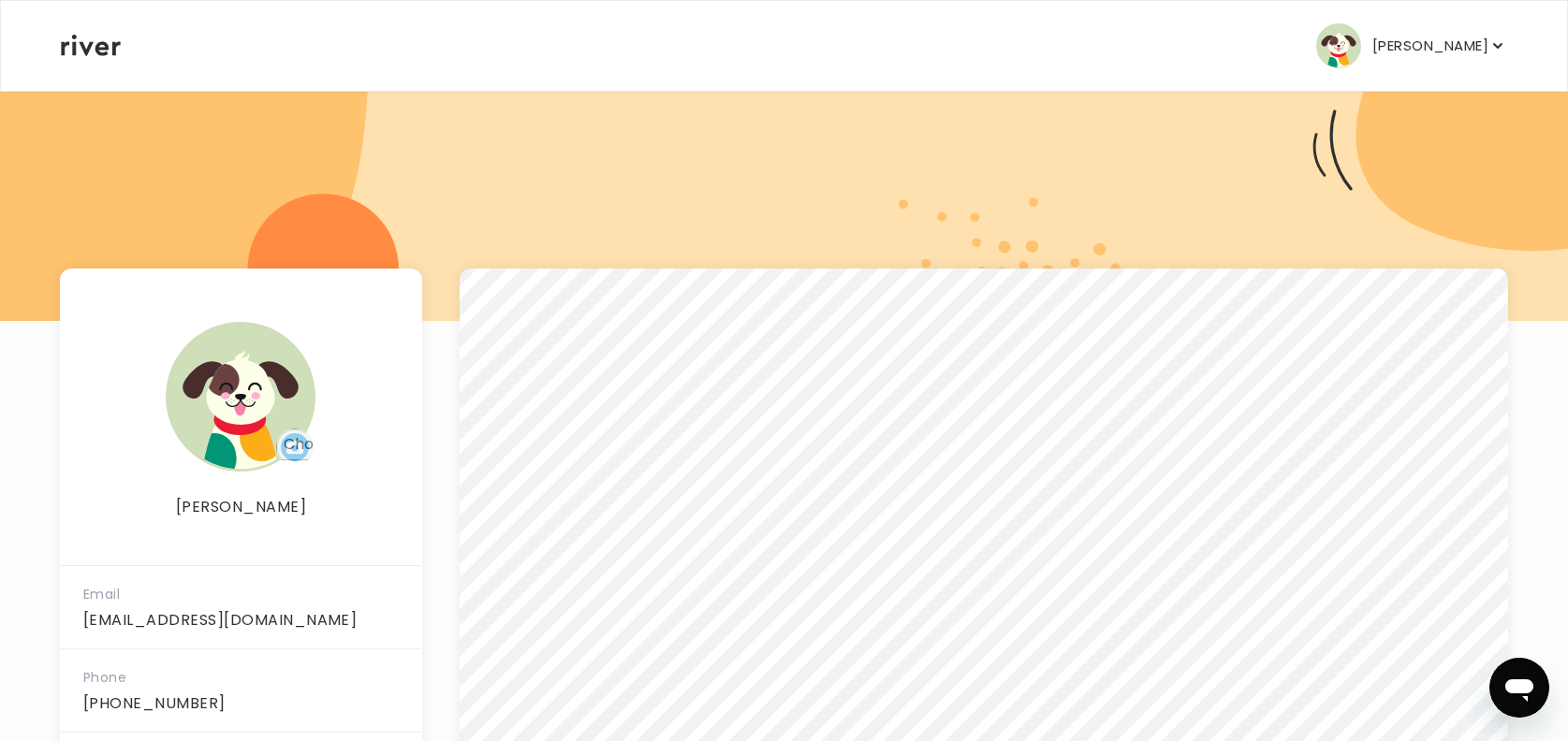
click at [1268, 37] on p "[PERSON_NAME]" at bounding box center [1430, 45] width 116 height 26
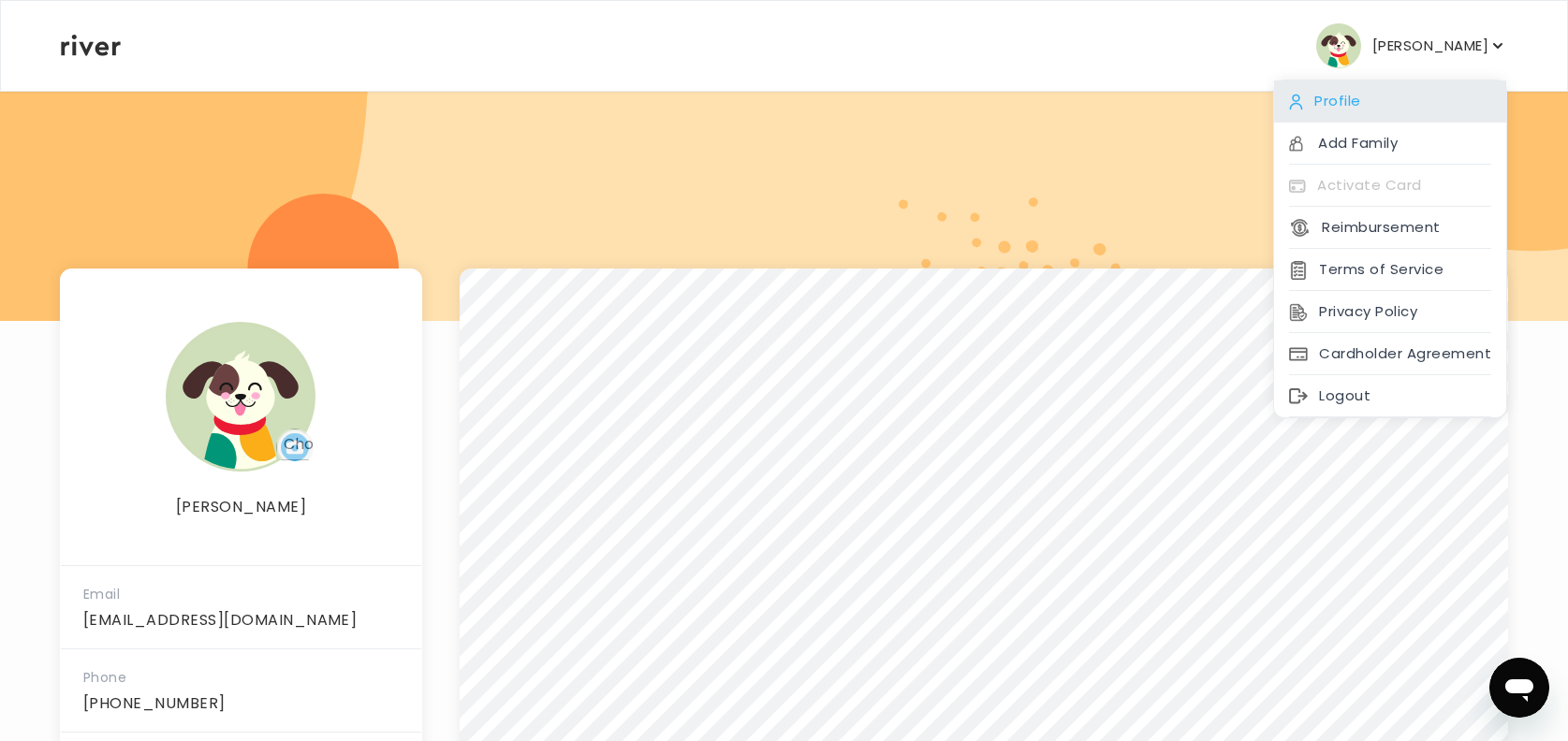
click at [1268, 104] on div "Profile" at bounding box center [1390, 102] width 232 height 42
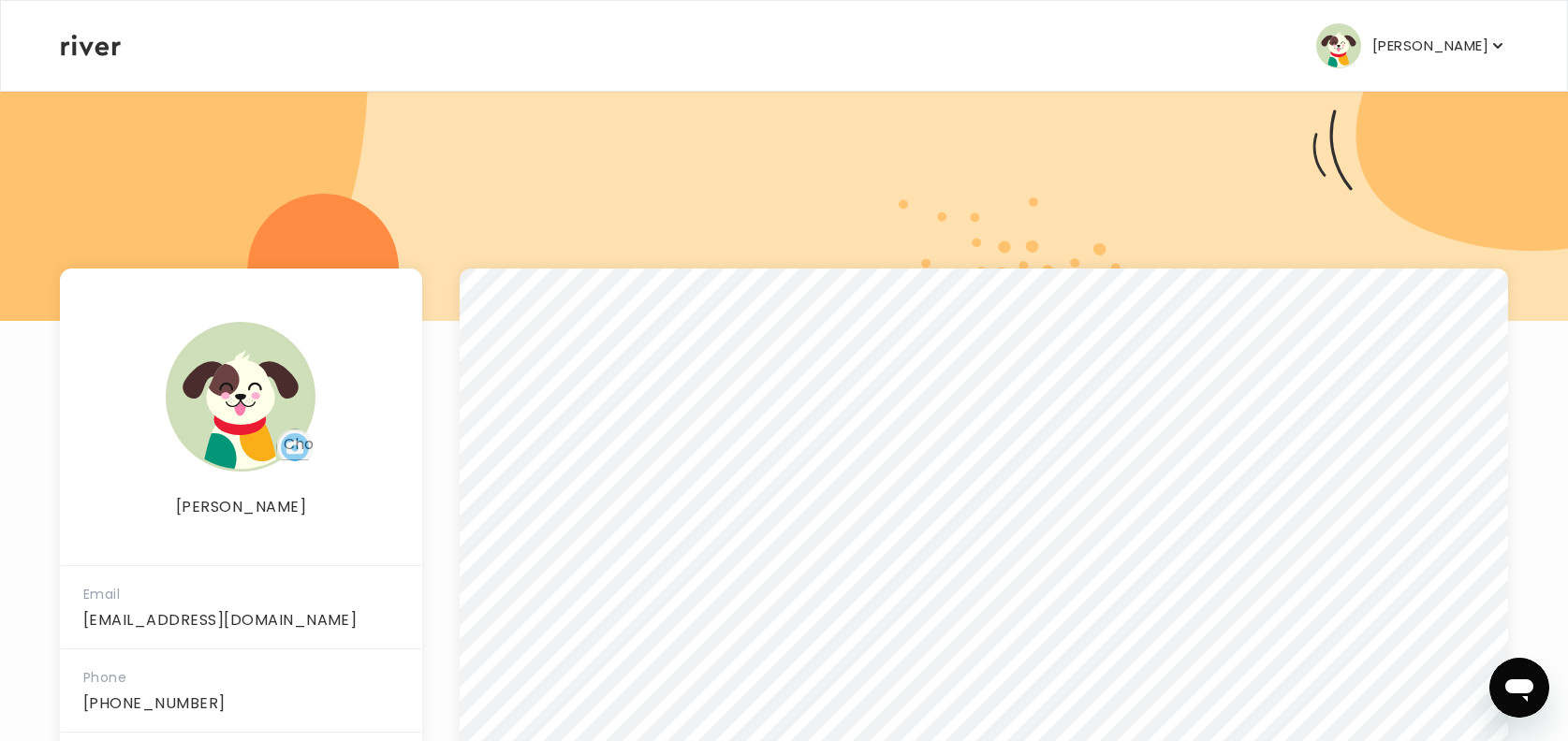
click at [1268, 42] on p "[PERSON_NAME]" at bounding box center [1430, 45] width 116 height 26
click at [995, 237] on div at bounding box center [784, 157] width 1568 height 328
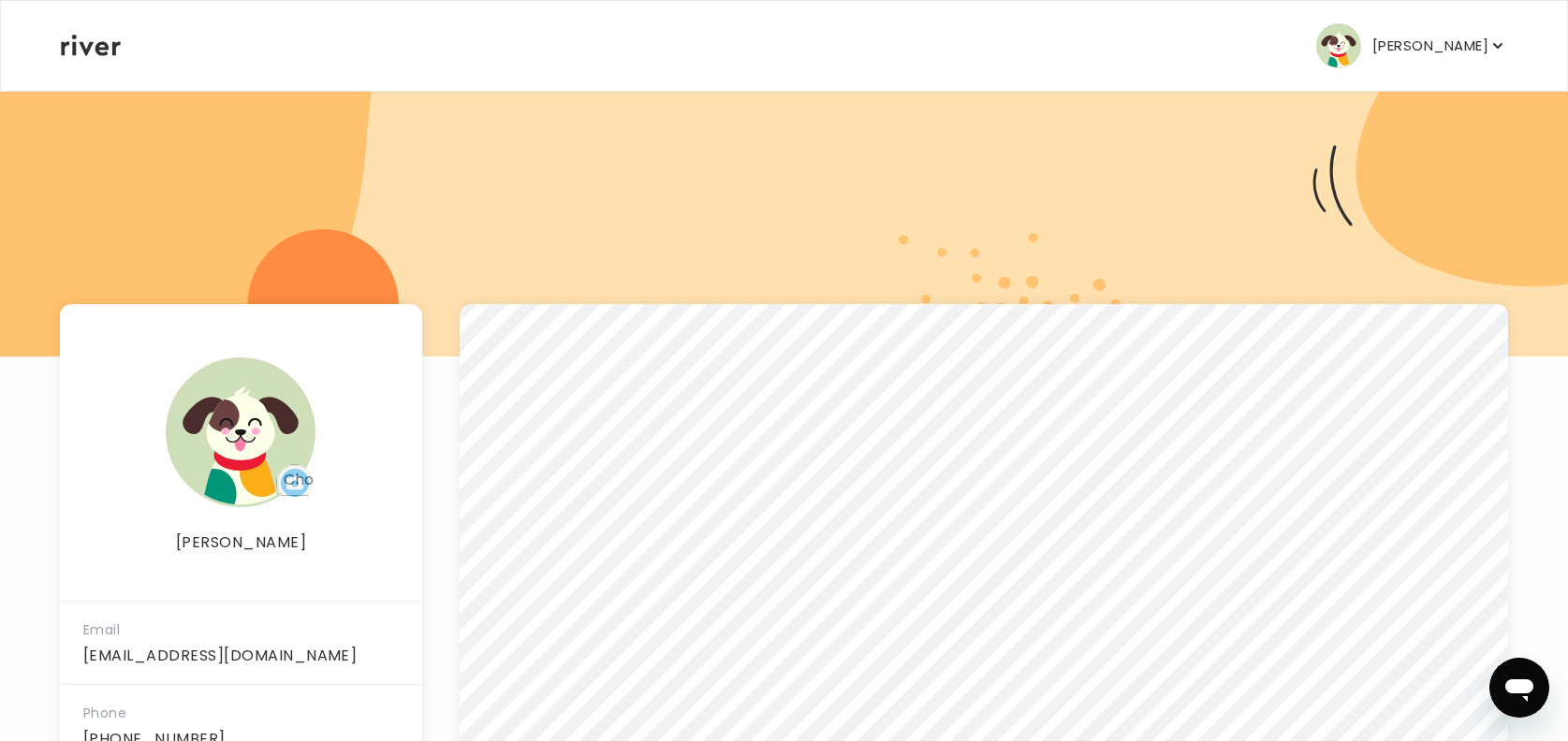
scroll to position [0, 0]
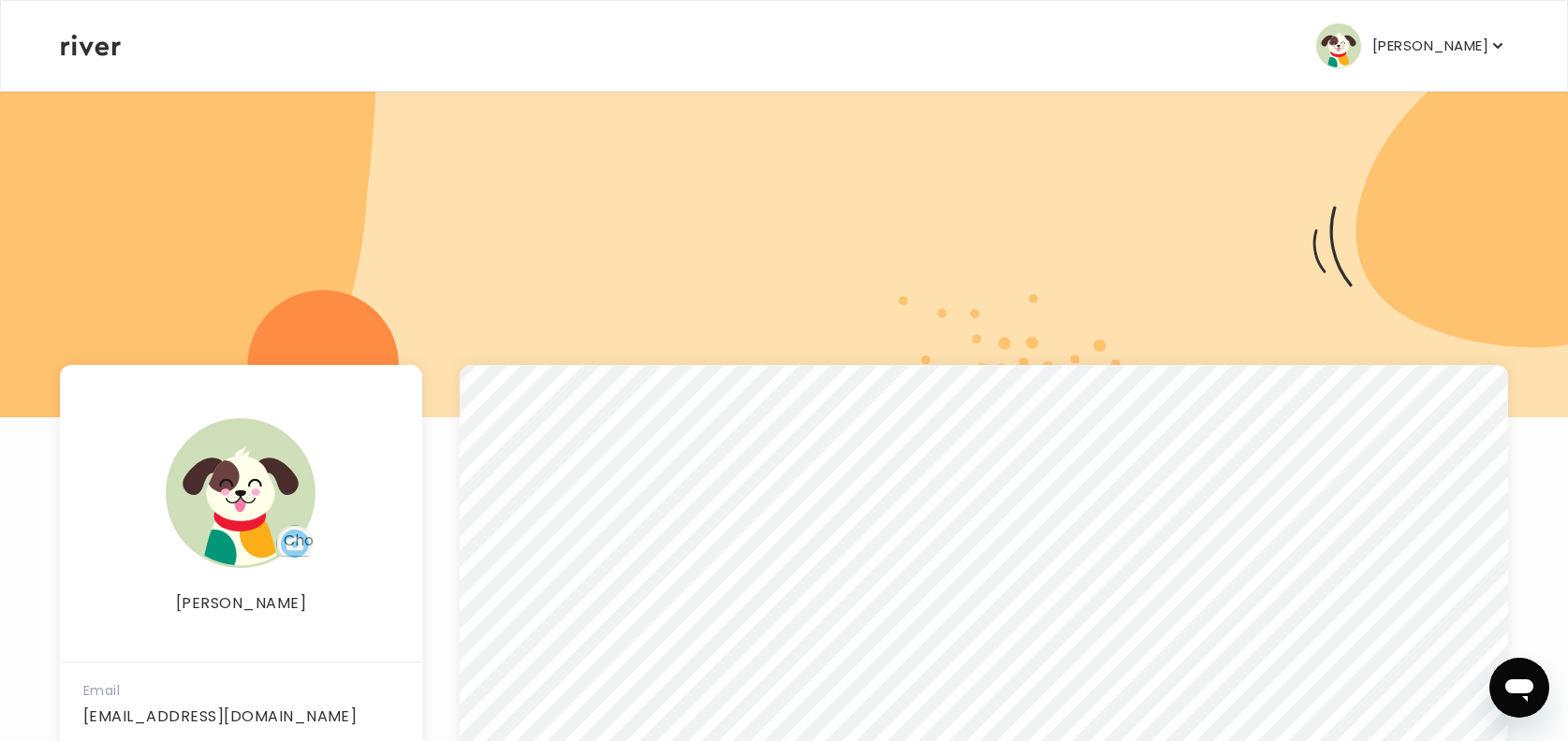
click at [85, 43] on icon at bounding box center [90, 45] width 59 height 21
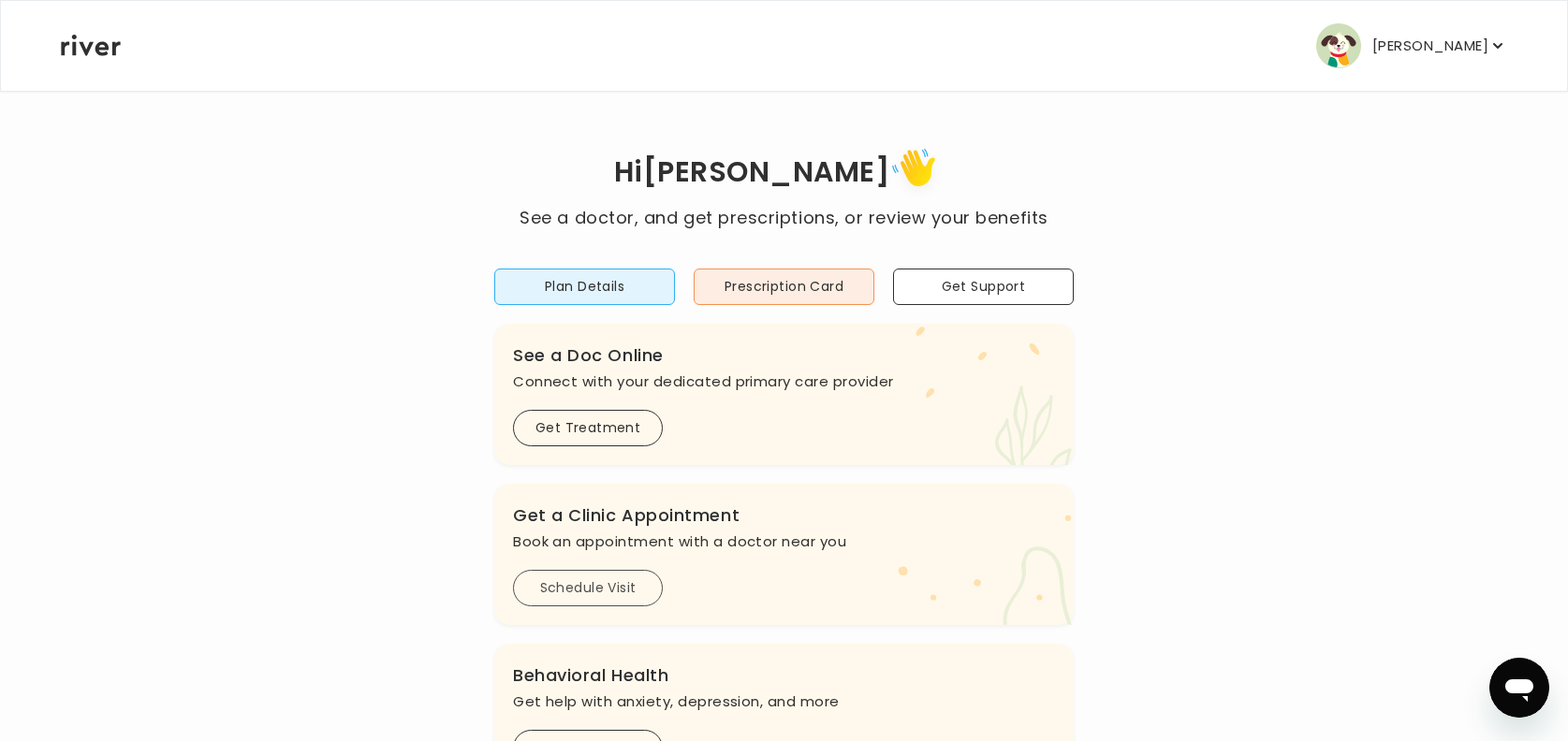
click at [595, 592] on button "Schedule Visit" at bounding box center [588, 588] width 150 height 36
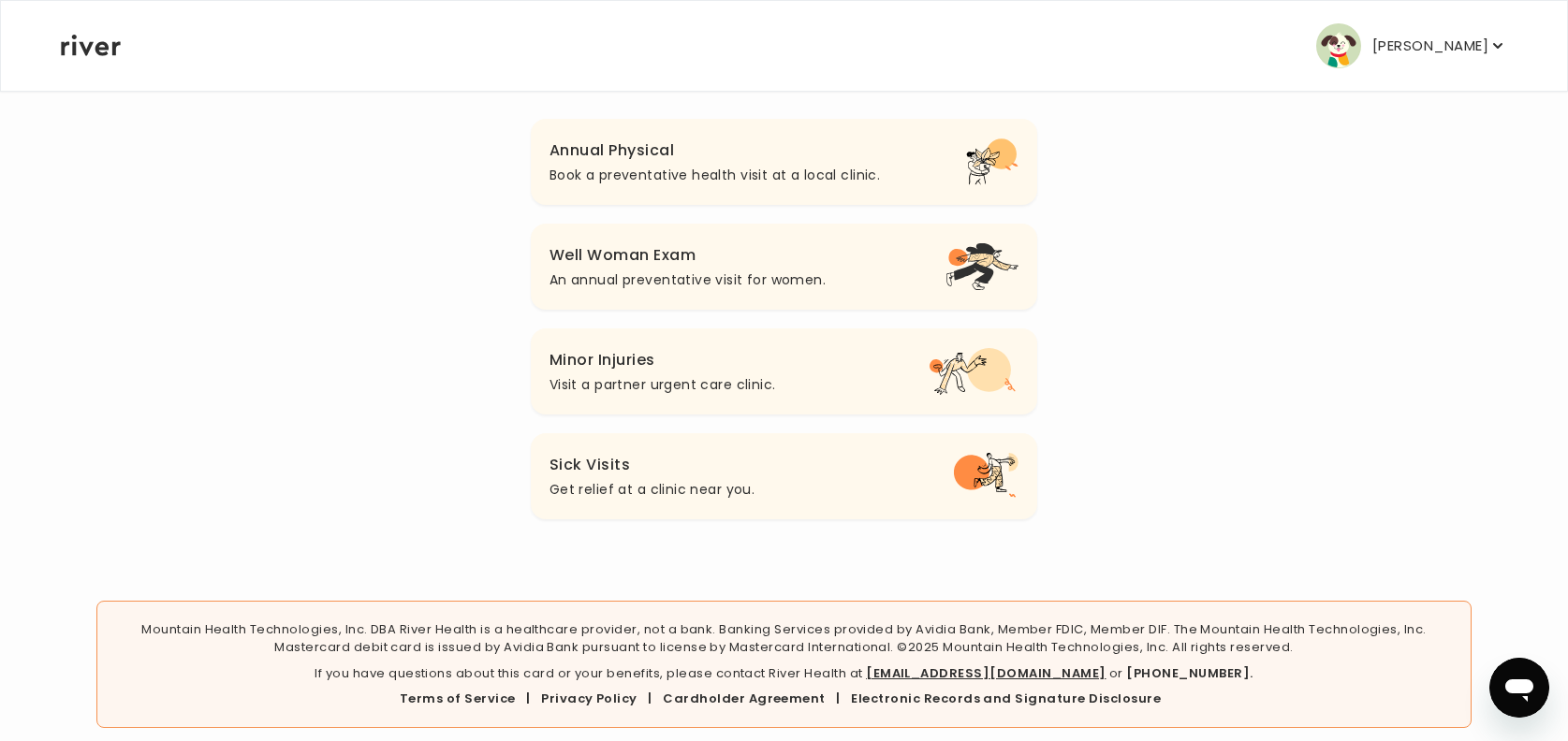
scroll to position [239, 0]
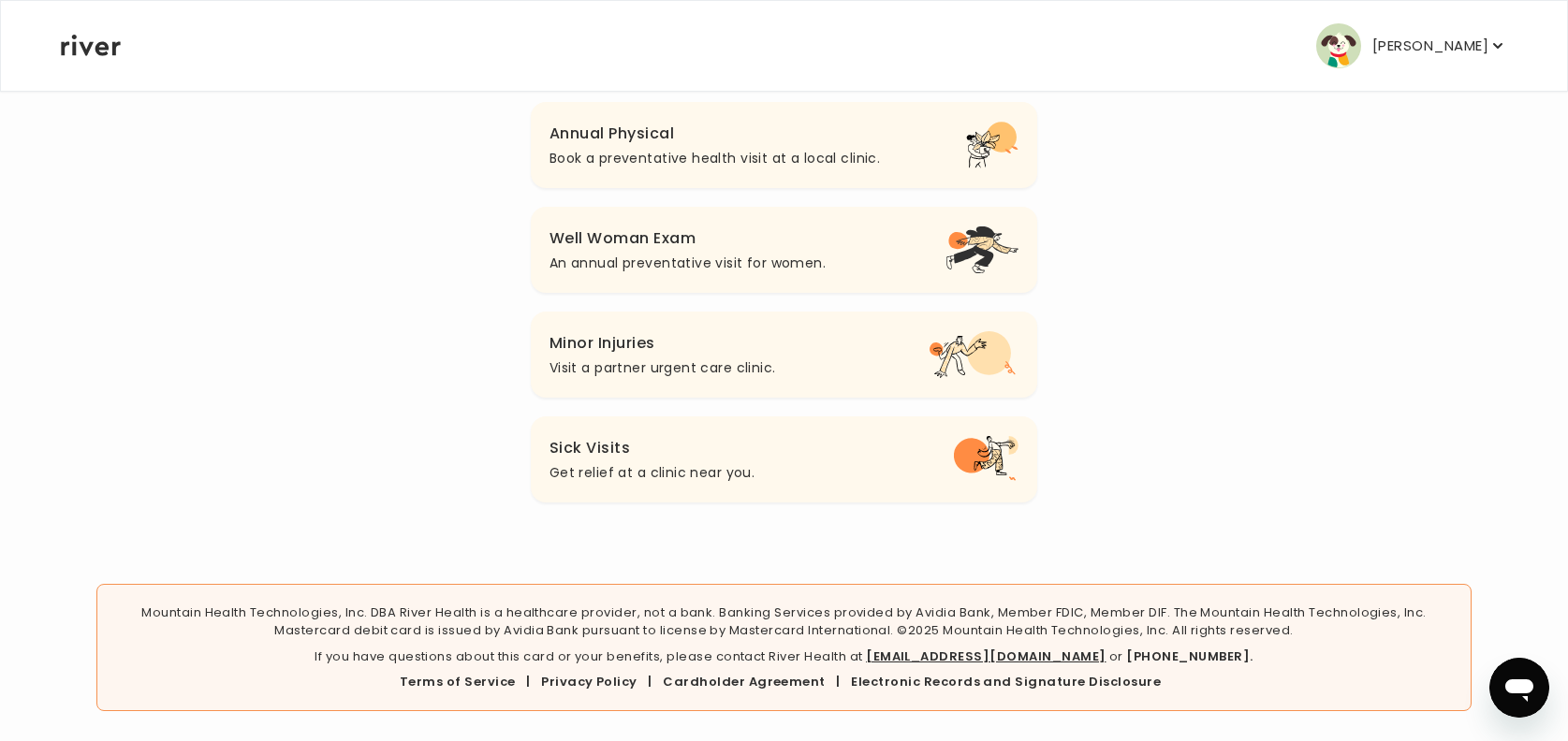
click at [576, 266] on p "An annual preventative visit for women." at bounding box center [688, 263] width 276 height 22
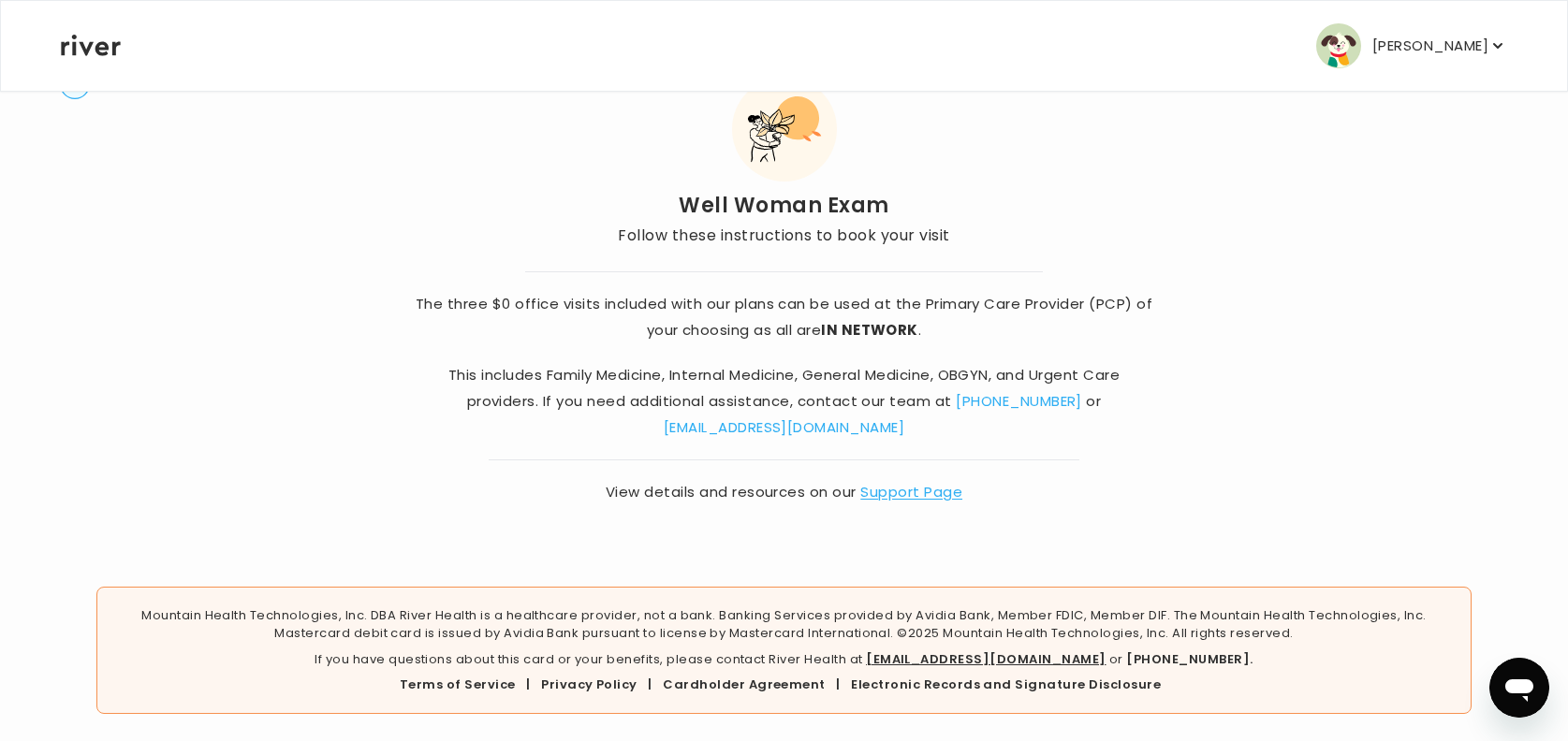
scroll to position [76, 0]
click at [895, 333] on strong "IN NETWORK" at bounding box center [870, 327] width 98 height 19
click at [909, 491] on link "Support Page" at bounding box center [911, 489] width 102 height 19
click at [896, 482] on link "Support Page" at bounding box center [911, 489] width 102 height 19
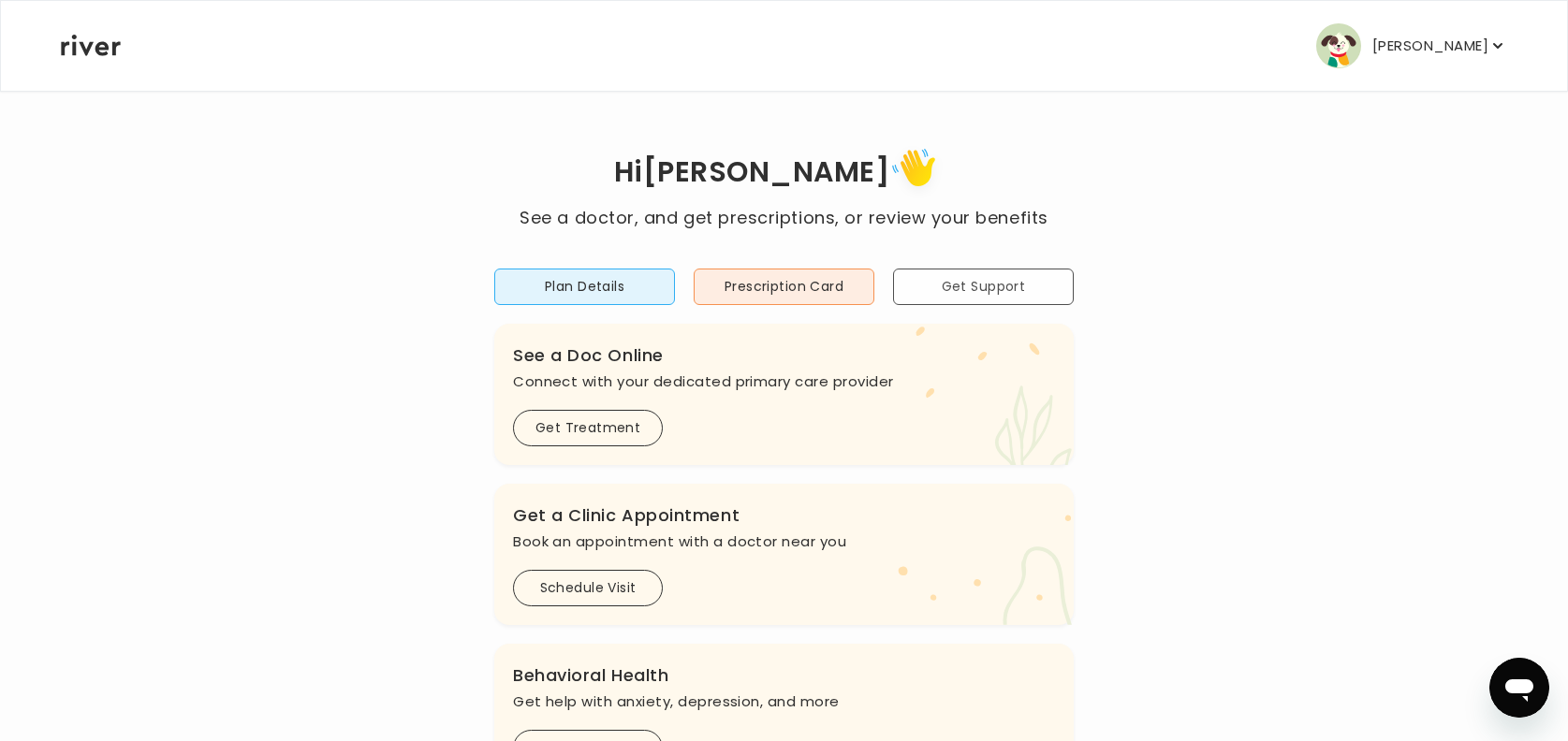
click at [997, 282] on button "Get Support" at bounding box center [983, 287] width 180 height 36
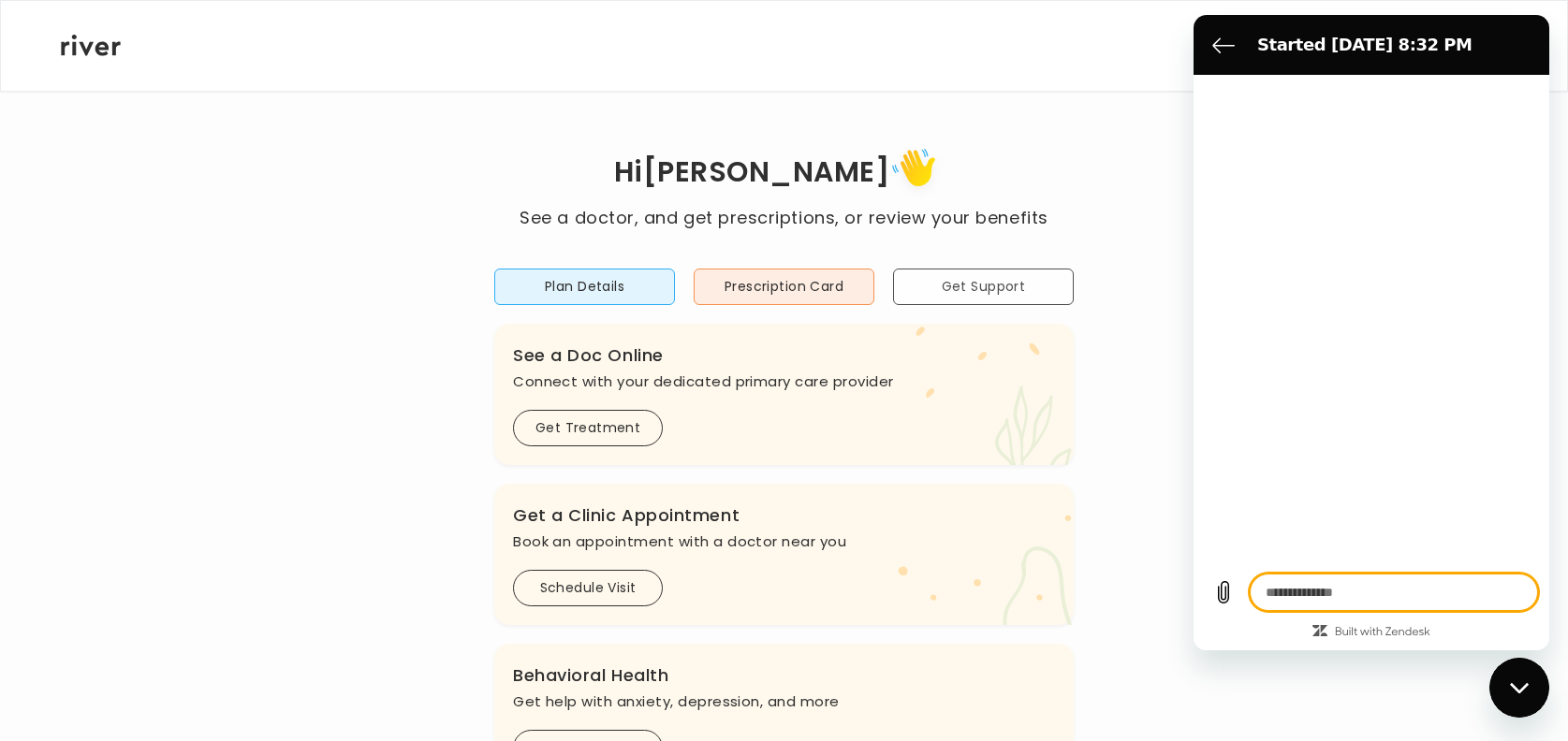
type textarea "*"
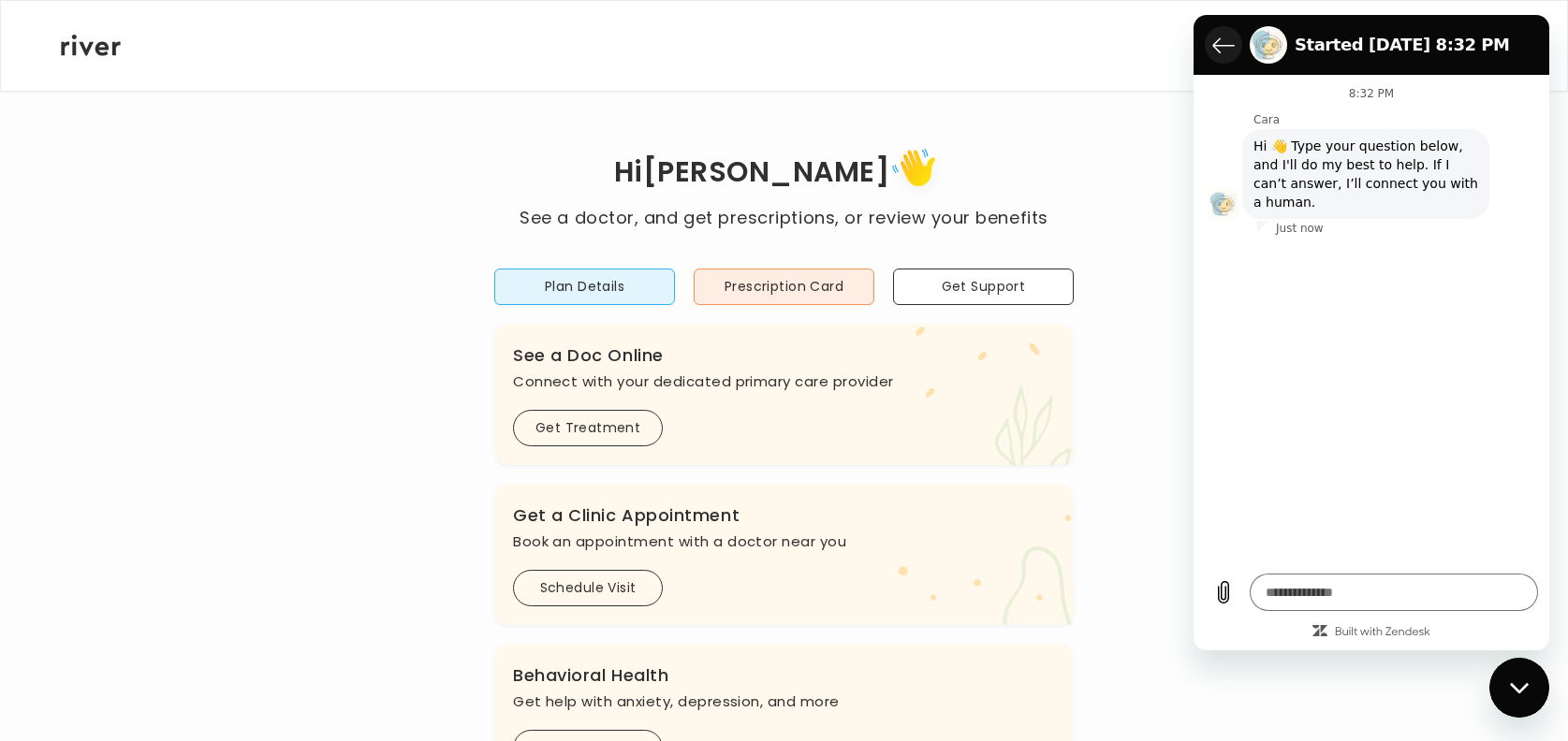
click at [1223, 49] on icon "Back to the conversation list" at bounding box center [1223, 44] width 22 height 22
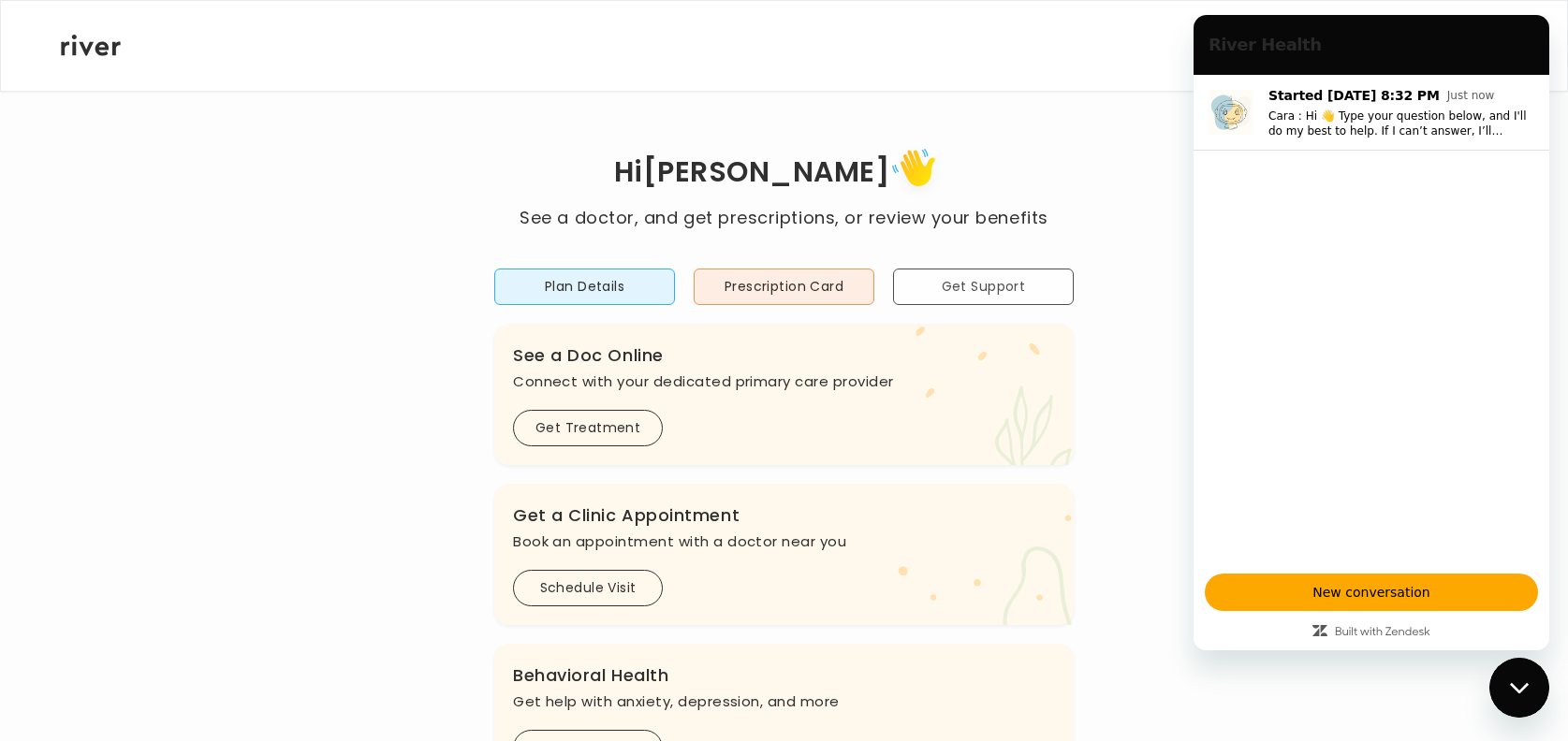
click at [999, 290] on button "Get Support" at bounding box center [983, 287] width 180 height 36
click at [779, 299] on button "Prescription Card" at bounding box center [784, 287] width 180 height 36
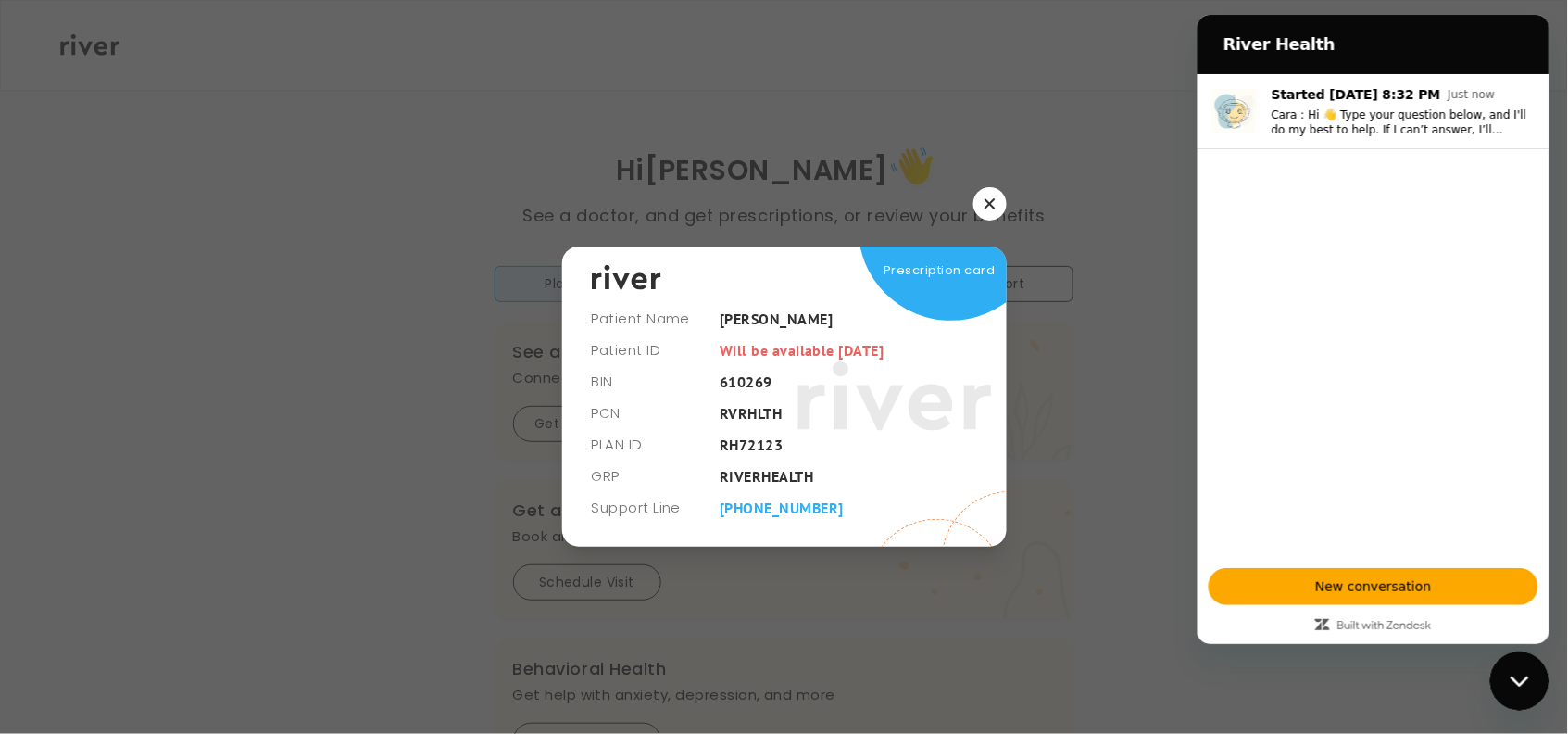
click at [1520, 675] on icon "Close messaging window" at bounding box center [1520, 681] width 19 height 12
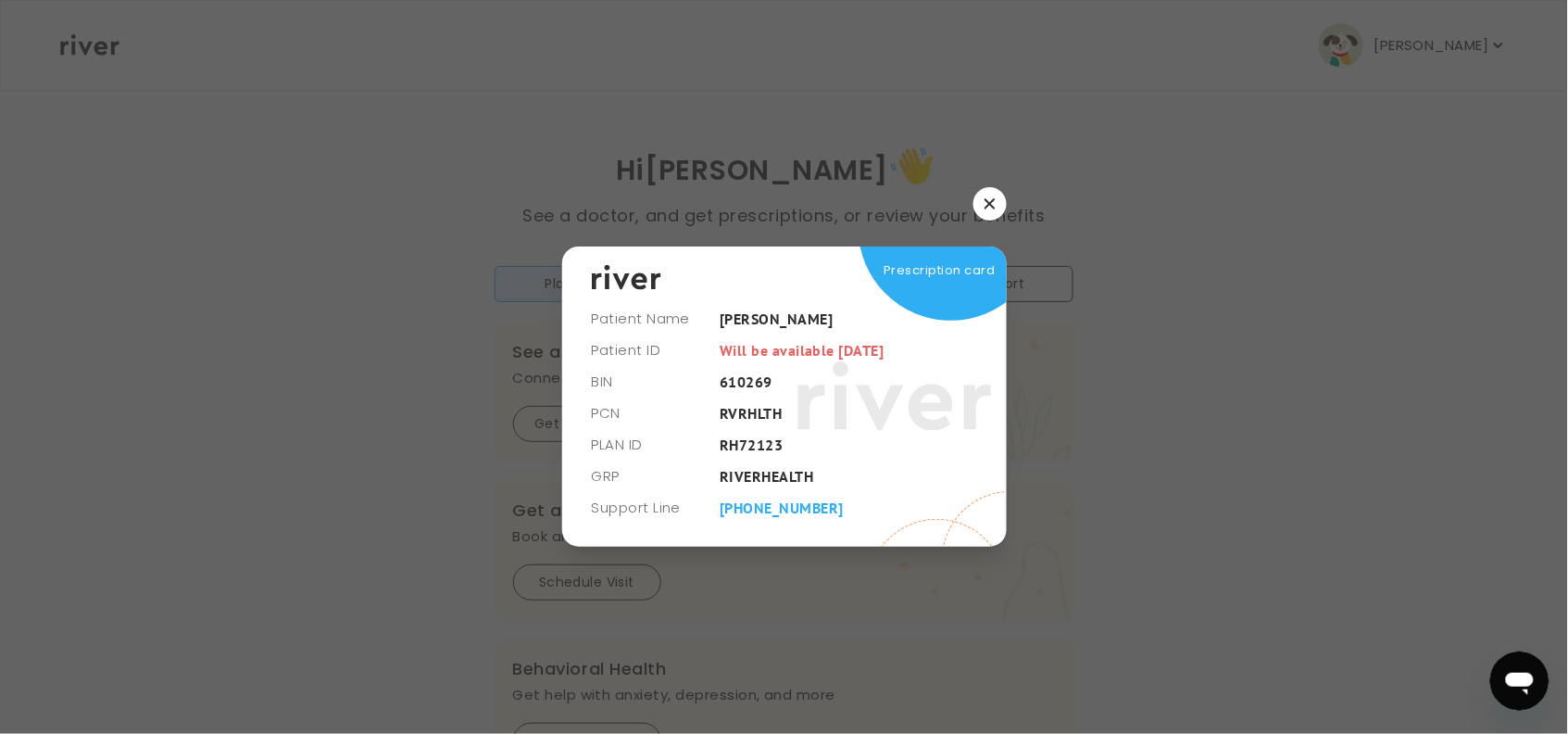
click at [993, 201] on icon "button" at bounding box center [990, 204] width 10 height 10
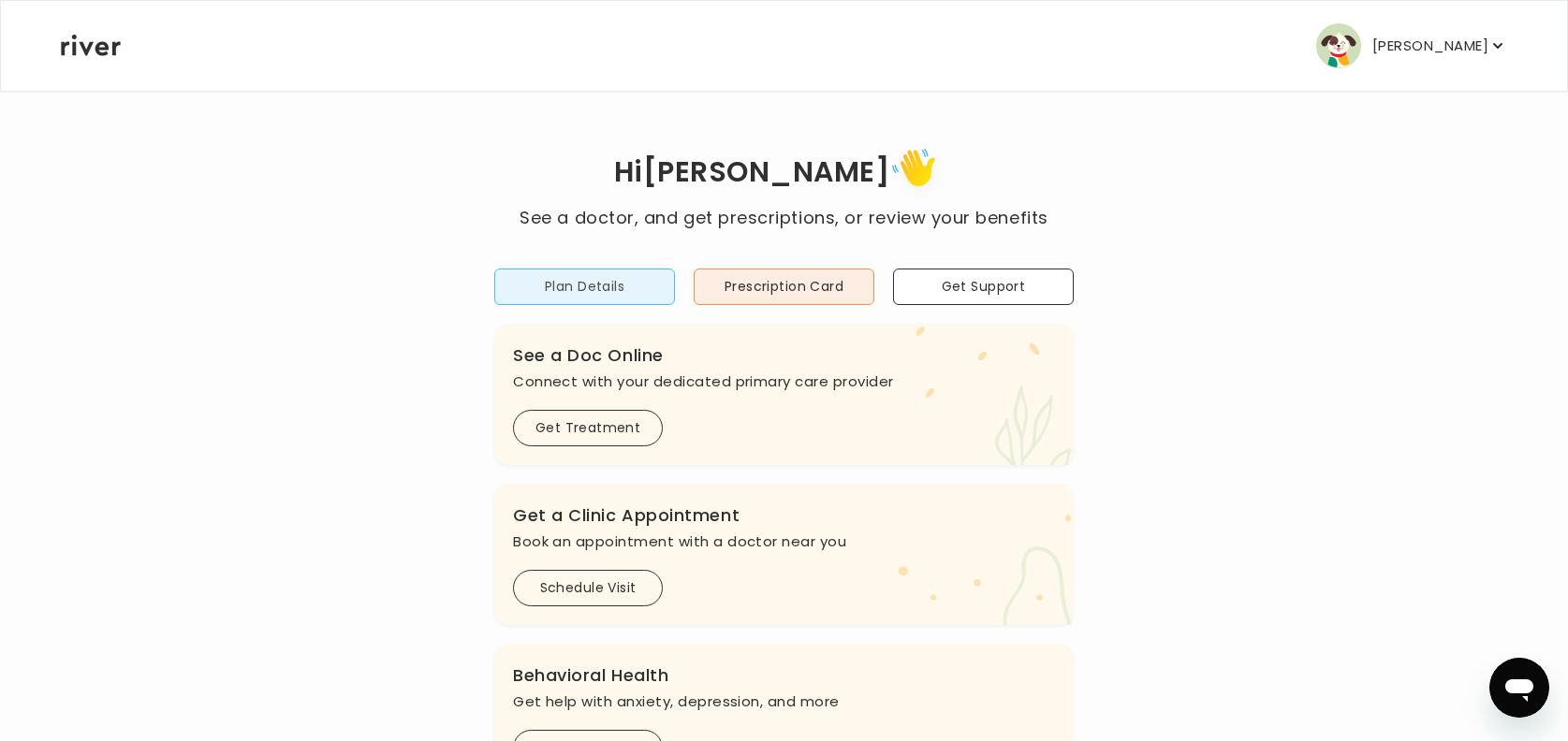
click at [543, 292] on button "Plan Details" at bounding box center [584, 287] width 180 height 36
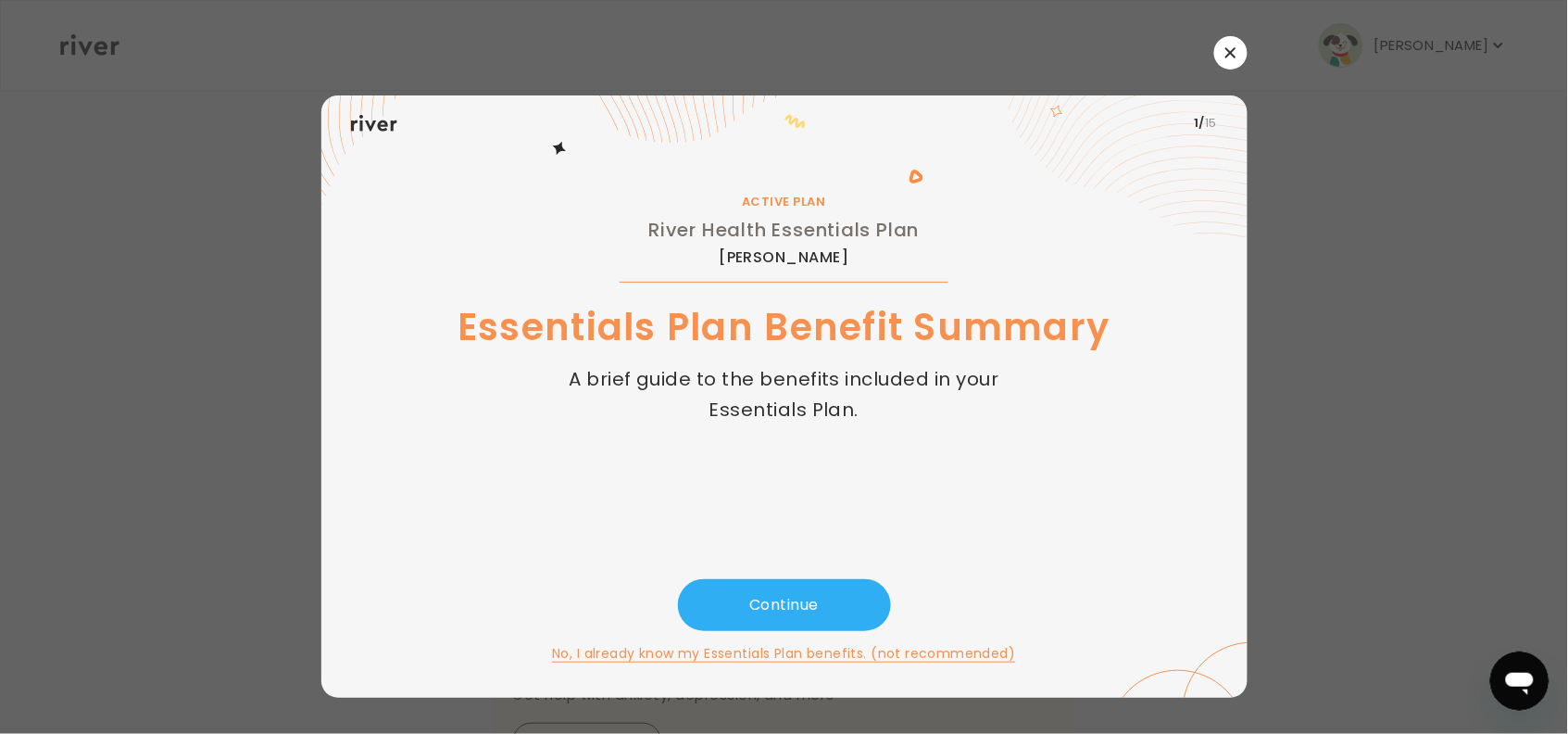
click at [1230, 49] on icon "button" at bounding box center [1231, 53] width 11 height 11
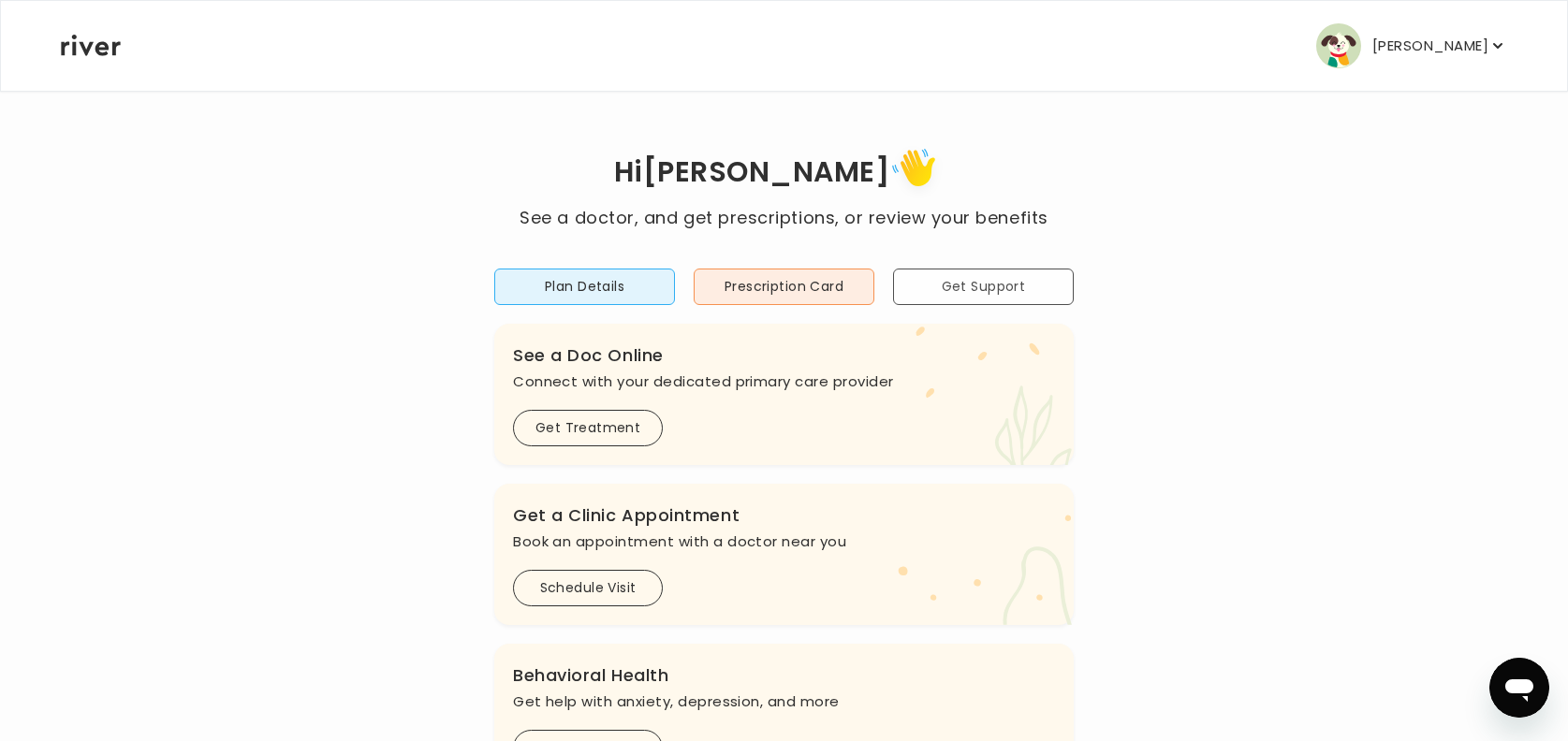
click at [976, 289] on button "Get Support" at bounding box center [983, 287] width 180 height 36
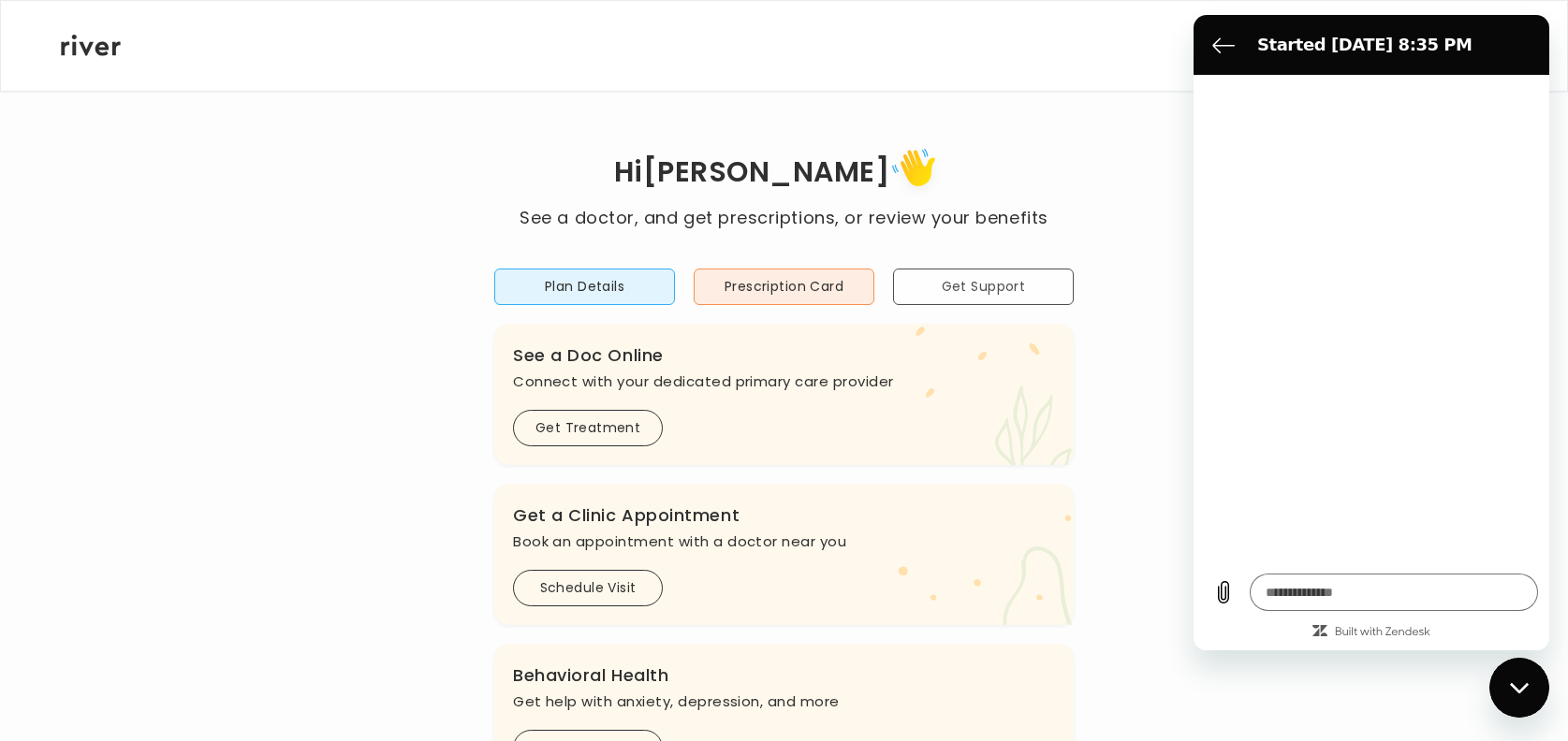
click at [976, 289] on button "Get Support" at bounding box center [983, 287] width 180 height 36
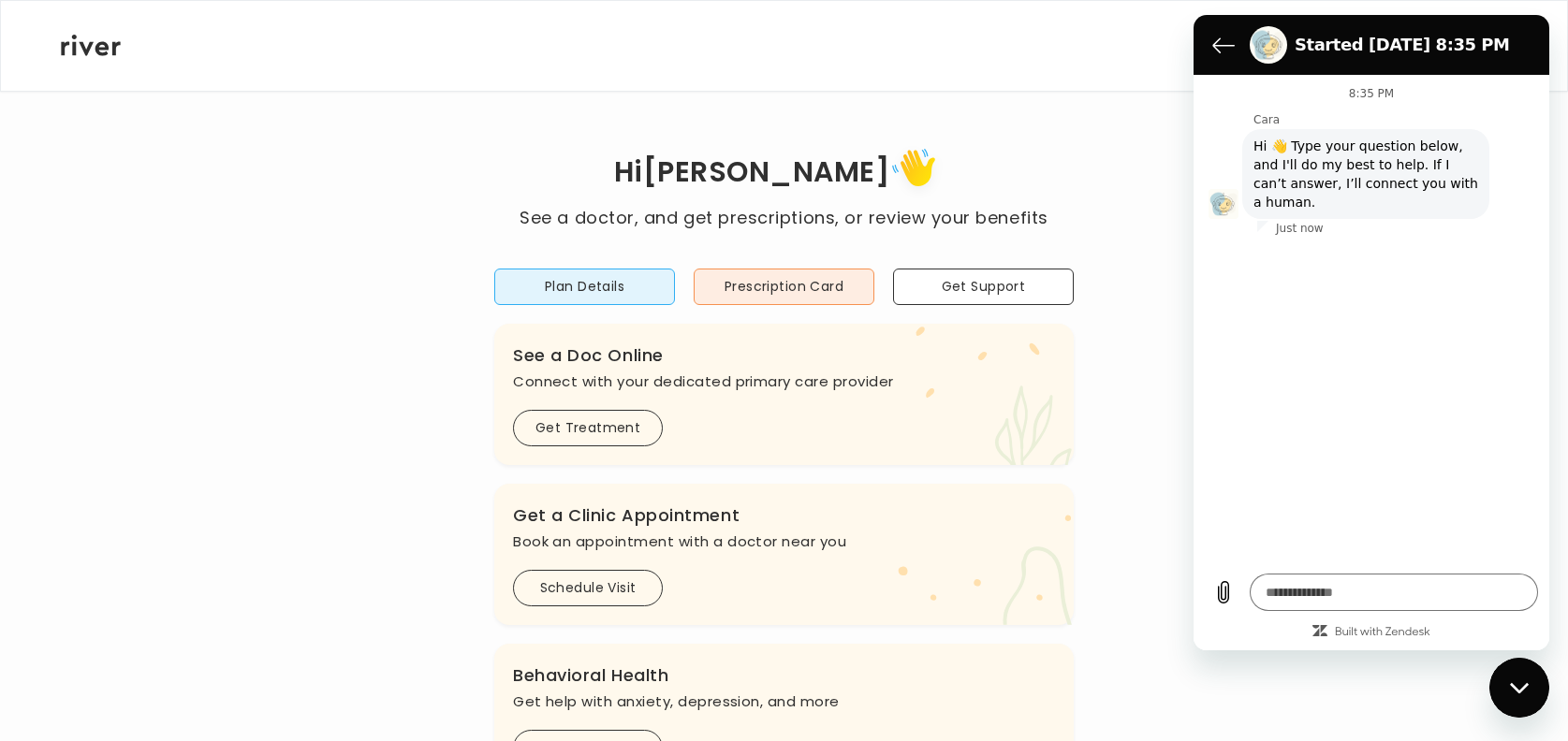
click at [1532, 685] on div "Close messaging window" at bounding box center [1519, 687] width 57 height 57
type textarea "*"
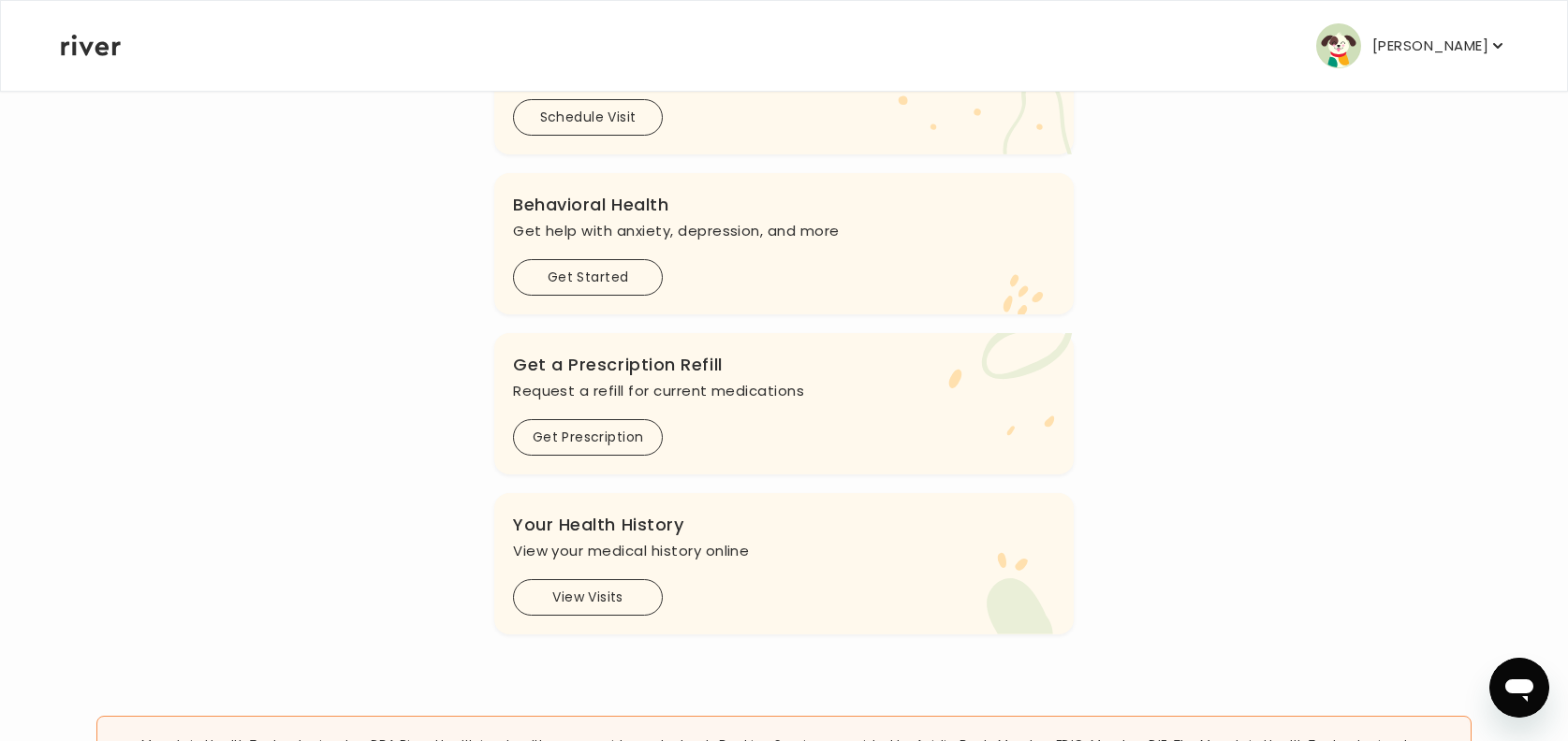
scroll to position [465, 0]
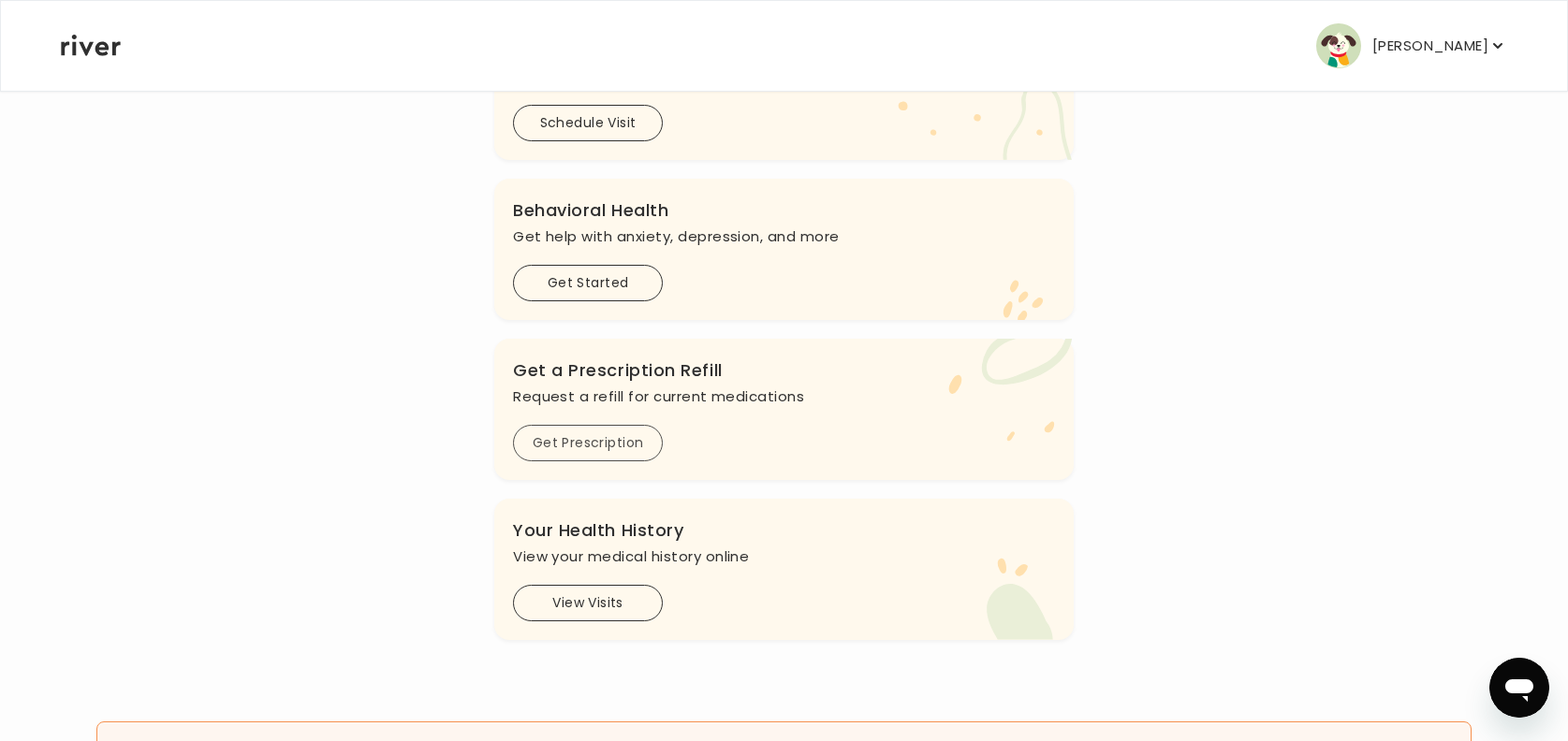
click at [572, 450] on button "Get Prescription" at bounding box center [588, 443] width 150 height 36
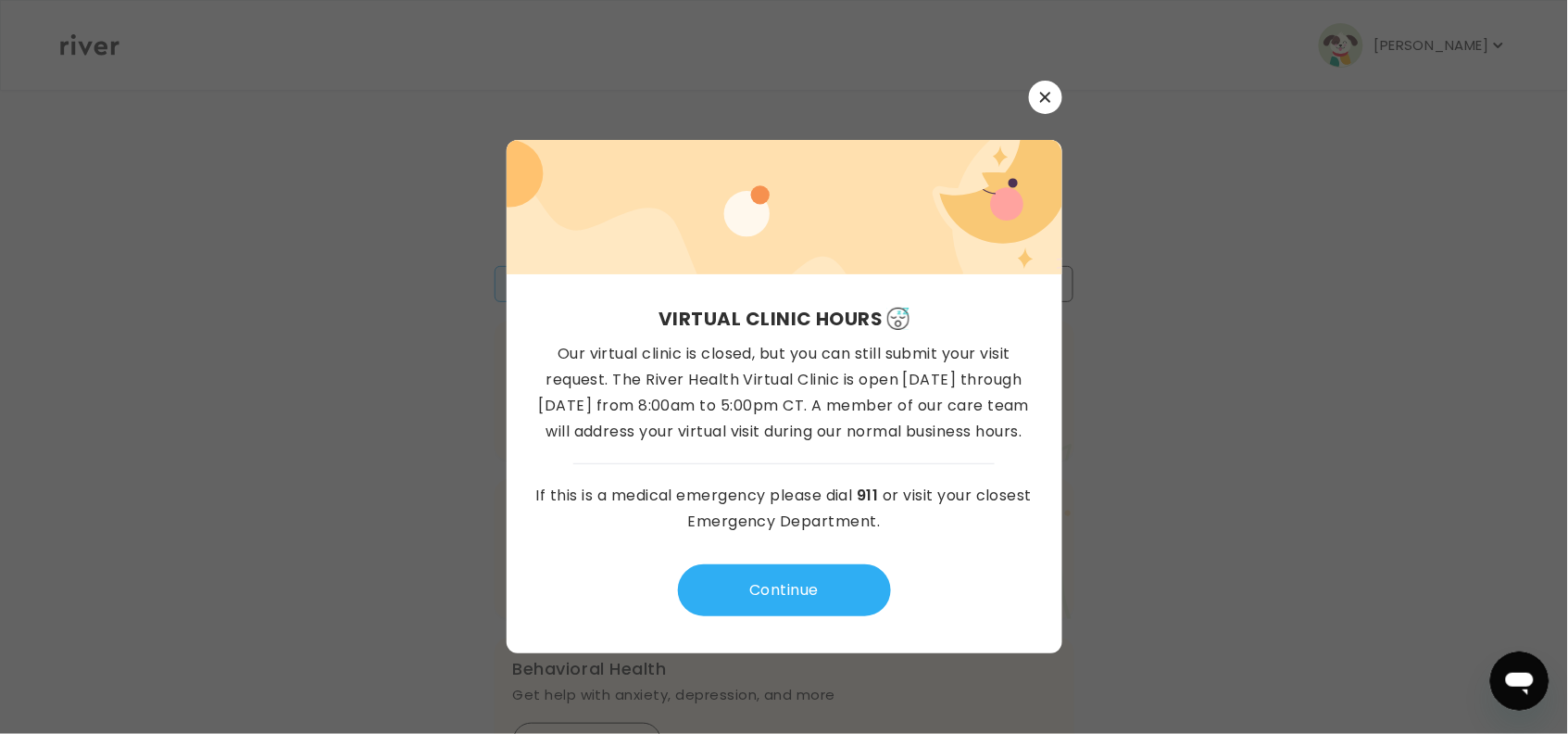
click at [1052, 93] on button "button" at bounding box center [1045, 97] width 33 height 33
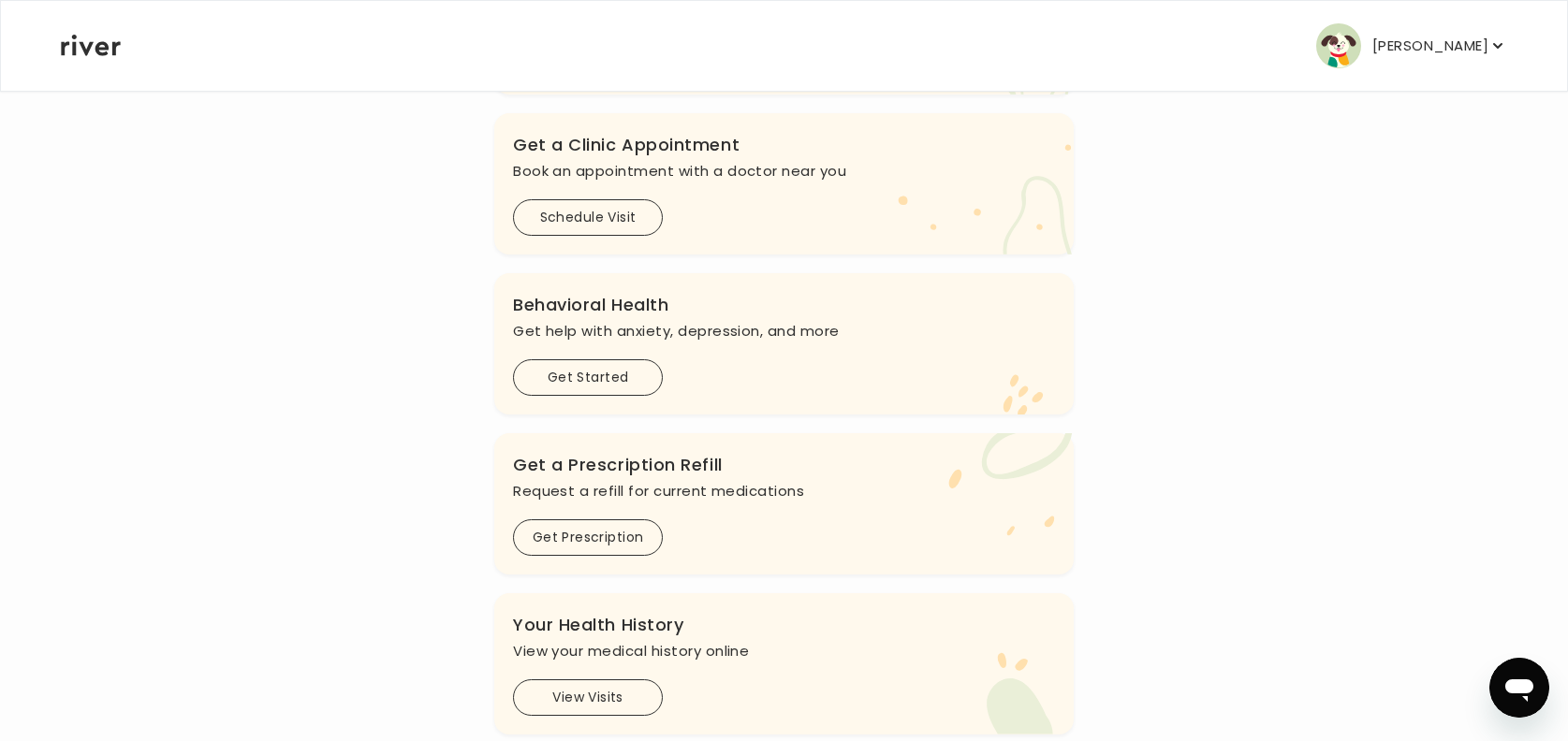
scroll to position [368, 0]
click at [582, 225] on button "Schedule Visit" at bounding box center [588, 220] width 150 height 36
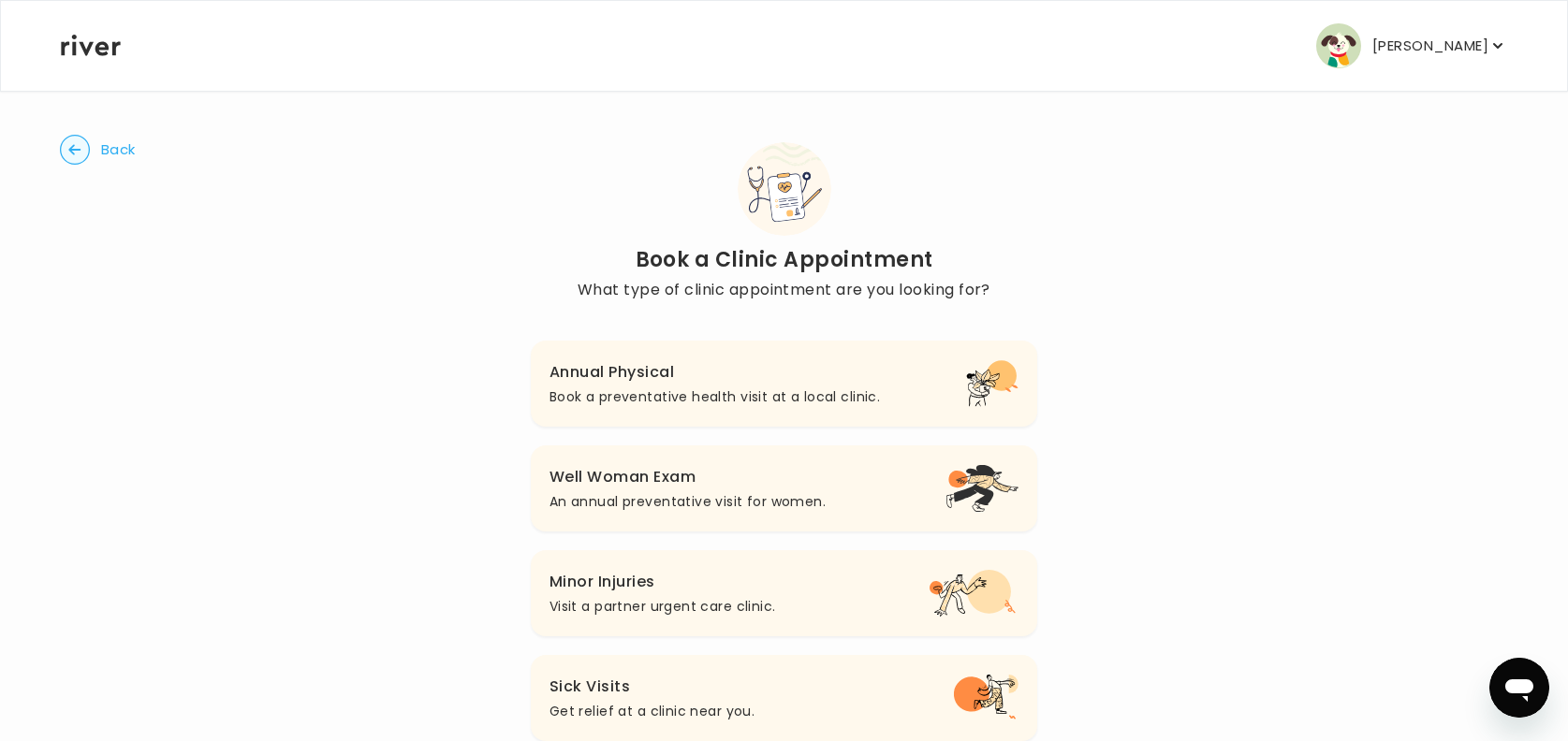
click at [667, 376] on h3 "Annual Physical" at bounding box center [714, 372] width 331 height 26
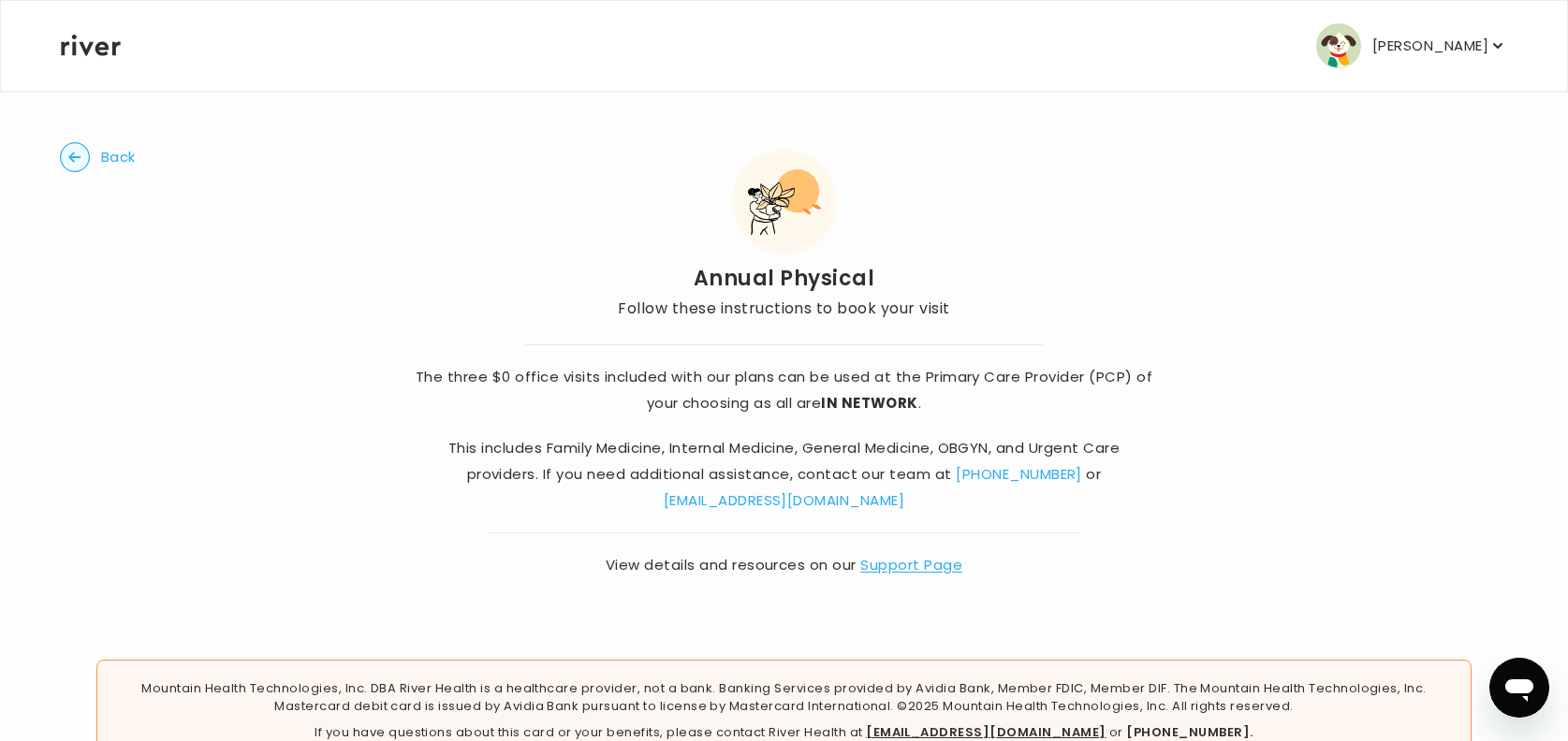
click at [118, 160] on span "Back" at bounding box center [118, 156] width 35 height 26
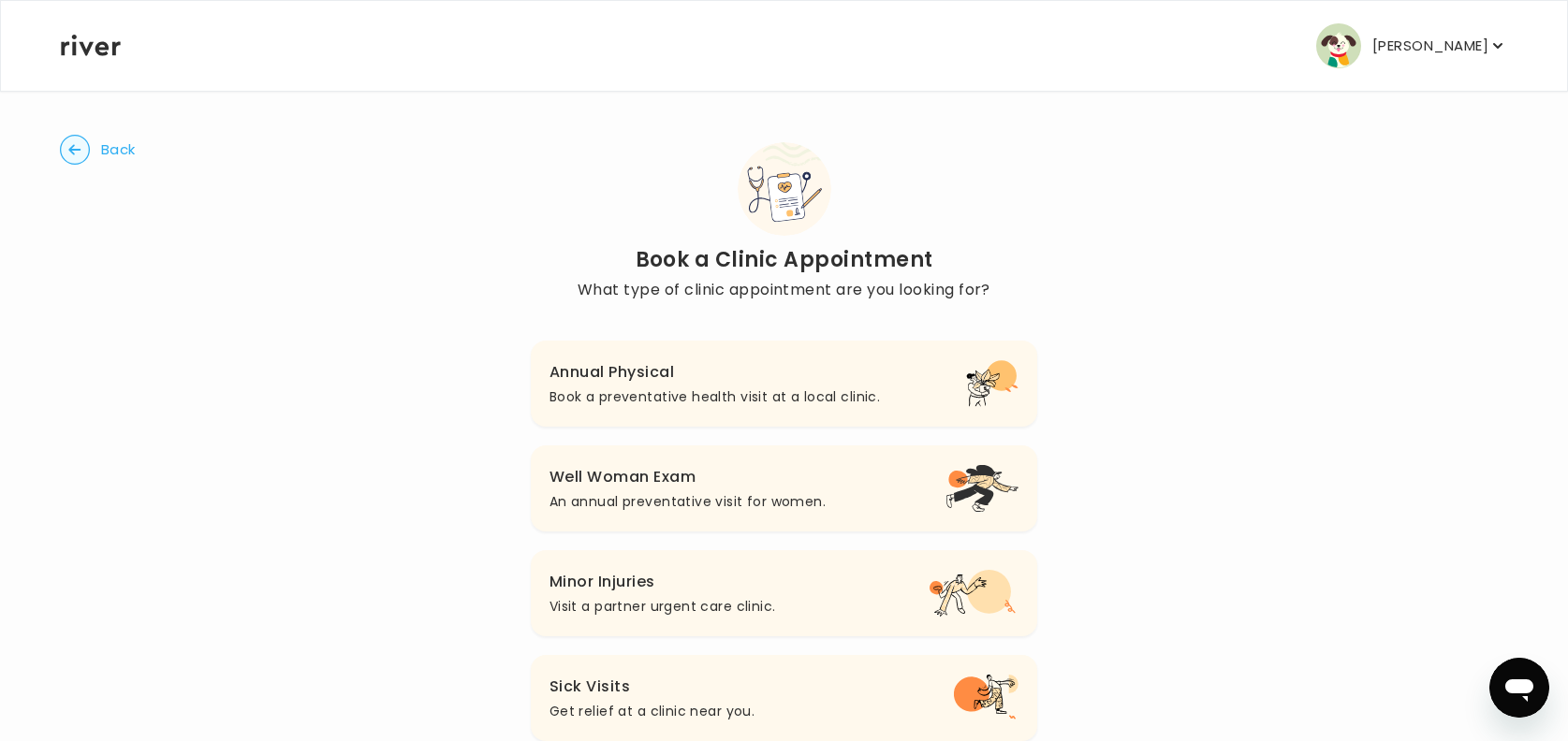
click at [614, 471] on h3 "Well Woman Exam" at bounding box center [688, 476] width 276 height 26
